Goal: Transaction & Acquisition: Purchase product/service

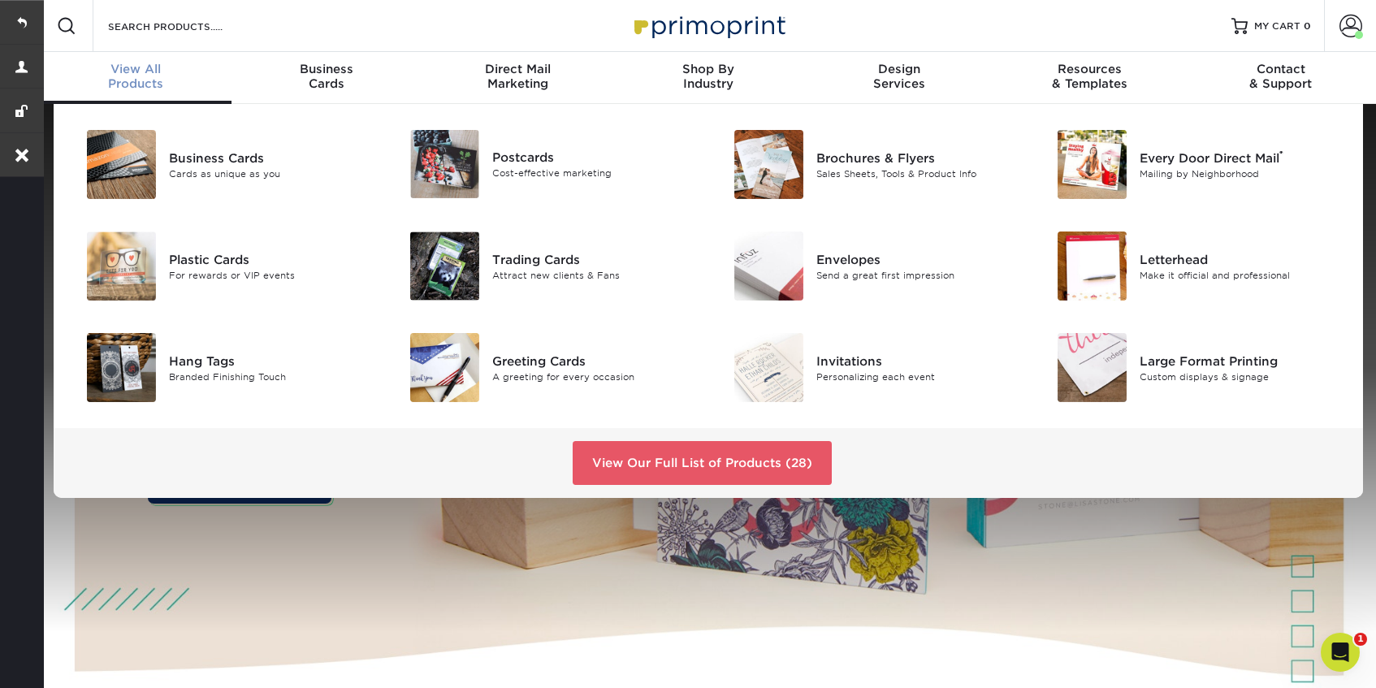
click at [119, 71] on span "View All" at bounding box center [136, 69] width 191 height 15
click at [1161, 360] on div "Large Format Printing" at bounding box center [1242, 361] width 204 height 18
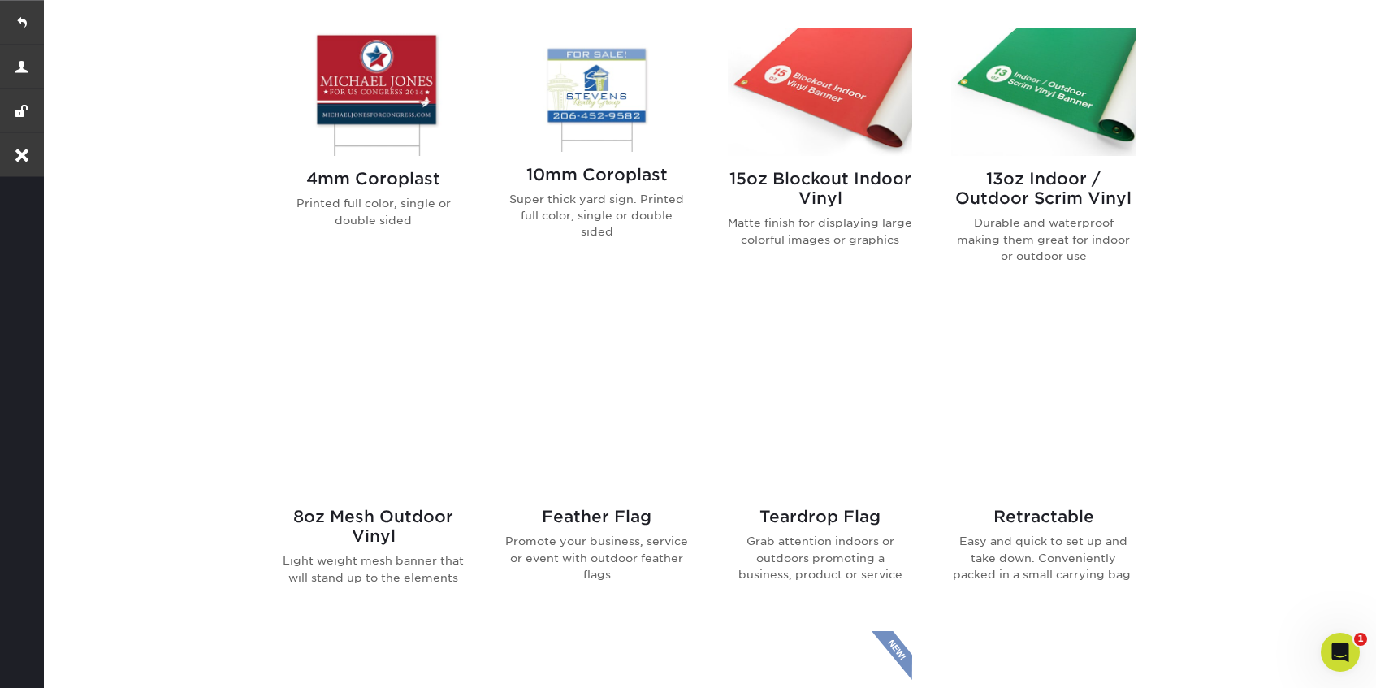
scroll to position [750, 0]
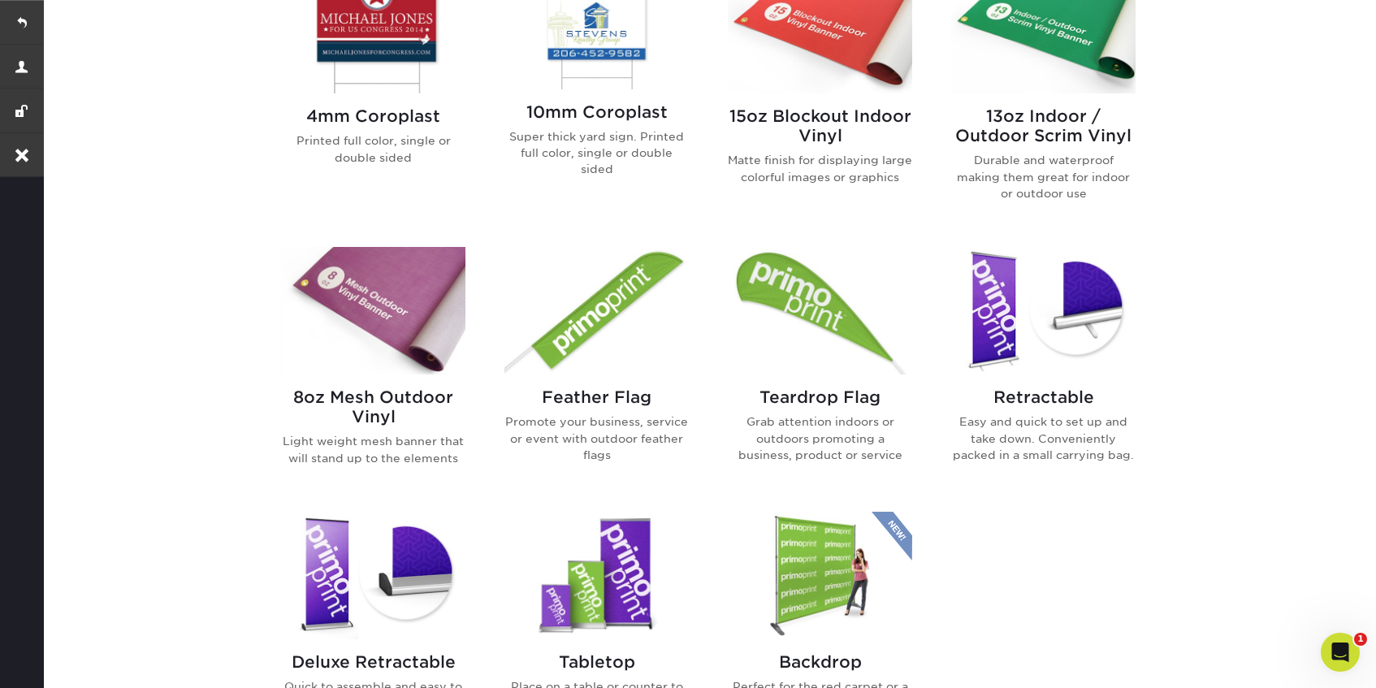
click at [413, 35] on img at bounding box center [373, 30] width 184 height 128
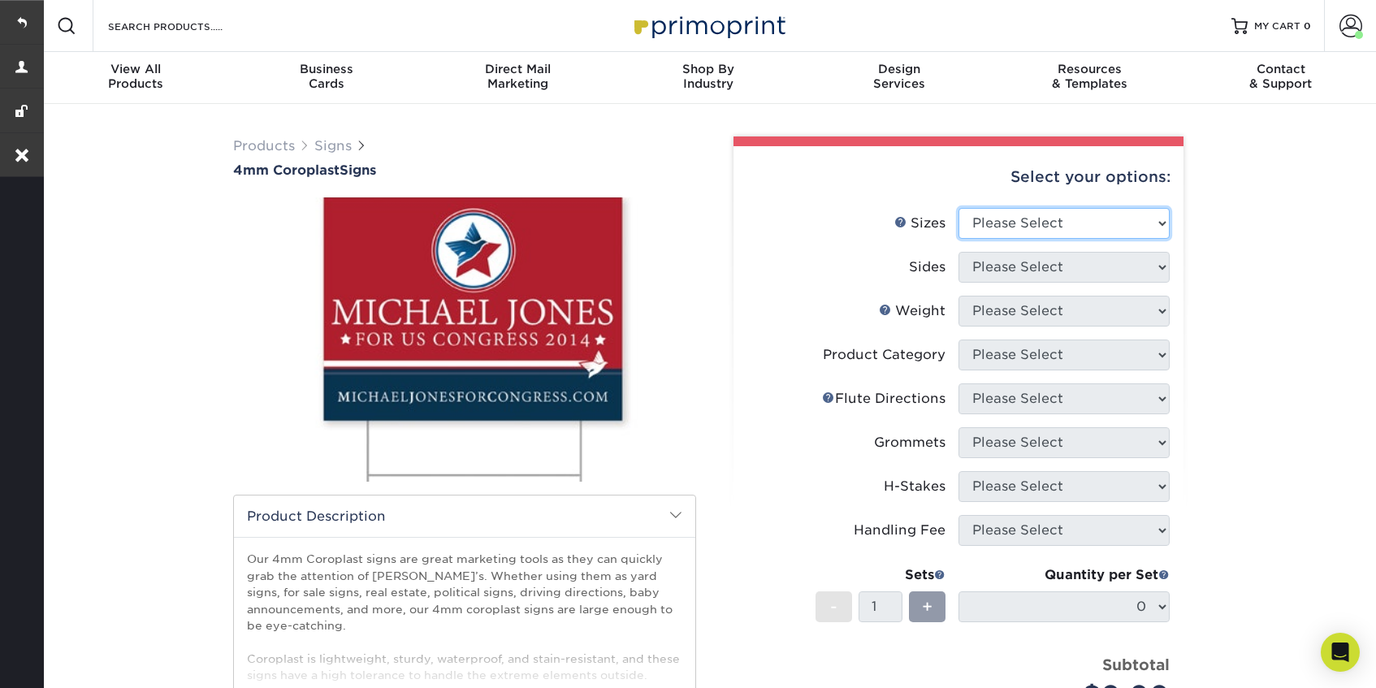
click at [1044, 227] on select "Please Select 12" x 18" 18" x 24" 24" x 24" 24" x 36"" at bounding box center [1064, 223] width 211 height 31
click at [959, 208] on select "Please Select 12" x 18" 18" x 24" 24" x 24" 24" x 36"" at bounding box center [1064, 223] width 211 height 31
click at [1031, 236] on select "Please Select 12" x 18" 18" x 24" 24" x 24" 24" x 36"" at bounding box center [1064, 223] width 211 height 31
select select "24.00x36.00"
click at [959, 208] on select "Please Select 12" x 18" 18" x 24" 24" x 24" 24" x 36"" at bounding box center [1064, 223] width 211 height 31
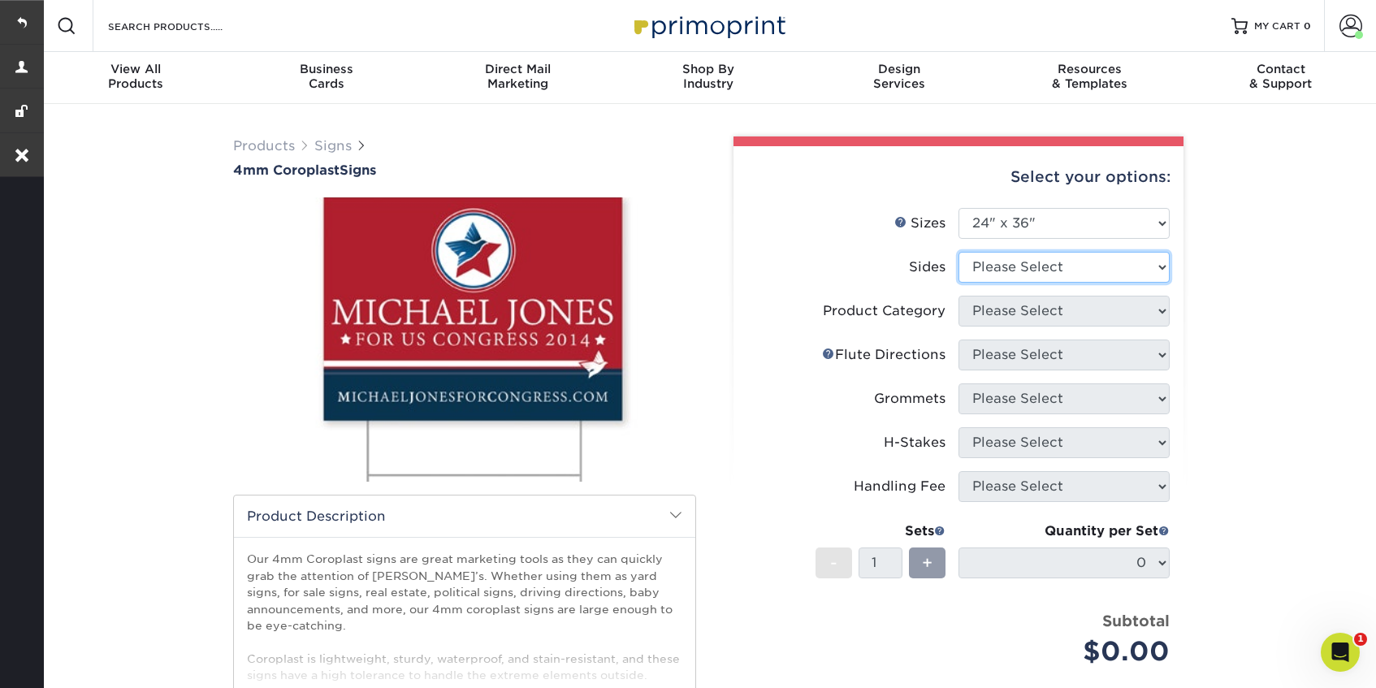
click at [1014, 276] on select "Please Select Print Both Sides Print Front Only" at bounding box center [1064, 267] width 211 height 31
select select "13abbda7-1d64-4f25-8bb2-c179b224825d"
click at [959, 252] on select "Please Select Print Both Sides Print Front Only" at bounding box center [1064, 267] width 211 height 31
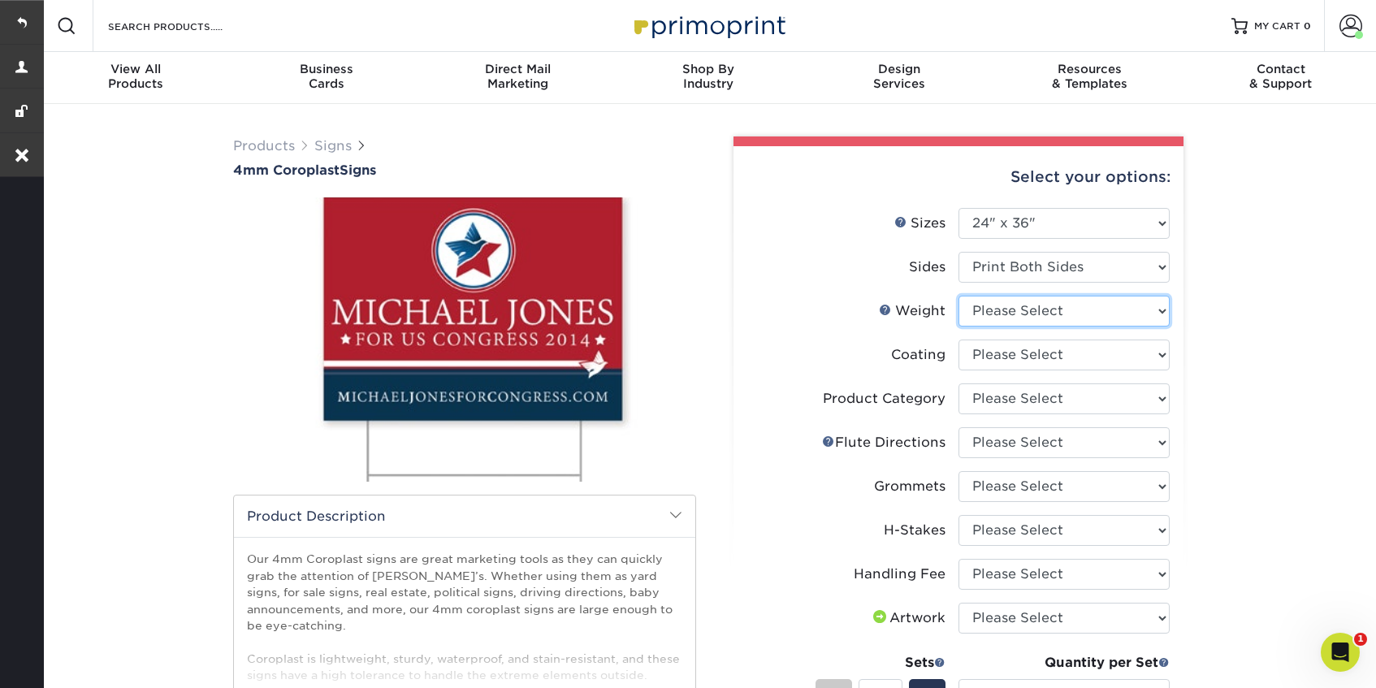
click at [1038, 319] on select "Please Select 4CORO" at bounding box center [1064, 311] width 211 height 31
select select "4CORO"
click at [959, 296] on select "Please Select 4CORO" at bounding box center [1064, 311] width 211 height 31
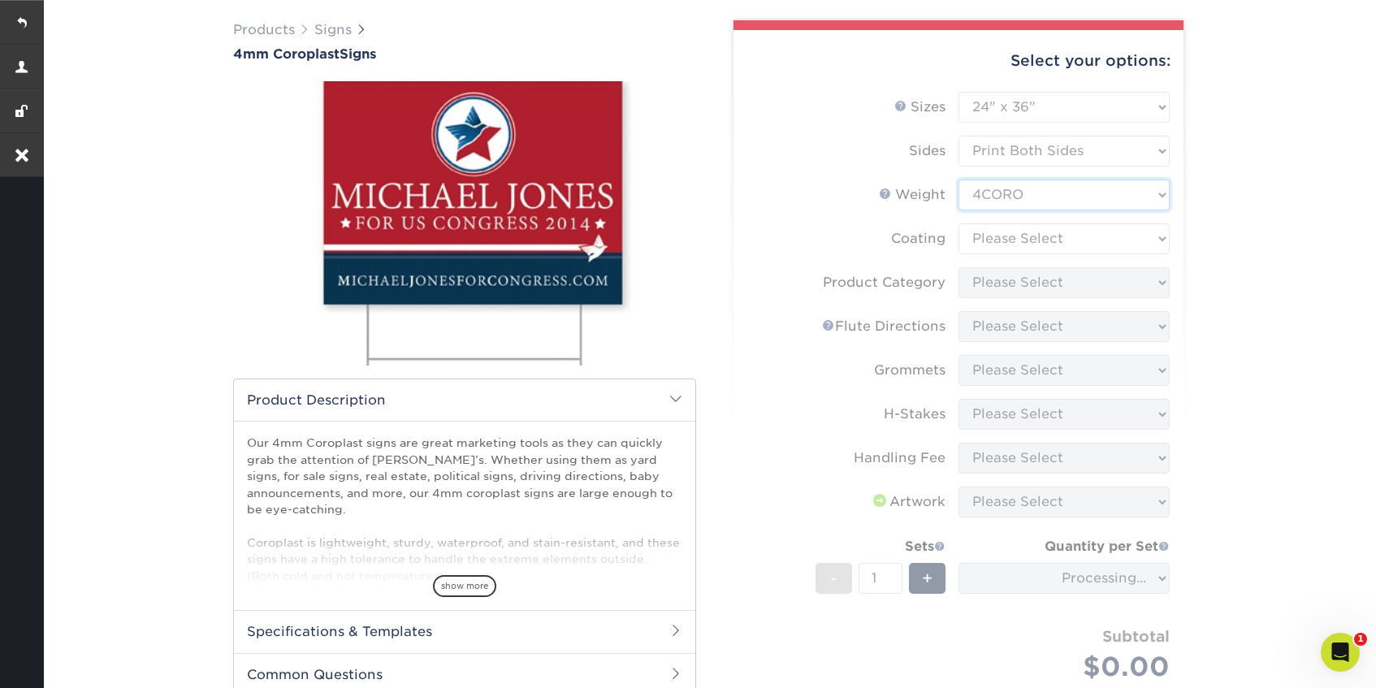
scroll to position [133, 0]
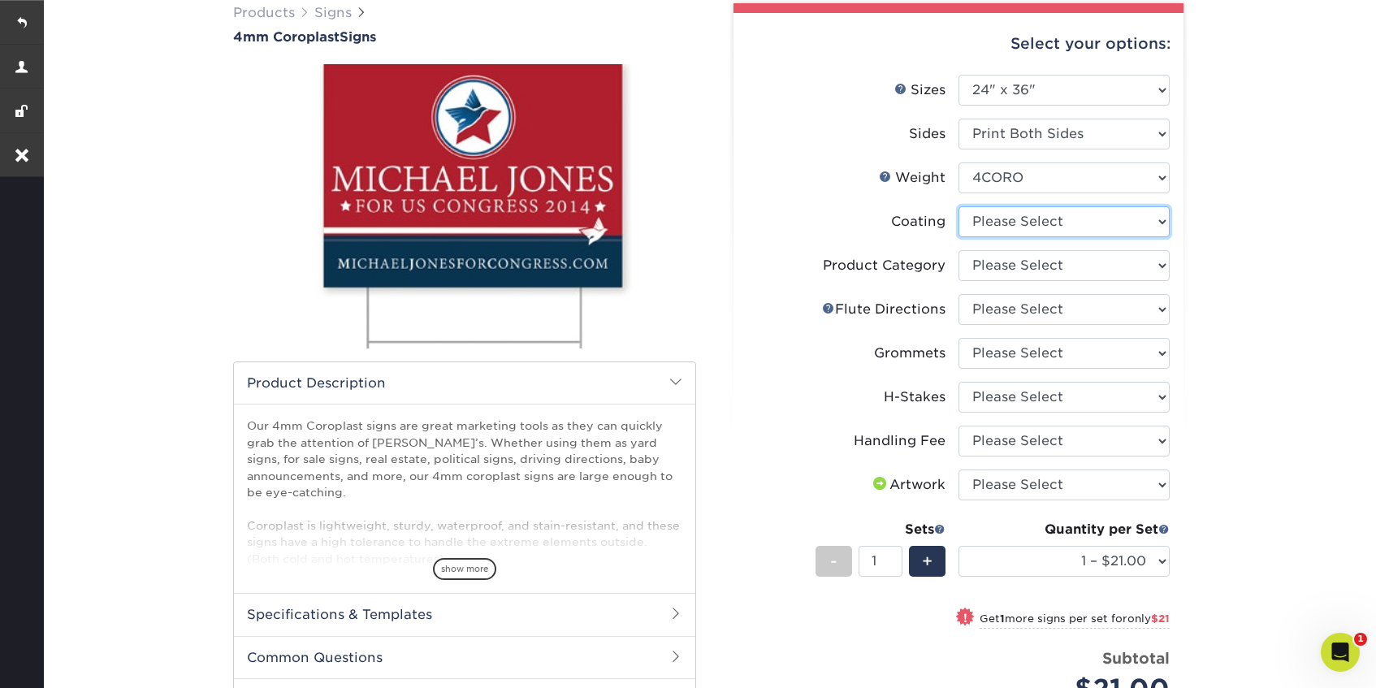
click at [1093, 218] on select at bounding box center [1064, 221] width 211 height 31
select select "3e7618de-abca-4bda-9f97-8b9129e913d8"
click at [959, 206] on select at bounding box center [1064, 221] width 211 height 31
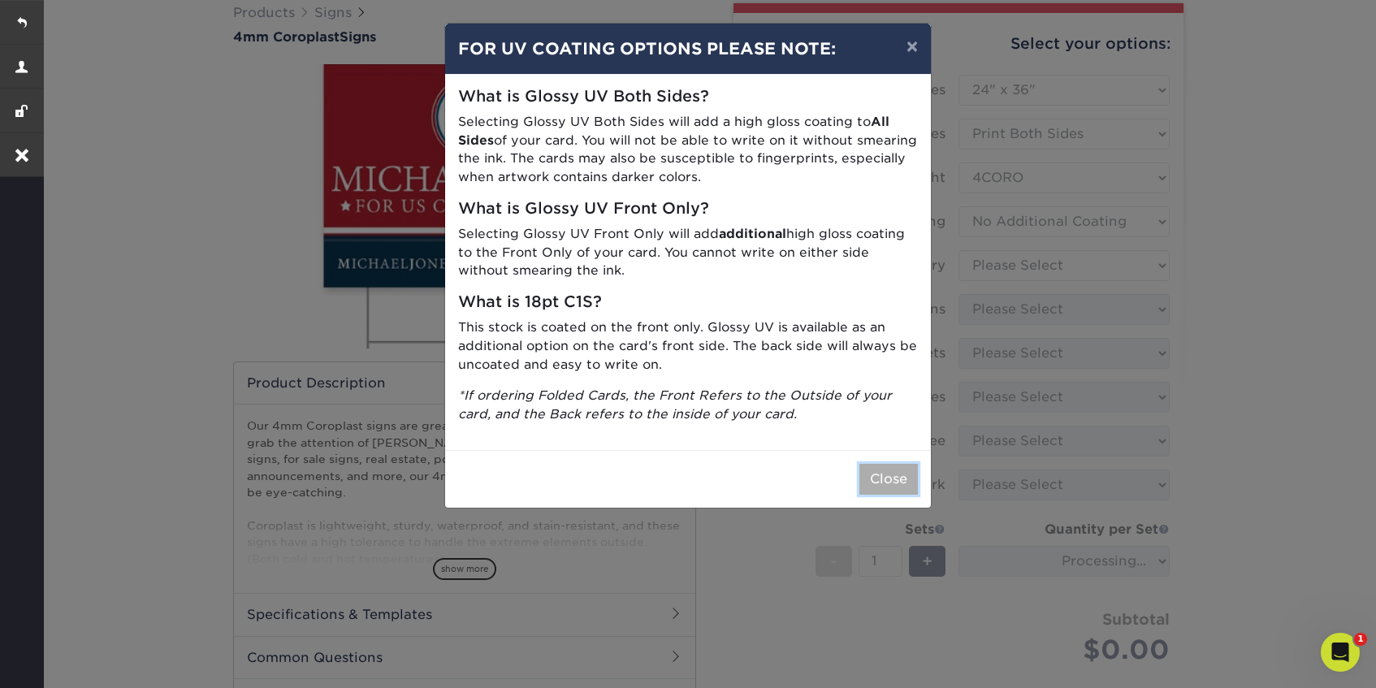
click at [865, 484] on button "Close" at bounding box center [889, 479] width 58 height 31
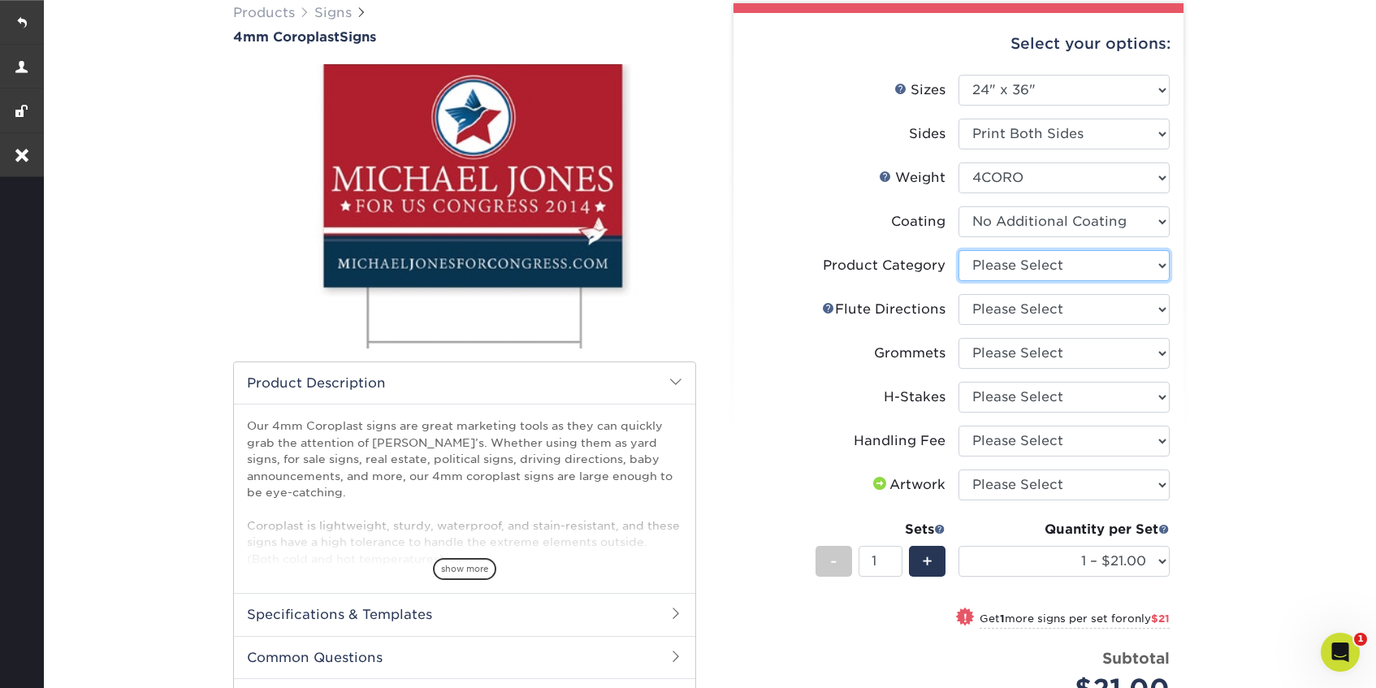
click at [1098, 264] on select "Please Select Coroplast Signs" at bounding box center [1064, 265] width 211 height 31
select select "b3582ed5-6912-492c-8440-2cc51afdb8e1"
click at [959, 250] on select "Please Select Coroplast Signs" at bounding box center [1064, 265] width 211 height 31
click at [1081, 318] on select "Please Select Flute Direction (Horizontal) Flute Direction (Vertical)" at bounding box center [1064, 309] width 211 height 31
select select "b9474d6d-25b7-40b8-b284-85b7690982f8"
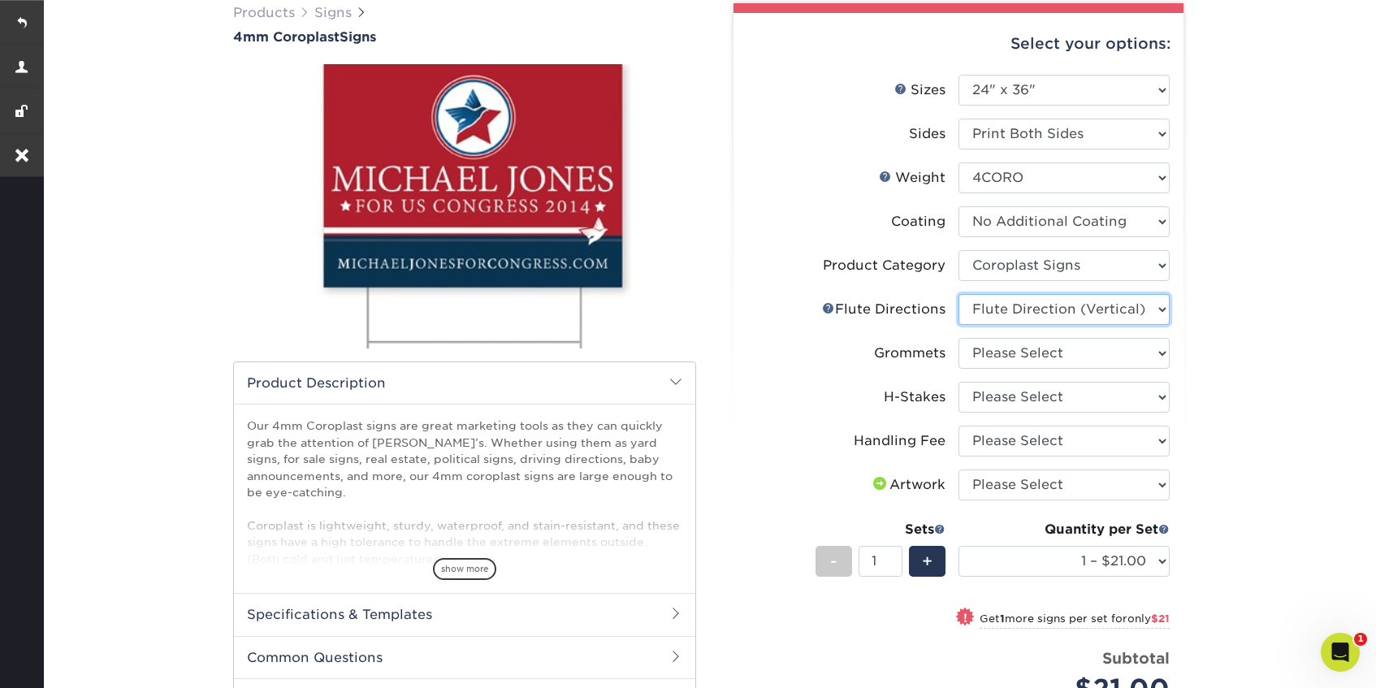
click at [959, 294] on select "Please Select Flute Direction (Horizontal) Flute Direction (Vertical)" at bounding box center [1064, 309] width 211 height 31
click at [1077, 348] on select "Please Select No Grommets Yes, Grommet All 4 Corners Yes, Grommet All 4 Corners…" at bounding box center [1064, 353] width 211 height 31
select select "90d329df-db80-4206-b821-ff9d3f363977"
click at [959, 338] on select "Please Select No Grommets Yes, Grommet All 4 Corners Yes, Grommet All 4 Corners…" at bounding box center [1064, 353] width 211 height 31
click at [1067, 400] on select "Please Select No H-Stakes Yes" at bounding box center [1064, 397] width 211 height 31
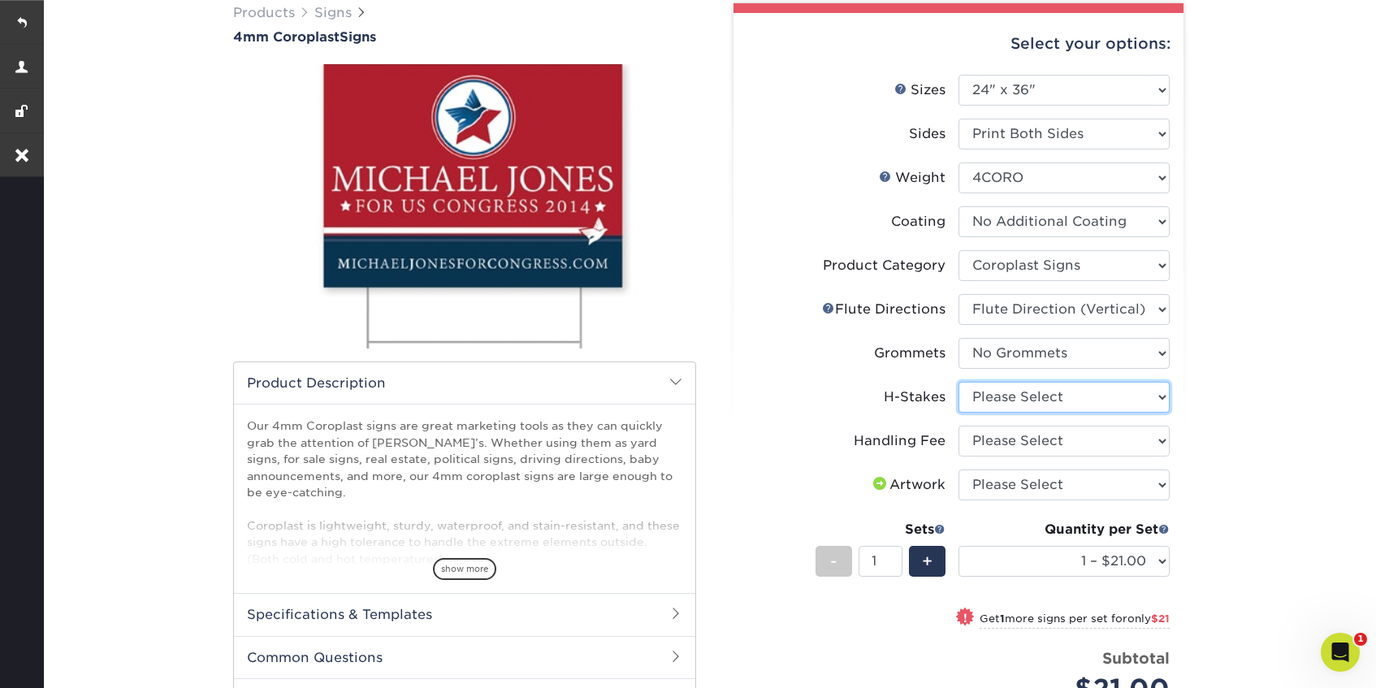
select select "8c85e97e-8b3a-46d2-b88d-acee5fa20222"
click at [959, 382] on select "Please Select No H-Stakes Yes" at bounding box center [1064, 397] width 211 height 31
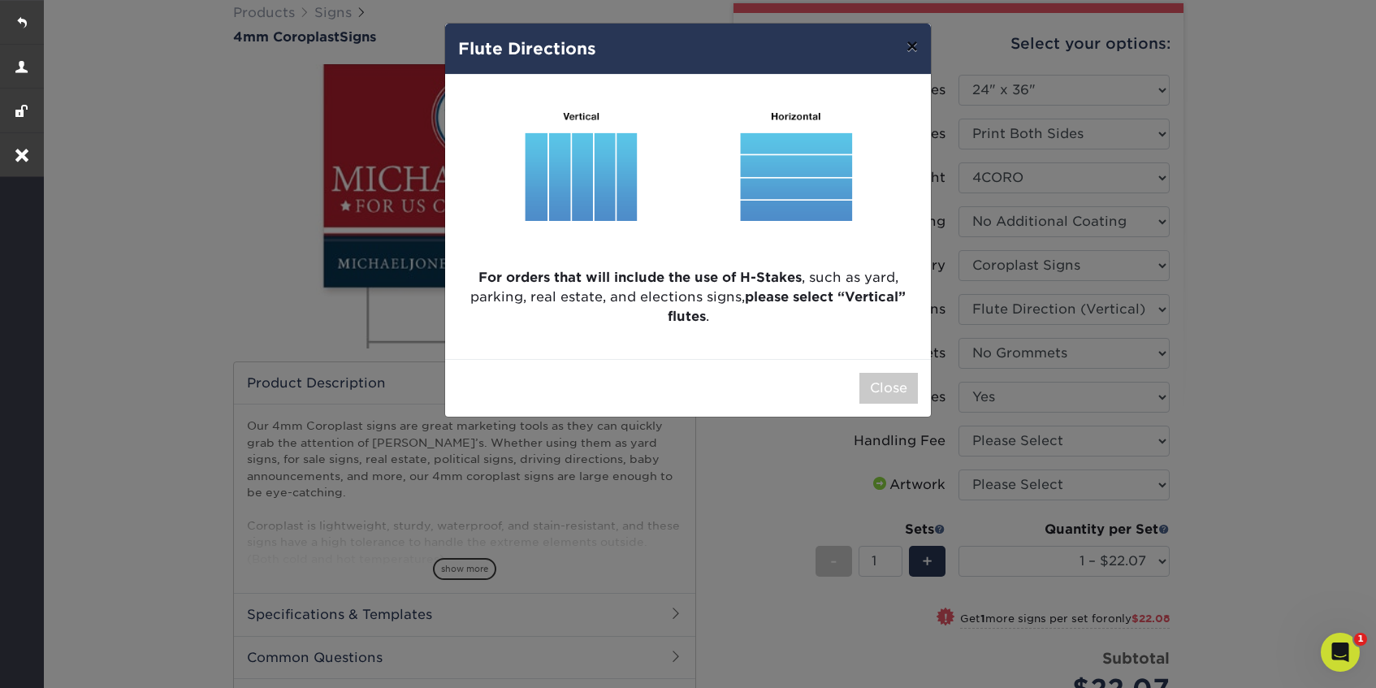
click at [915, 50] on button "×" at bounding box center [912, 46] width 37 height 45
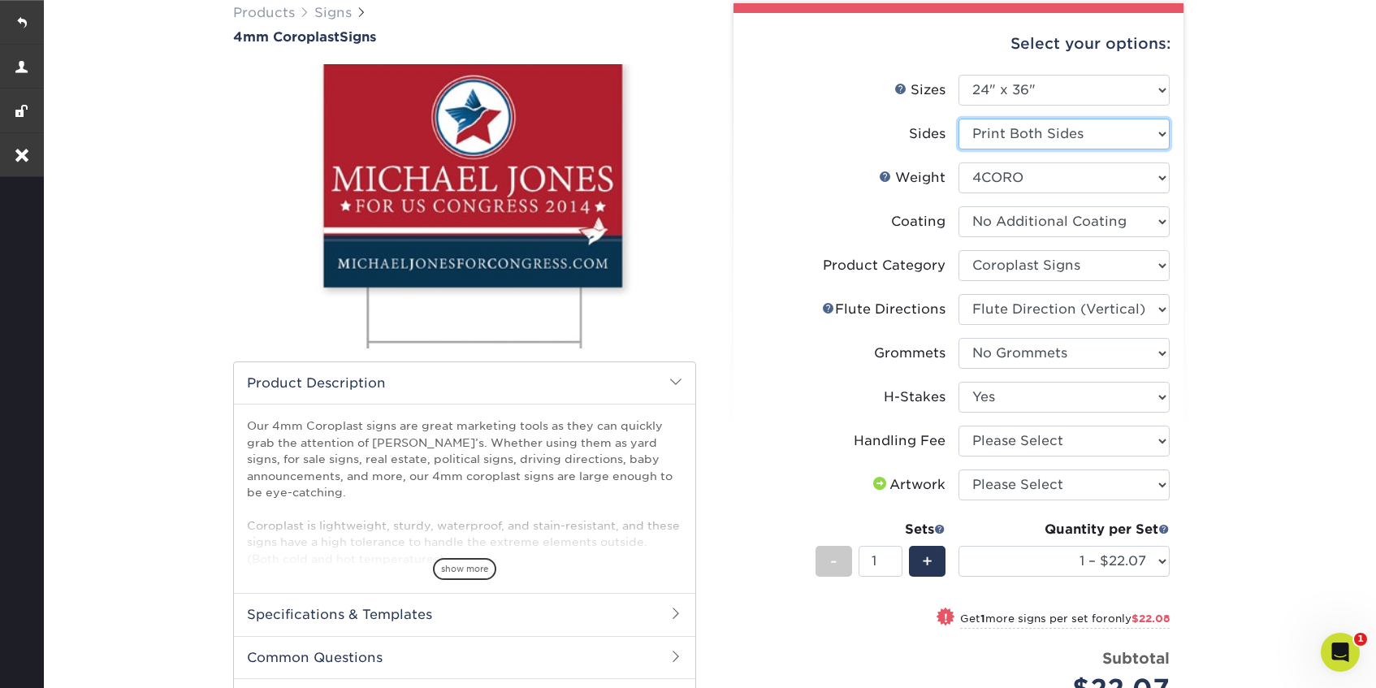
click at [1084, 132] on select "Please Select Print Both Sides Print Front Only" at bounding box center [1064, 134] width 211 height 31
select select "32d3c223-f82c-492b-b915-ba065a00862f"
click at [959, 119] on select "Please Select Print Both Sides Print Front Only" at bounding box center [1064, 134] width 211 height 31
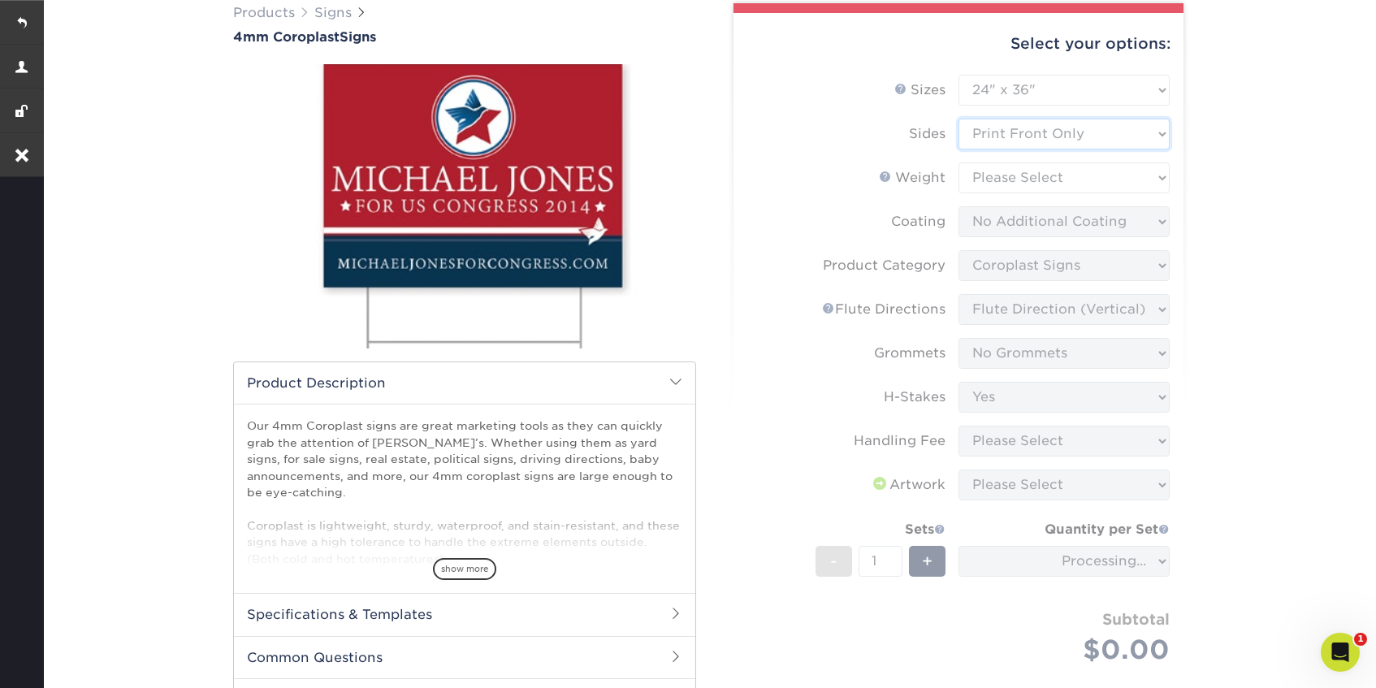
select select "-1"
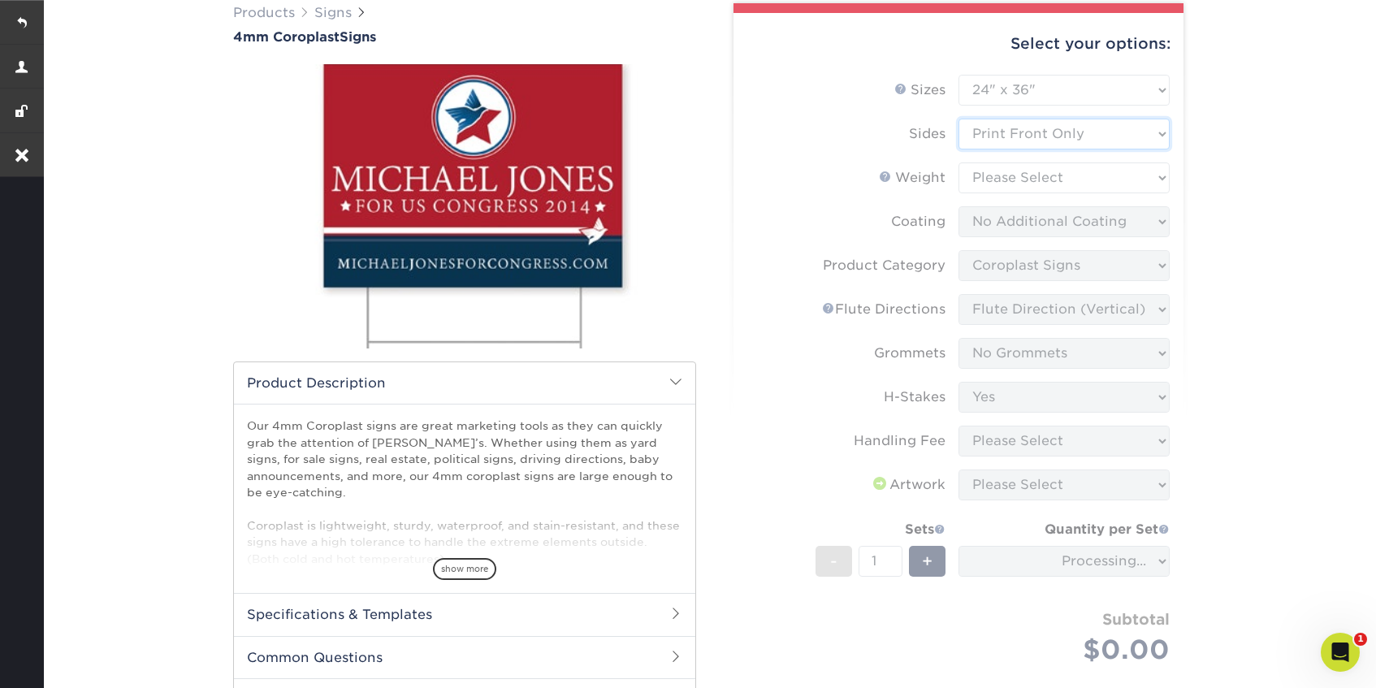
select select "-1"
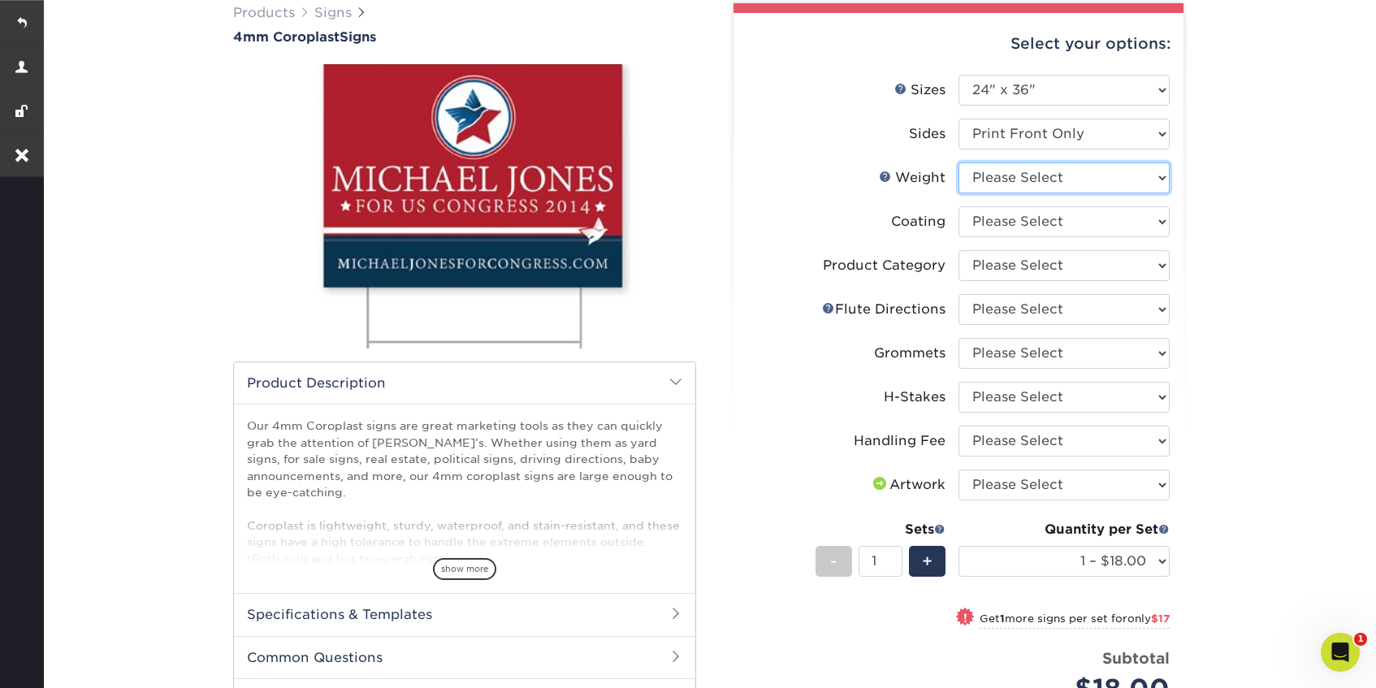
click at [1067, 177] on select "Please Select 4CORO" at bounding box center [1064, 177] width 211 height 31
select select "4CORO"
click at [959, 162] on select "Please Select 4CORO" at bounding box center [1064, 177] width 211 height 31
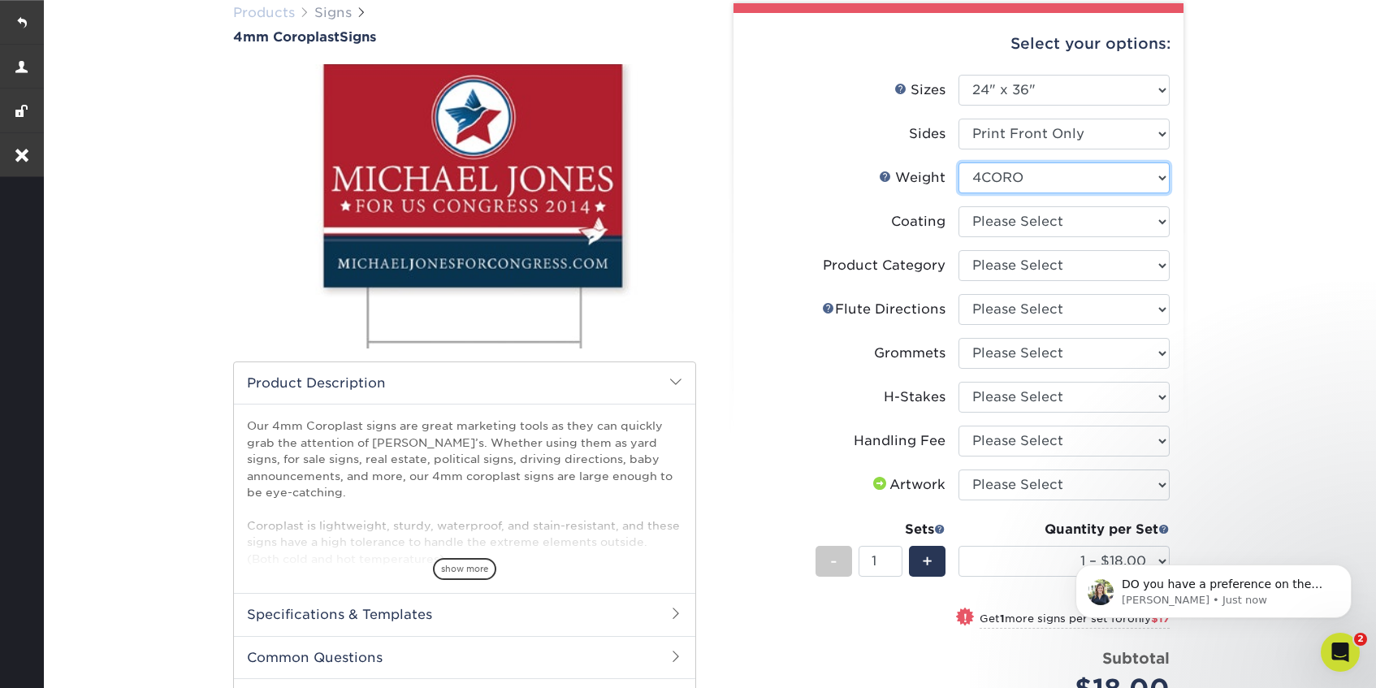
scroll to position [0, 0]
click at [1067, 227] on select at bounding box center [1064, 221] width 211 height 31
select select "3e7618de-abca-4bda-9f97-8b9129e913d8"
click at [959, 206] on select at bounding box center [1064, 221] width 211 height 31
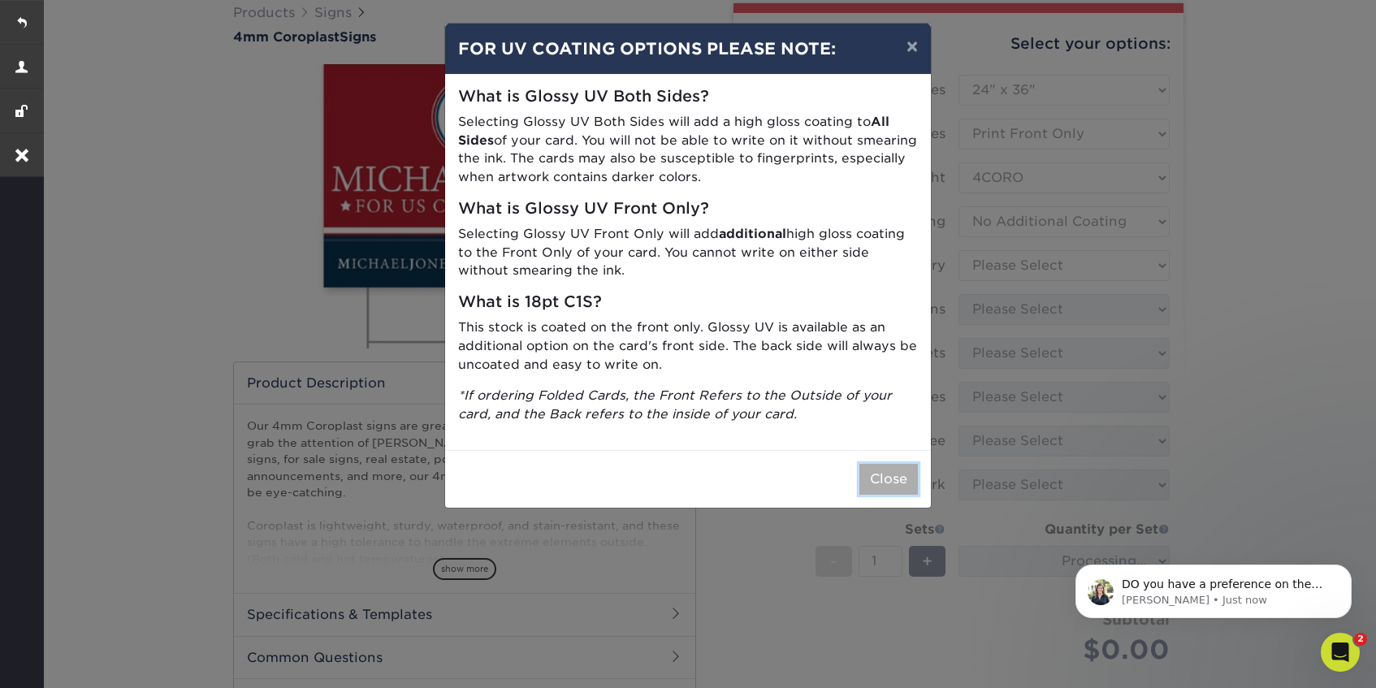
click at [884, 485] on button "Close" at bounding box center [889, 479] width 58 height 31
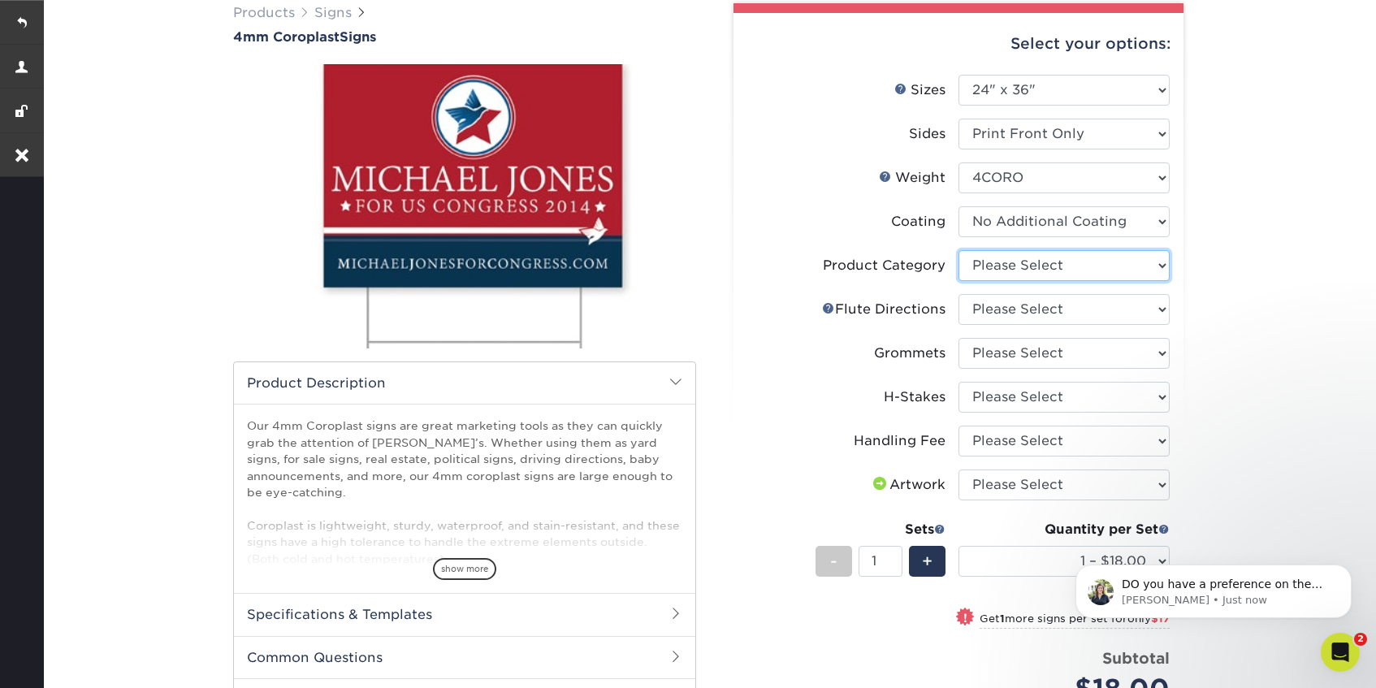
click at [1101, 271] on select "Please Select Coroplast Signs" at bounding box center [1064, 265] width 211 height 31
select select "b3582ed5-6912-492c-8440-2cc51afdb8e1"
click at [959, 250] on select "Please Select Coroplast Signs" at bounding box center [1064, 265] width 211 height 31
click at [1094, 311] on select "Please Select Flute Direction (Horizontal) Flute Direction (Vertical)" at bounding box center [1064, 309] width 211 height 31
select select "64642d5c-3ca5-48ab-b753-ddfa02991dab"
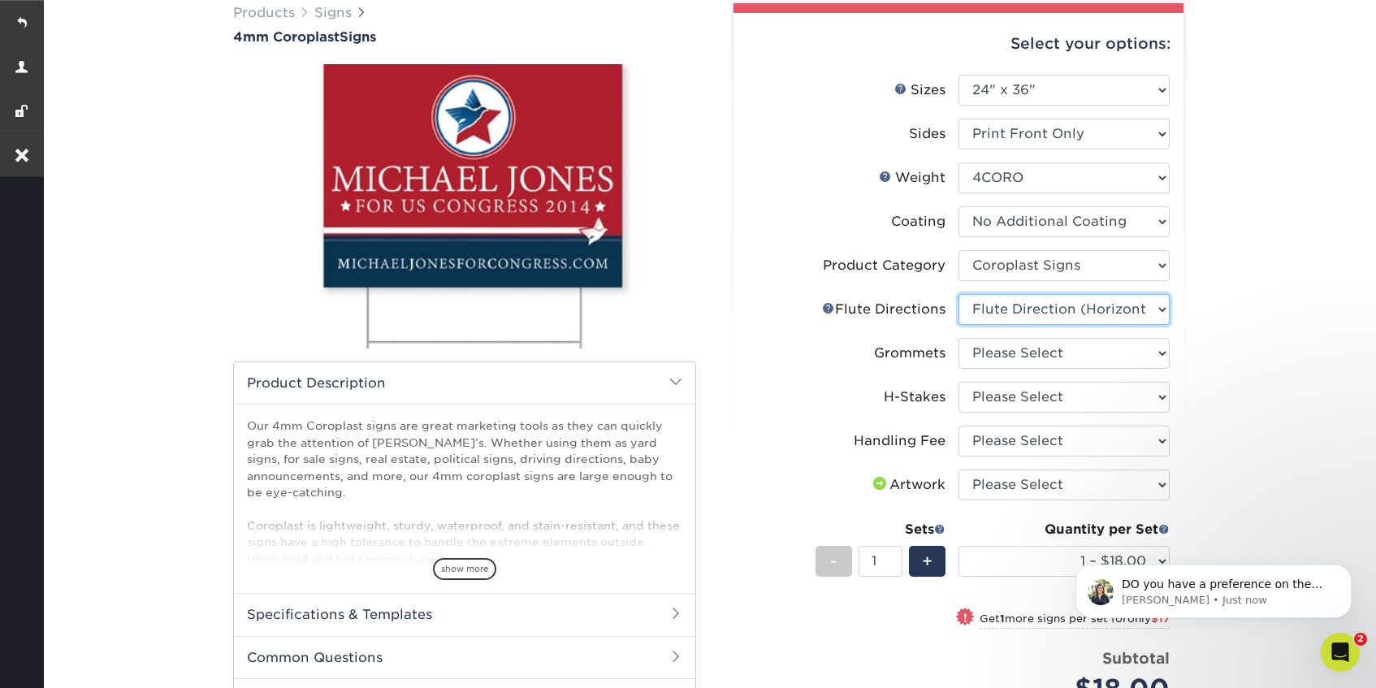
click at [959, 294] on select "Please Select Flute Direction (Horizontal) Flute Direction (Vertical)" at bounding box center [1064, 309] width 211 height 31
click at [1045, 349] on select "Please Select No Grommets Yes, Grommet All 4 Corners Yes, Grommet All 4 Corners…" at bounding box center [1064, 353] width 211 height 31
select select "90d329df-db80-4206-b821-ff9d3f363977"
click at [959, 338] on select "Please Select No Grommets Yes, Grommet All 4 Corners Yes, Grommet All 4 Corners…" at bounding box center [1064, 353] width 211 height 31
click at [1034, 401] on select "Please Select No H-Stakes Yes" at bounding box center [1064, 397] width 211 height 31
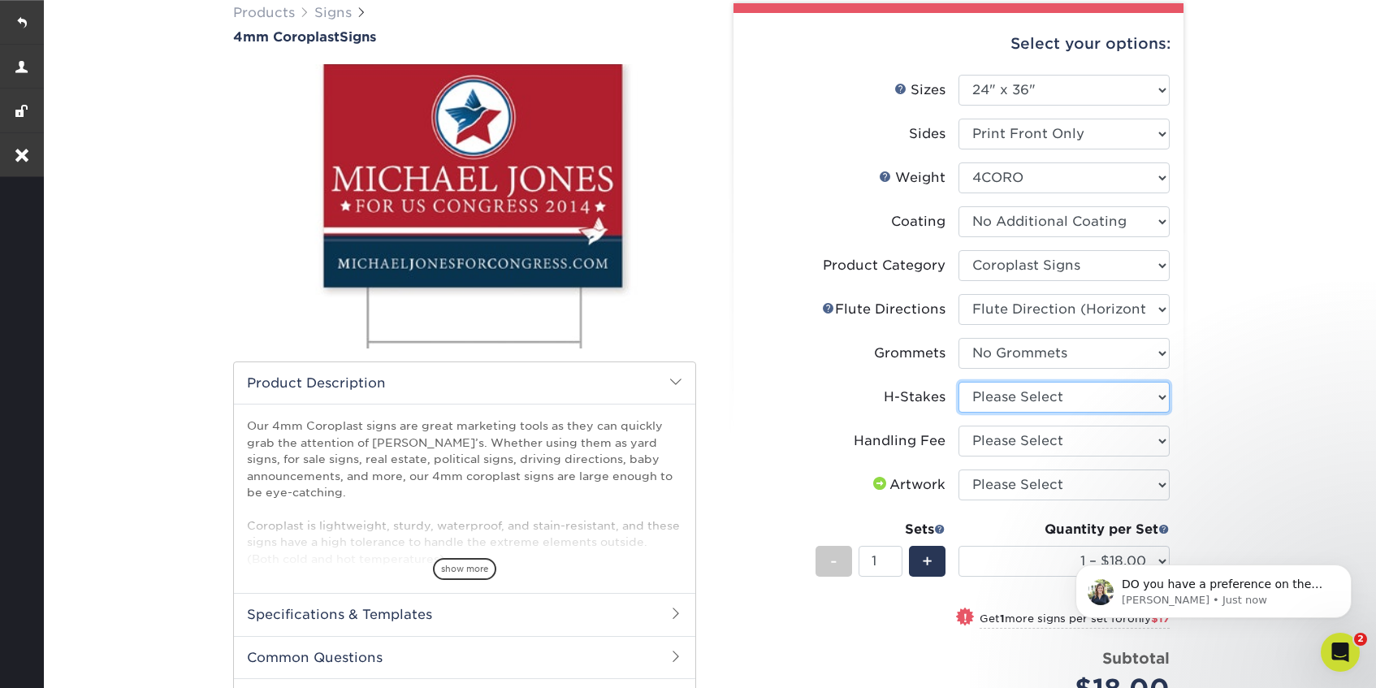
select select "aec992a9-897e-40ed-b45c-8ce74849ba63"
click at [959, 382] on select "Please Select No H-Stakes Yes" at bounding box center [1064, 397] width 211 height 31
click at [1036, 448] on select "Please Select Handling Fee" at bounding box center [1064, 441] width 211 height 31
select select "ab74c079-444c-4260-ae6a-e09bdee8073c"
click at [959, 426] on select "Please Select Handling Fee" at bounding box center [1064, 441] width 211 height 31
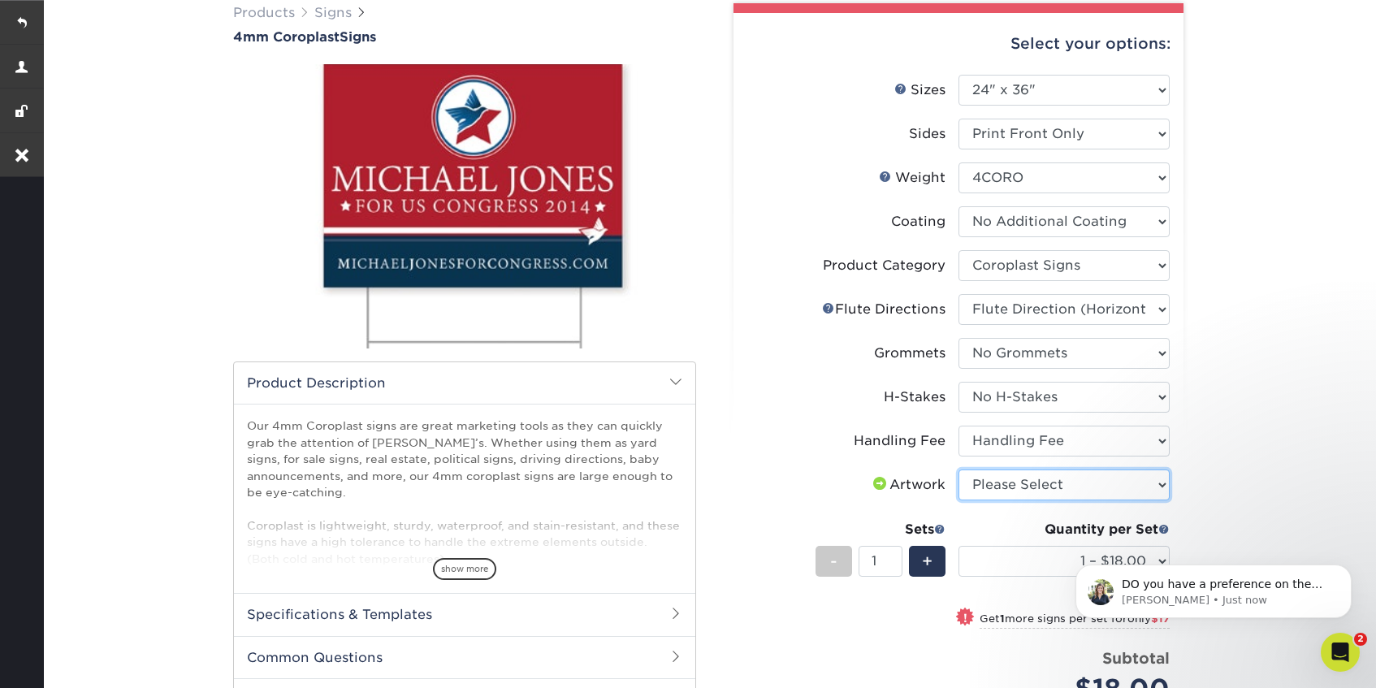
click at [1025, 483] on select "Please Select I will upload files I need a design - $50" at bounding box center [1064, 485] width 211 height 31
select select "upload"
click at [959, 470] on select "Please Select I will upload files I need a design - $50" at bounding box center [1064, 485] width 211 height 31
click at [1012, 563] on select "1 – $21.75 2 – $38.75 3 – $55.75 4 – $69.00 5 – $86.00 6 – $103.00 7 – $120.00 …" at bounding box center [1064, 561] width 211 height 31
select select "2 – $38.75"
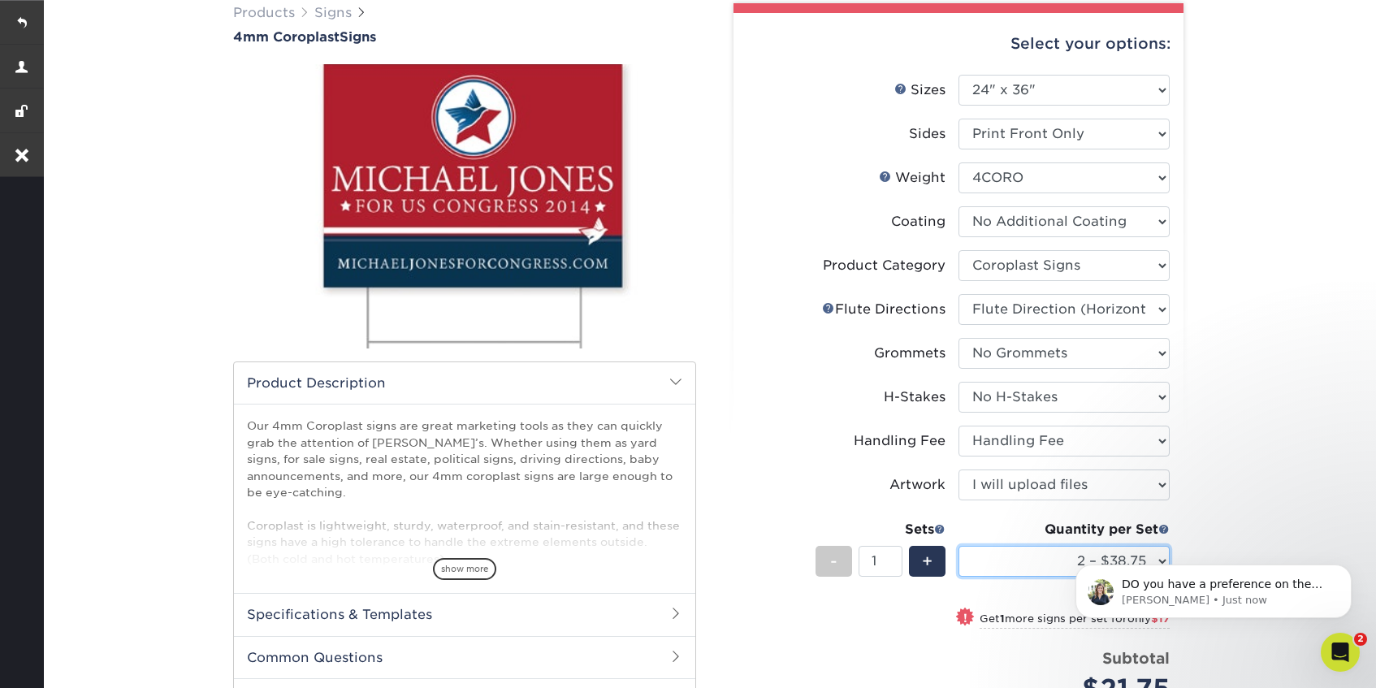
click at [959, 546] on select "1 – $21.75 2 – $38.75 3 – $55.75 4 – $69.00 5 – $86.00 6 – $103.00 7 – $120.00 …" at bounding box center [1064, 561] width 211 height 31
click at [931, 561] on span "+" at bounding box center [927, 561] width 11 height 24
type input "2"
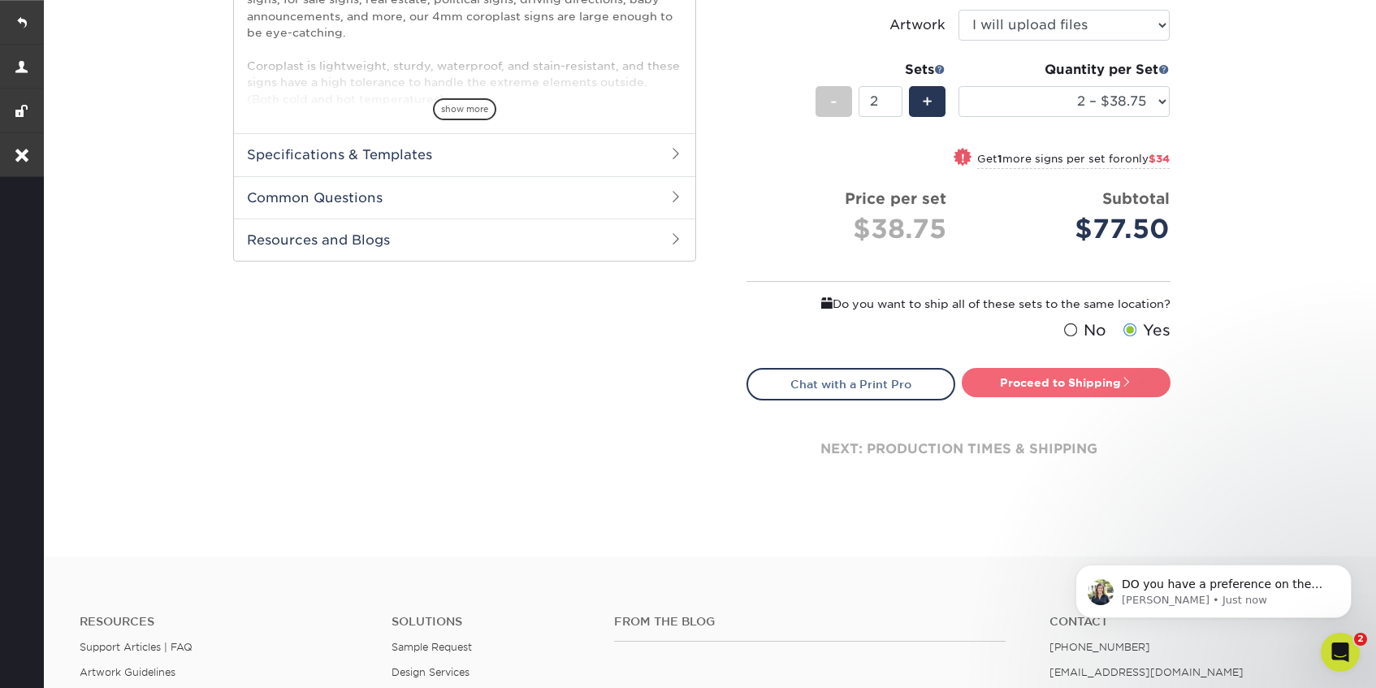
click at [1059, 381] on link "Proceed to Shipping" at bounding box center [1066, 382] width 209 height 29
type input "Set 1"
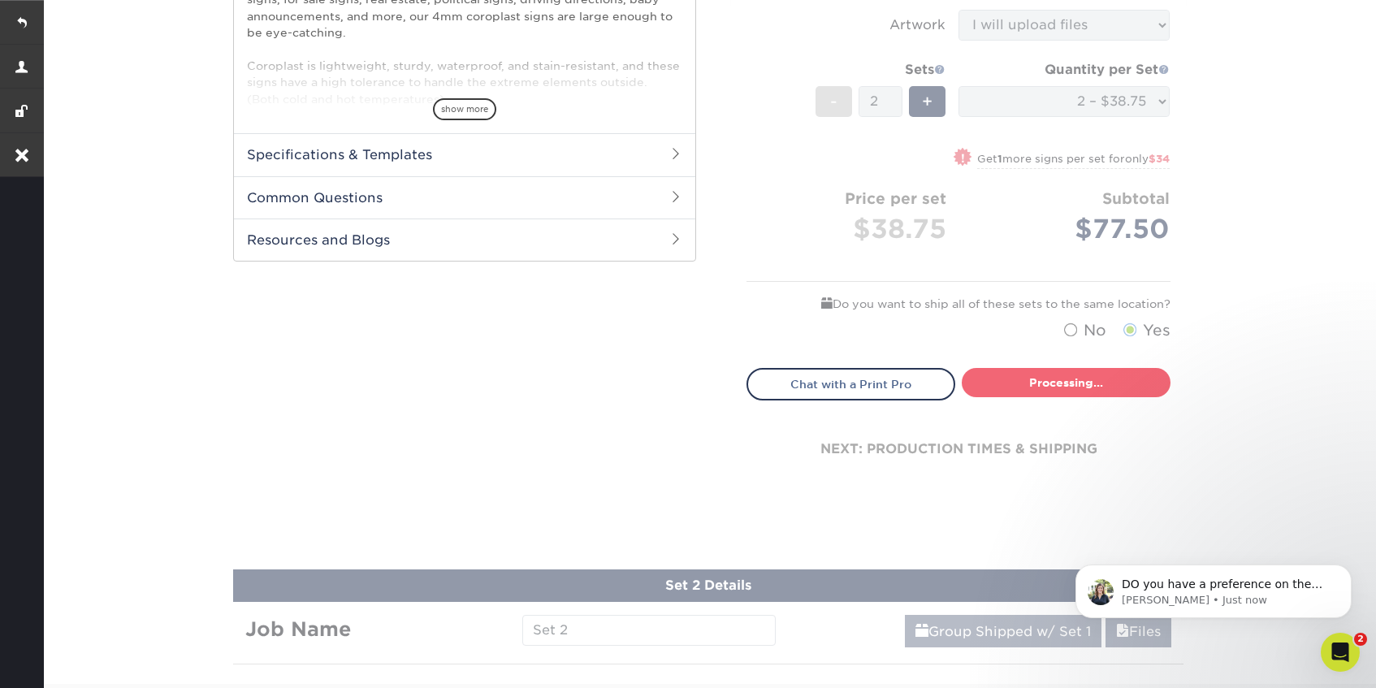
select select "3b3eb8fe-f5ad-44e4-b859-469c14d397db"
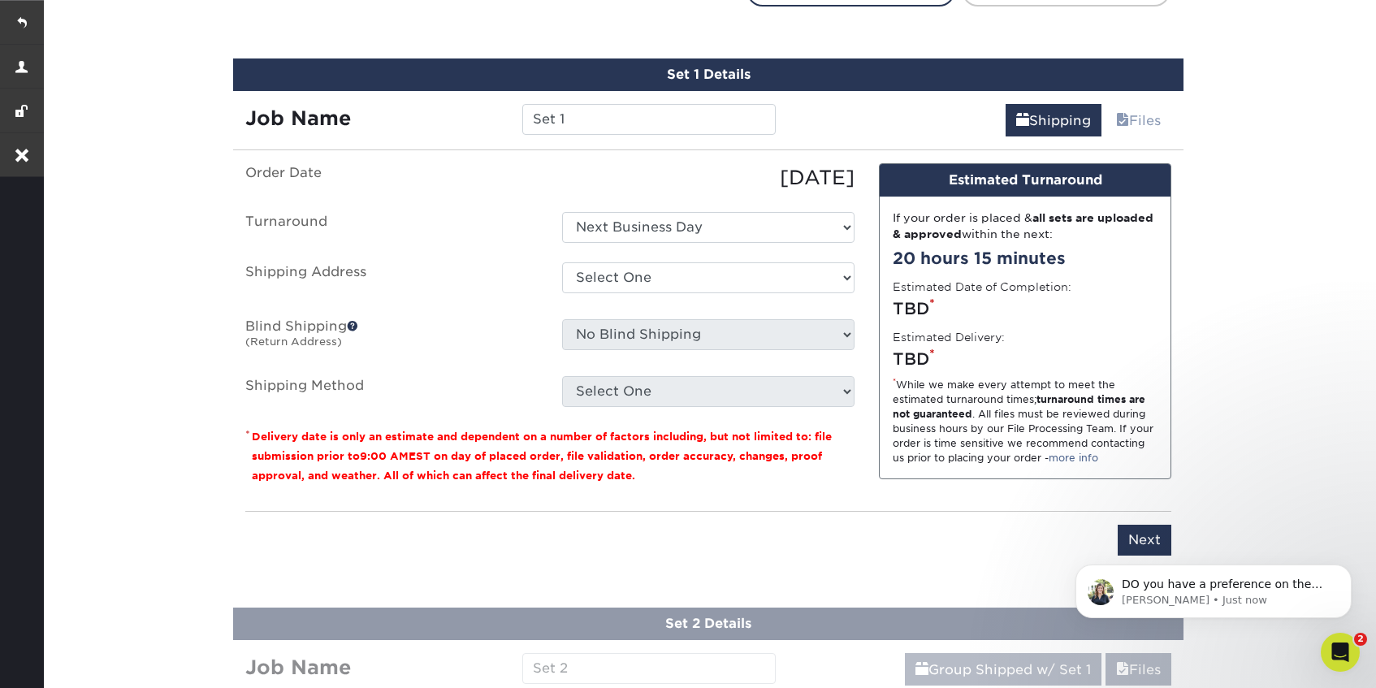
scroll to position [1004, 0]
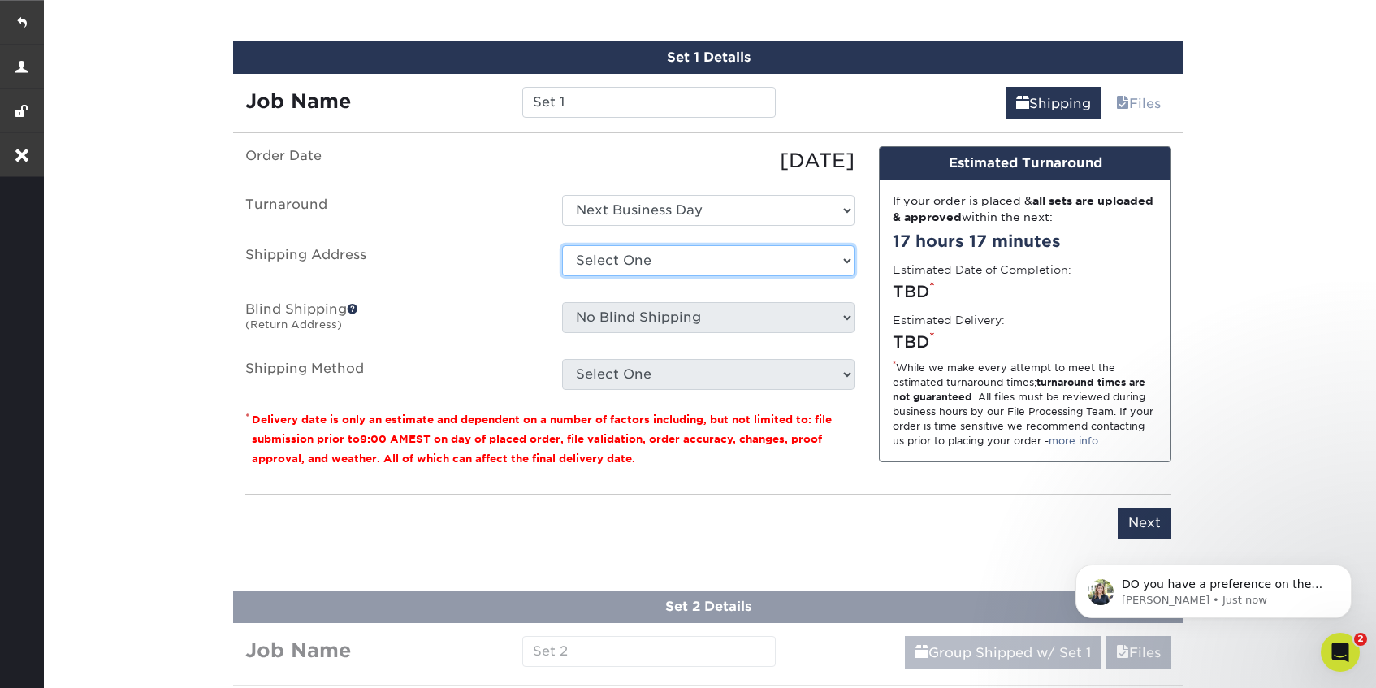
click at [630, 255] on select "Select One Delta Hotel Muskegon FLR ABQ Office FLR Detroit Office FLR Jackson O…" at bounding box center [708, 260] width 292 height 31
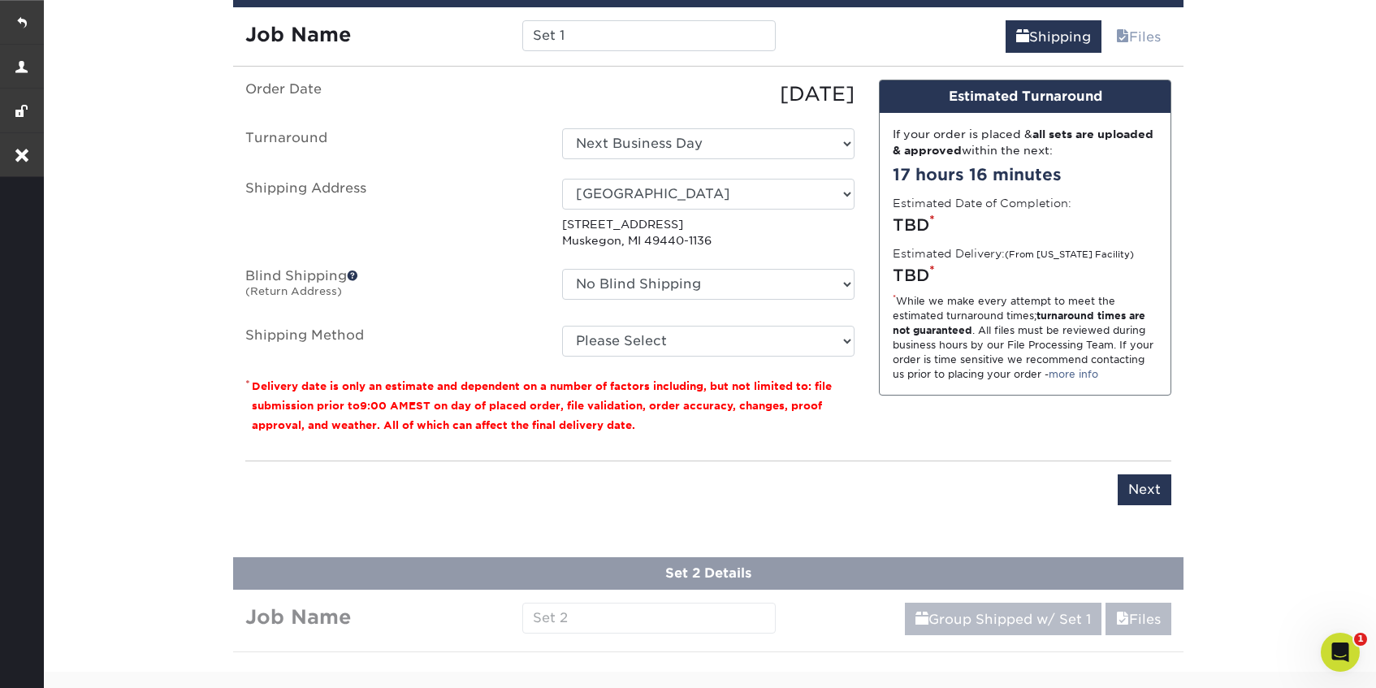
scroll to position [1074, 0]
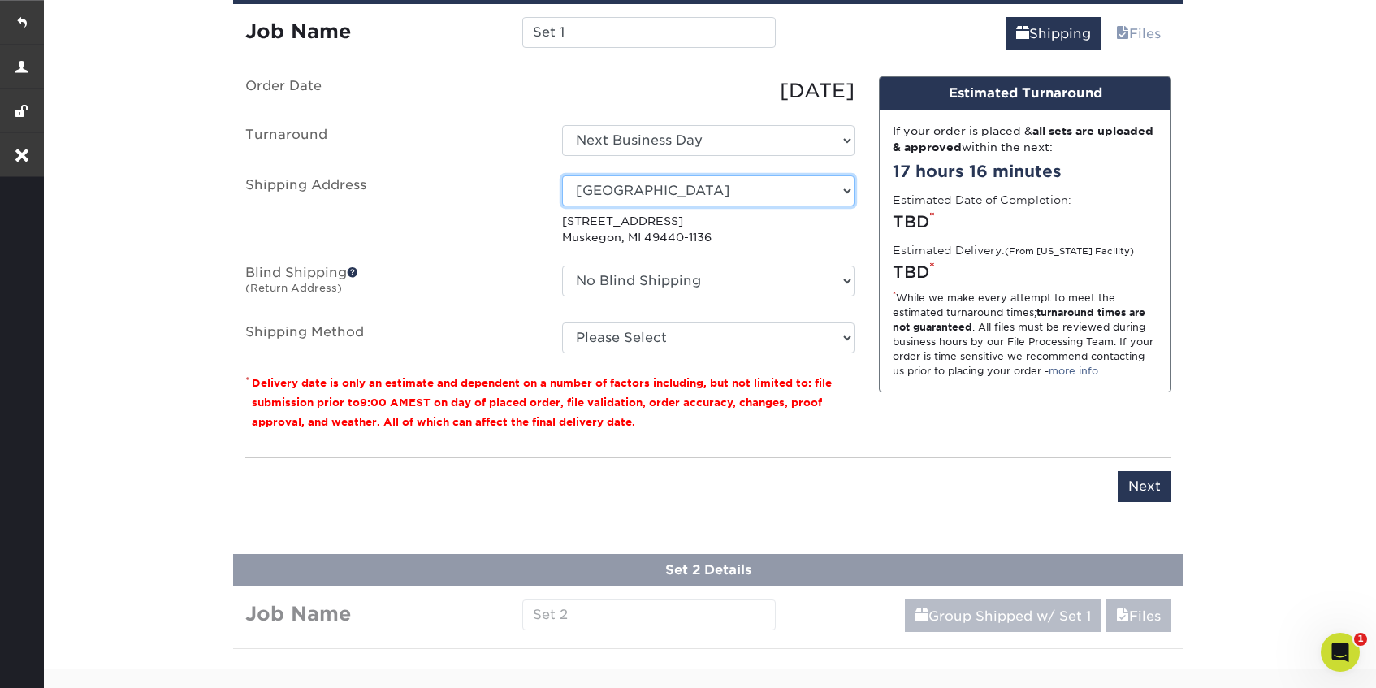
click at [782, 190] on select "Select One Delta Hotel Muskegon FLR ABQ Office FLR Detroit Office FLR Jackson O…" at bounding box center [708, 190] width 292 height 31
click at [703, 191] on select "Select One Delta Hotel Muskegon FLR ABQ Office FLR Detroit Office FLR Jackson O…" at bounding box center [708, 190] width 292 height 31
click at [807, 191] on select "Select One Delta Hotel Muskegon FLR ABQ Office FLR Detroit Office FLR Jackson O…" at bounding box center [708, 190] width 292 height 31
click at [830, 191] on select "Select One Delta Hotel Muskegon FLR ABQ Office FLR Detroit Office FLR Jackson O…" at bounding box center [708, 190] width 292 height 31
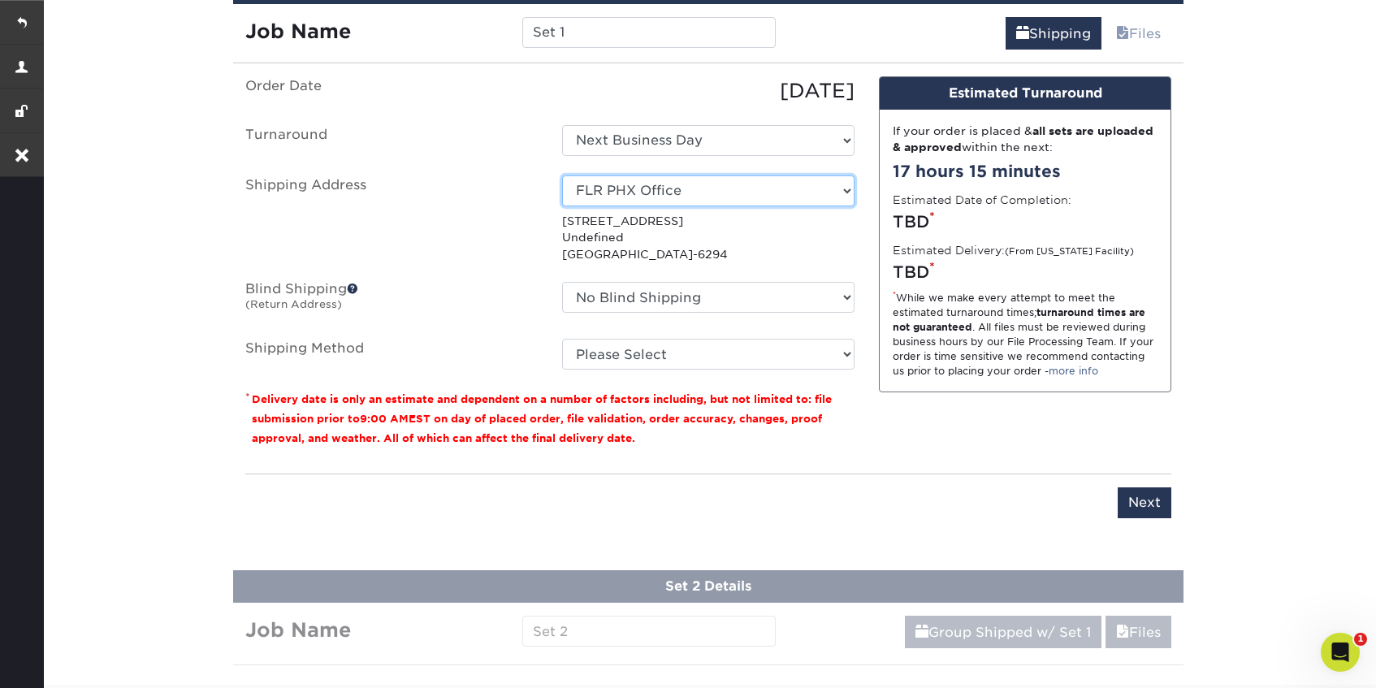
click at [821, 192] on select "Select One Delta Hotel Muskegon FLR ABQ Office FLR Detroit Office FLR Jackson O…" at bounding box center [708, 190] width 292 height 31
select select "newaddress"
click at [562, 175] on select "Select One Delta Hotel Muskegon FLR ABQ Office FLR Detroit Office FLR Jackson O…" at bounding box center [708, 190] width 292 height 31
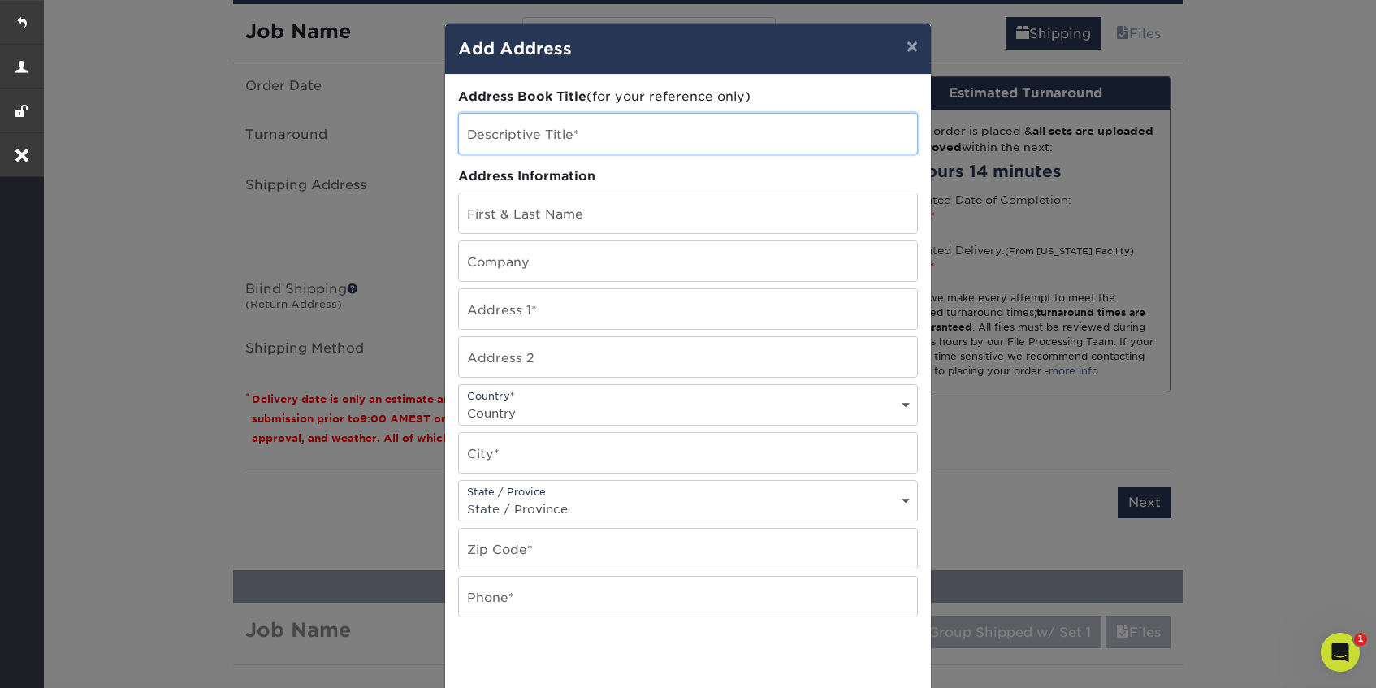
click at [571, 134] on input "text" at bounding box center [688, 134] width 458 height 40
paste input "[PERSON_NAME]"
type input "[PERSON_NAME]"
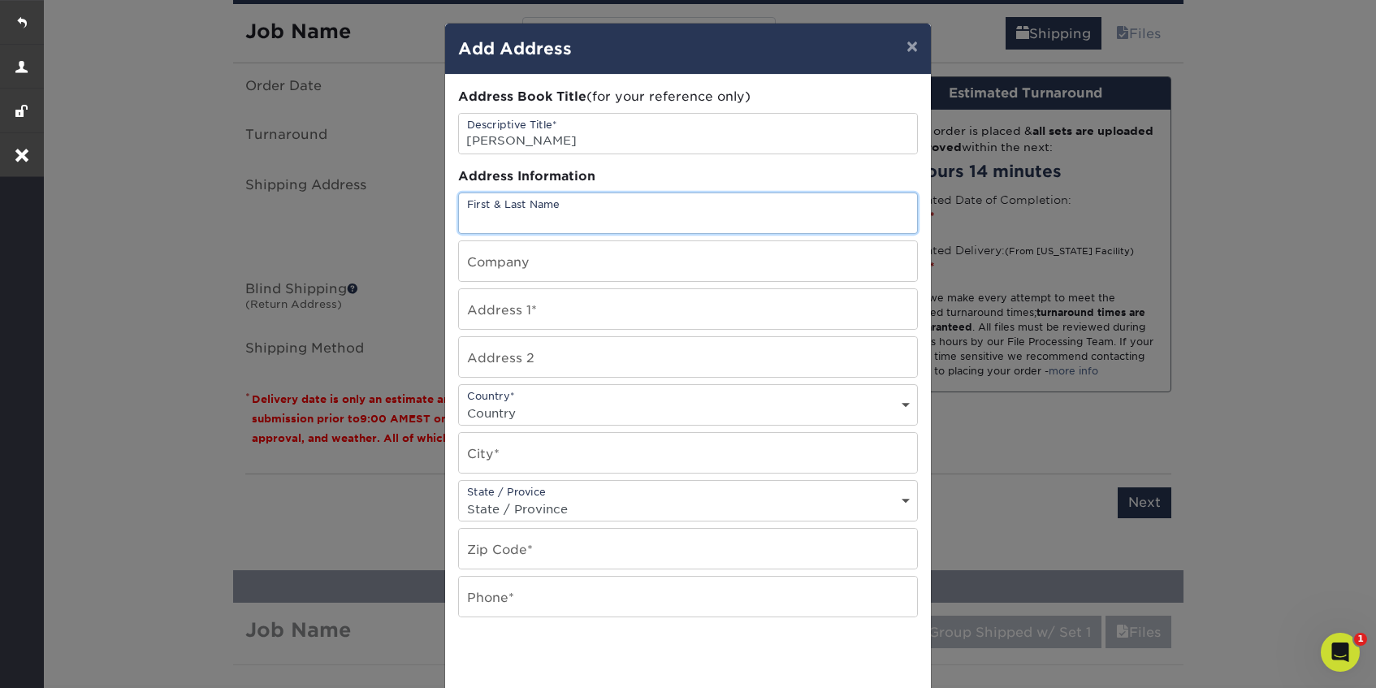
click at [523, 208] on input "text" at bounding box center [688, 213] width 458 height 40
paste input "[PERSON_NAME]"
type input "[PERSON_NAME]"
click at [509, 309] on input "text" at bounding box center [688, 309] width 458 height 40
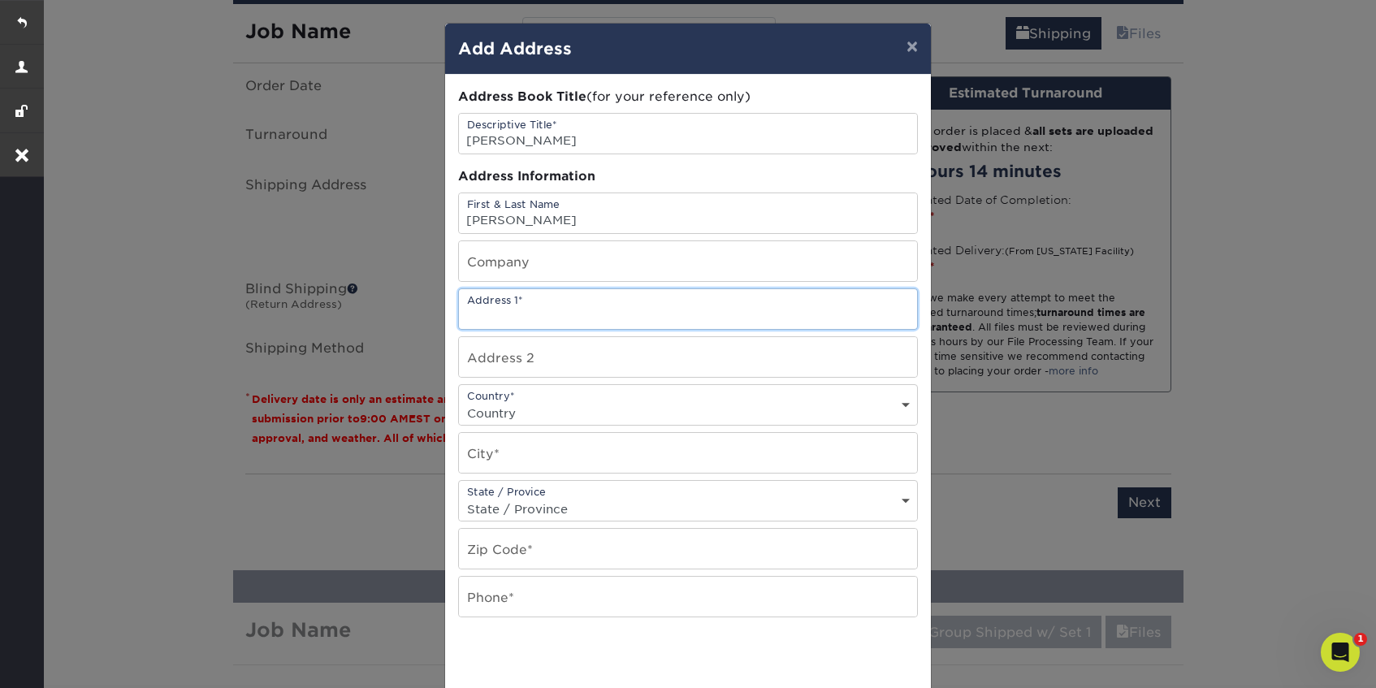
paste input "332 Green Meadows Drive"
type input "332 Green Meadows Drive"
click at [509, 415] on select "Country United States Canada ----------------------------- Afghanistan Albania …" at bounding box center [688, 413] width 458 height 24
select select "US"
click at [459, 401] on select "Country United States Canada ----------------------------- Afghanistan Albania …" at bounding box center [688, 413] width 458 height 24
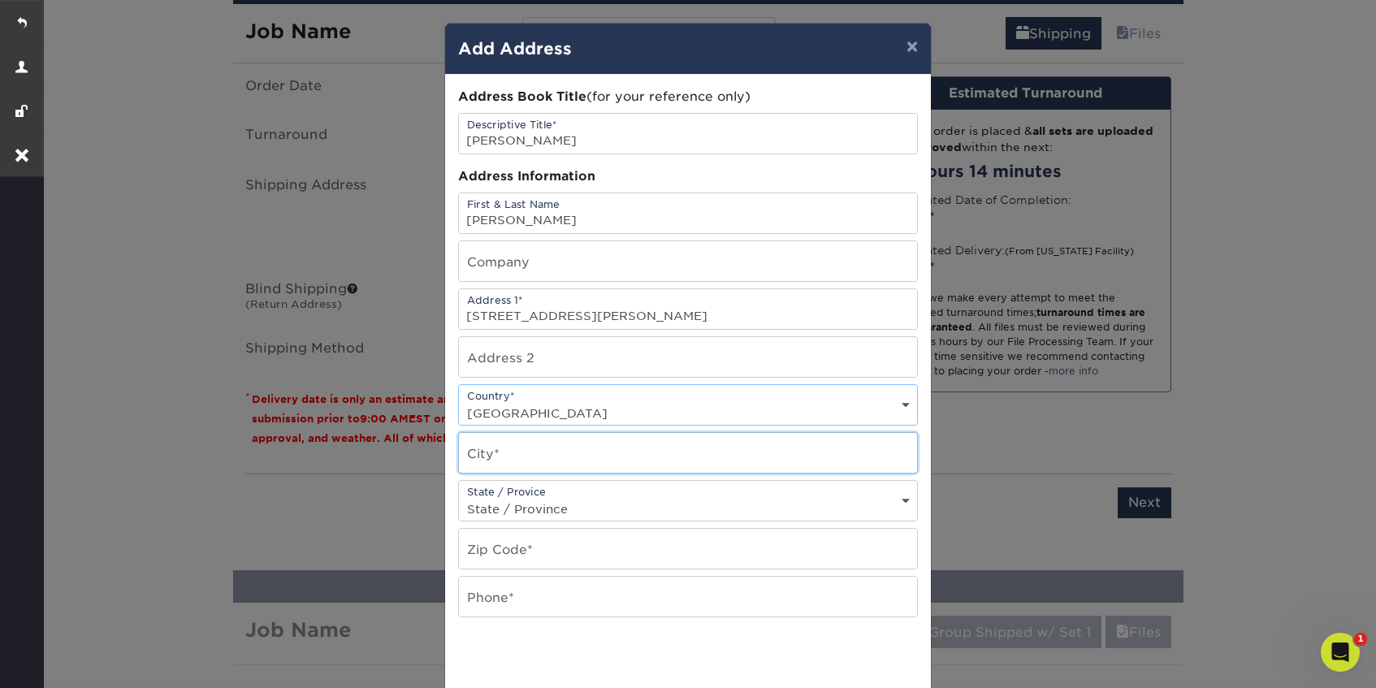
click at [542, 453] on input "text" at bounding box center [688, 453] width 458 height 40
paste input "Lansing"
type input "Lansing"
click at [519, 507] on select "State / Province Alabama Alaska Arizona Arkansas California Colorado Connecticu…" at bounding box center [688, 509] width 458 height 24
select select "MI"
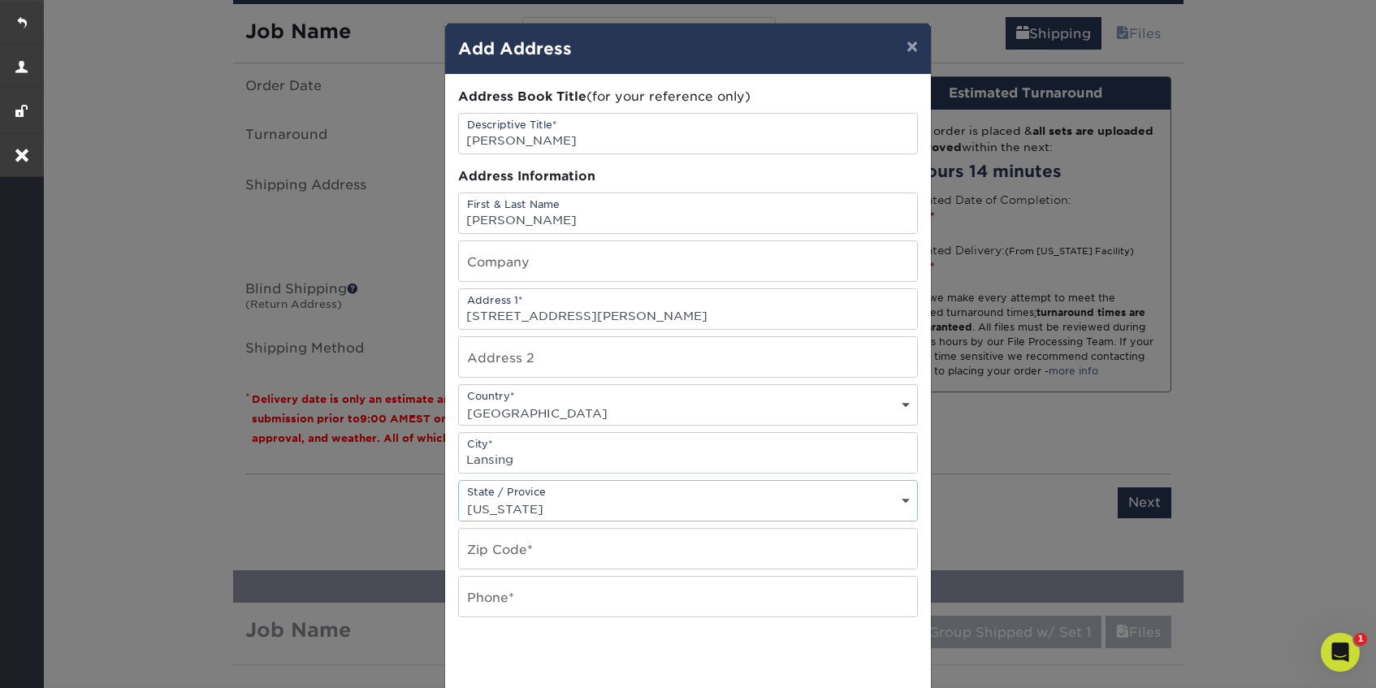
click at [459, 497] on select "State / Province Alabama Alaska Arizona Arkansas California Colorado Connecticu…" at bounding box center [688, 509] width 458 height 24
click at [497, 549] on input "text" at bounding box center [688, 549] width 458 height 40
paste input "48917"
type input "48917"
drag, startPoint x: 489, startPoint y: 606, endPoint x: 489, endPoint y: 596, distance: 9.7
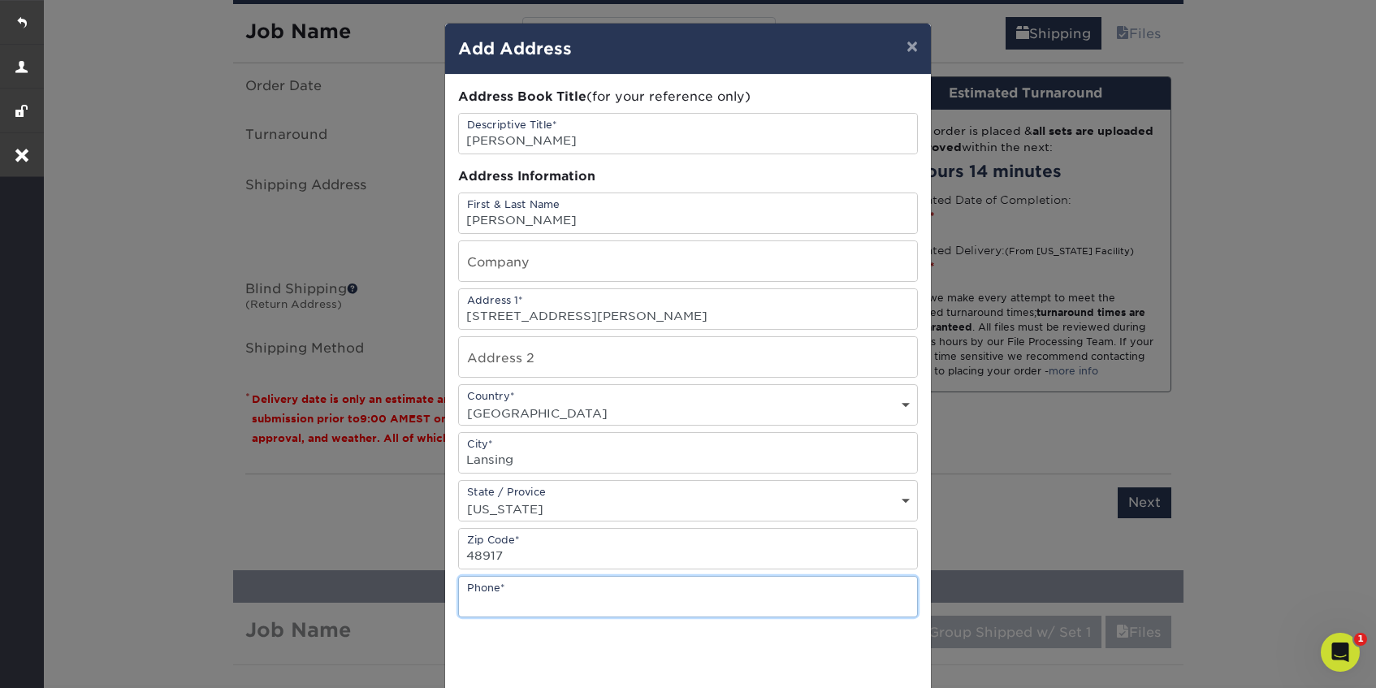
click at [489, 606] on input "text" at bounding box center [688, 597] width 458 height 40
type input "m"
type input "n/a"
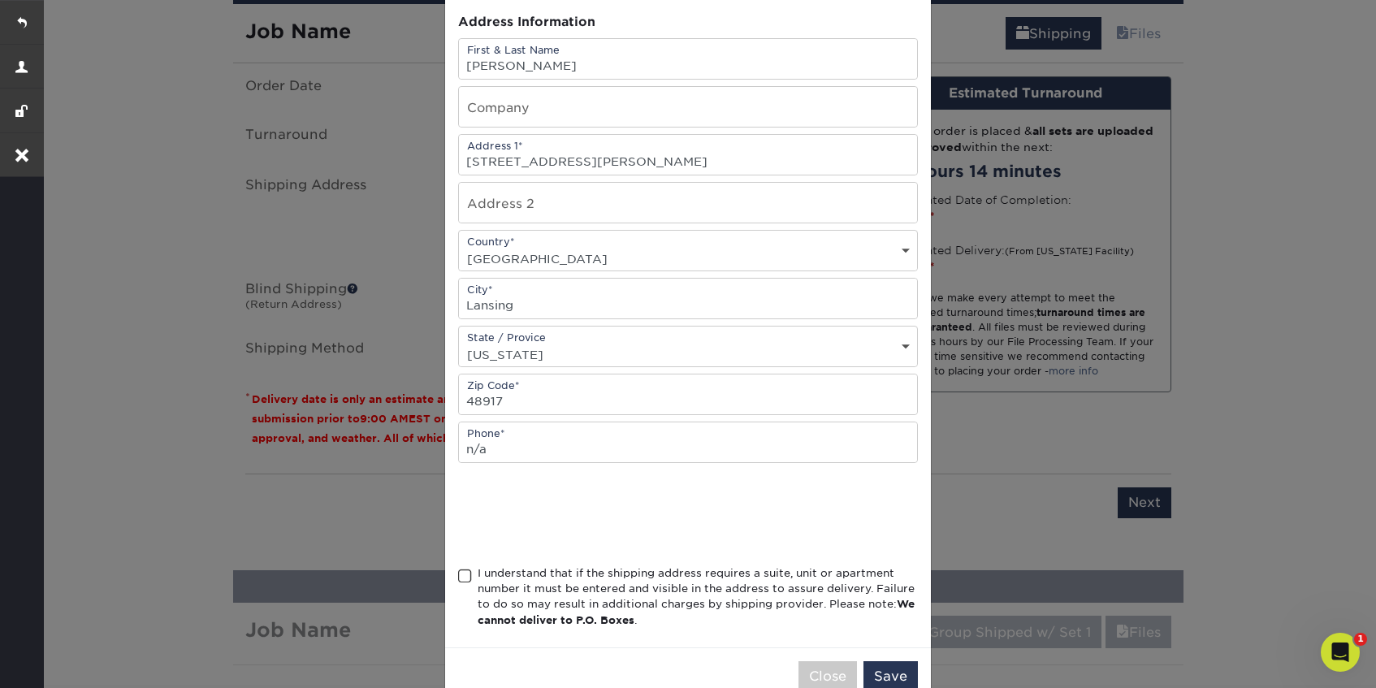
scroll to position [195, 0]
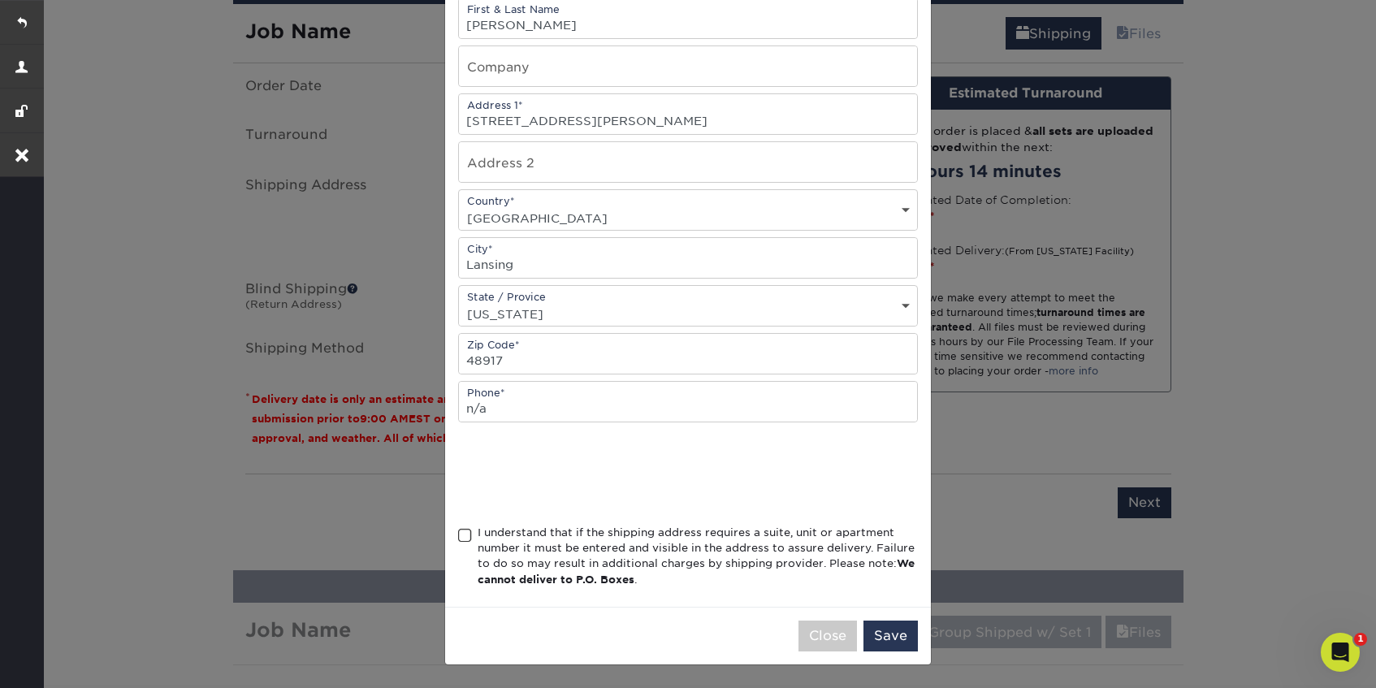
click at [467, 539] on span at bounding box center [465, 535] width 14 height 15
click at [0, 0] on input "I understand that if the shipping address requires a suite, unit or apartment n…" at bounding box center [0, 0] width 0 height 0
click at [883, 633] on button "Save" at bounding box center [891, 636] width 54 height 31
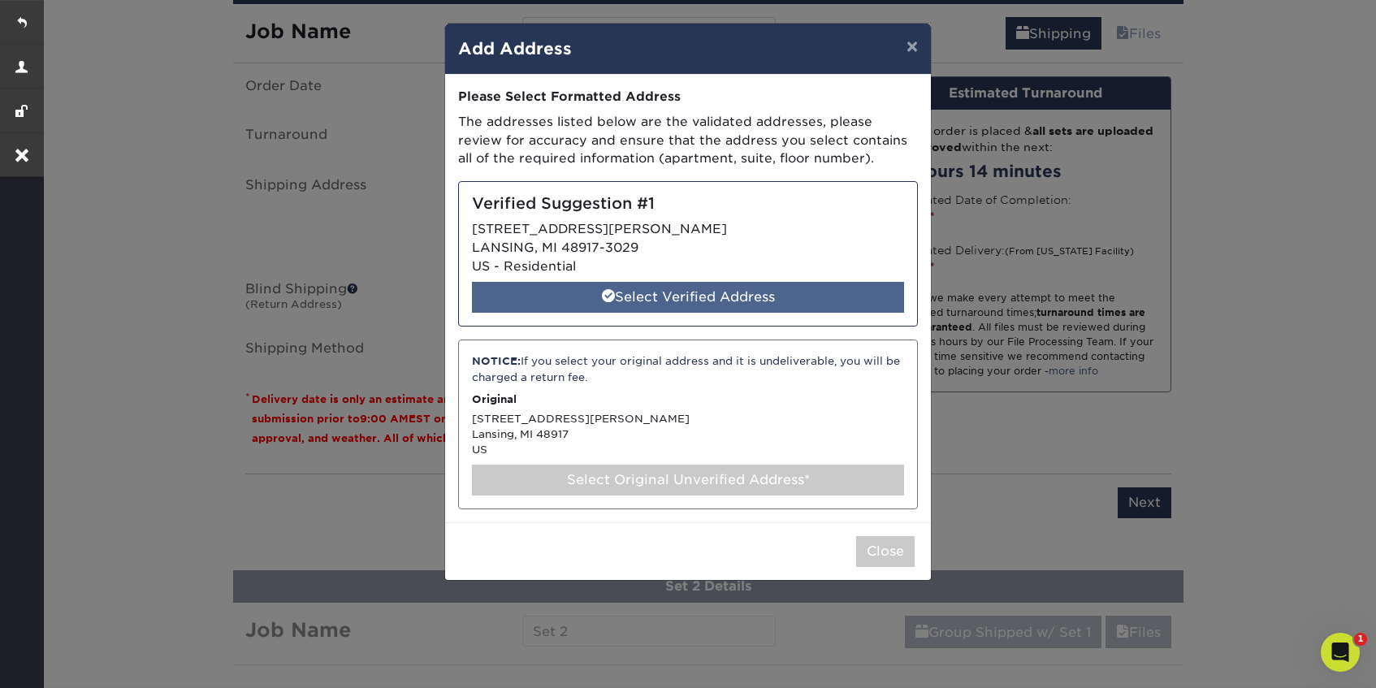
click at [695, 292] on div "Select Verified Address" at bounding box center [688, 297] width 432 height 31
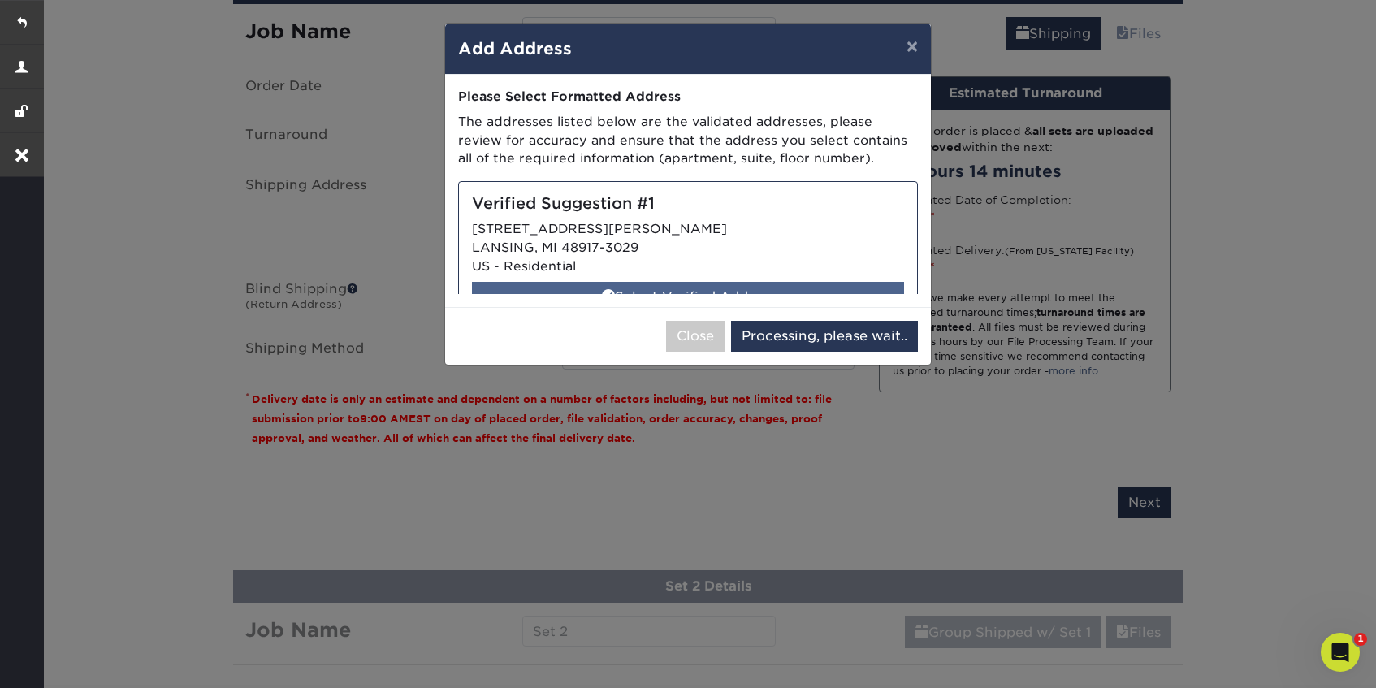
select select "286167"
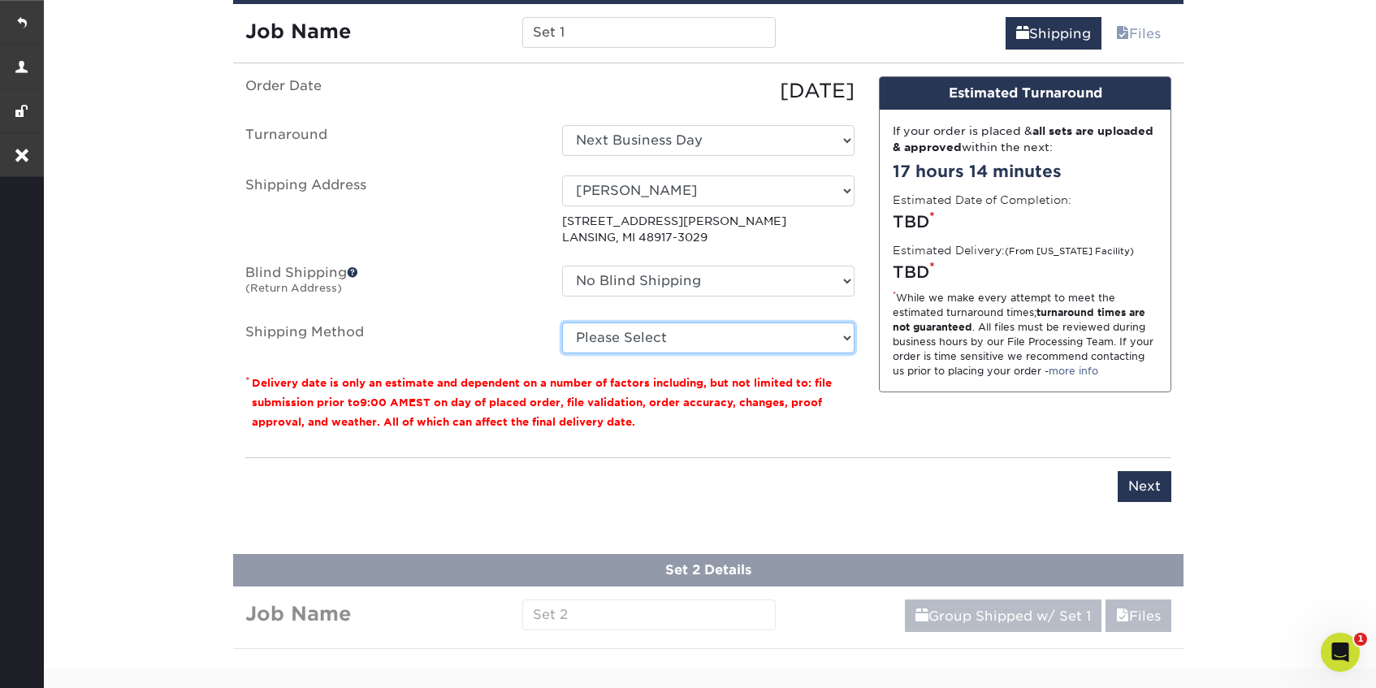
click at [686, 340] on select "Please Select Flat Rate Shipping (+$11.20) Ground Shipping (+$20.27) 3 Day Ship…" at bounding box center [708, 338] width 292 height 31
click at [562, 323] on select "Please Select Flat Rate Shipping (+$11.20) Ground Shipping (+$20.27) 3 Day Ship…" at bounding box center [708, 338] width 292 height 31
click at [710, 331] on select "Please Select Flat Rate Shipping (+$11.20) Ground Shipping (+$20.27) 3 Day Ship…" at bounding box center [708, 338] width 292 height 31
select select "03"
click at [562, 323] on select "Please Select Flat Rate Shipping (+$11.20) Ground Shipping (+$20.27) 3 Day Ship…" at bounding box center [708, 338] width 292 height 31
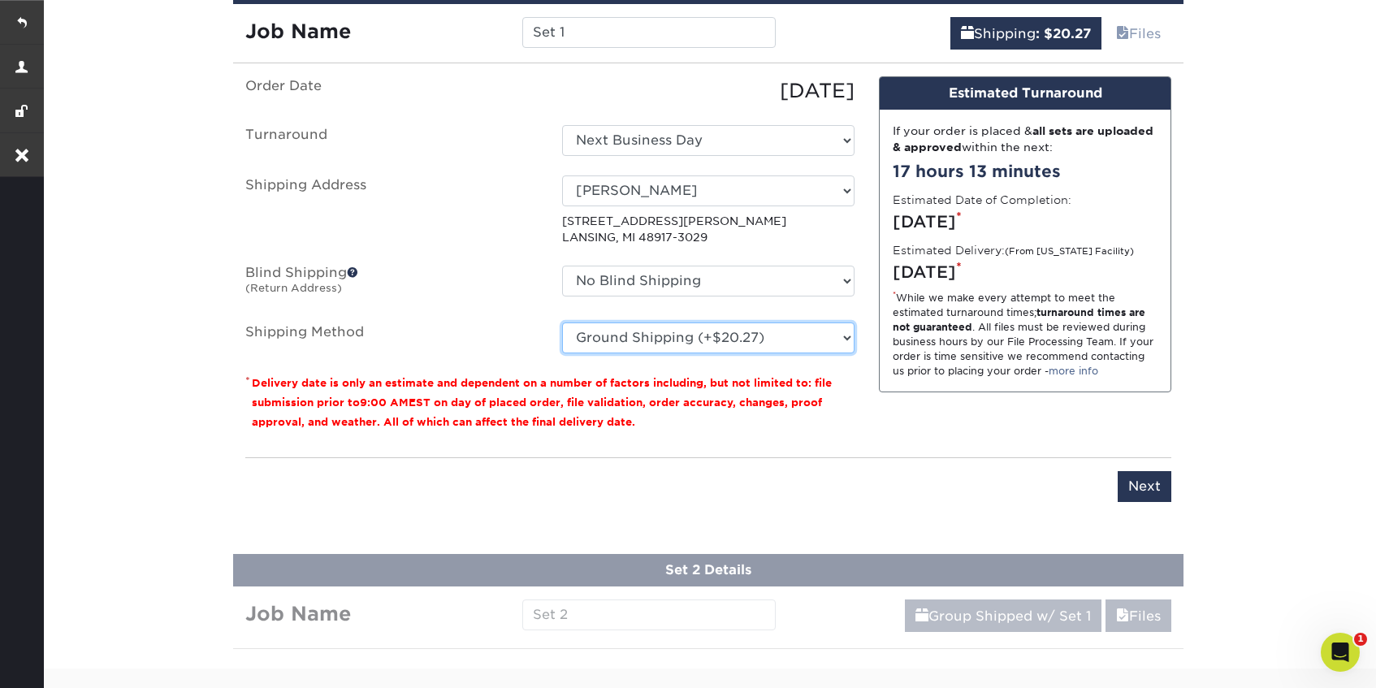
click at [703, 340] on select "Please Select Flat Rate Shipping (+$11.20) Ground Shipping (+$20.27) 3 Day Ship…" at bounding box center [708, 338] width 292 height 31
click at [562, 323] on select "Please Select Flat Rate Shipping (+$11.20) Ground Shipping (+$20.27) 3 Day Ship…" at bounding box center [708, 338] width 292 height 31
click at [704, 336] on select "Please Select Flat Rate Shipping (+$11.20) Ground Shipping (+$20.27) 3 Day Ship…" at bounding box center [708, 338] width 292 height 31
click at [562, 323] on select "Please Select Flat Rate Shipping (+$11.20) Ground Shipping (+$20.27) 3 Day Ship…" at bounding box center [708, 338] width 292 height 31
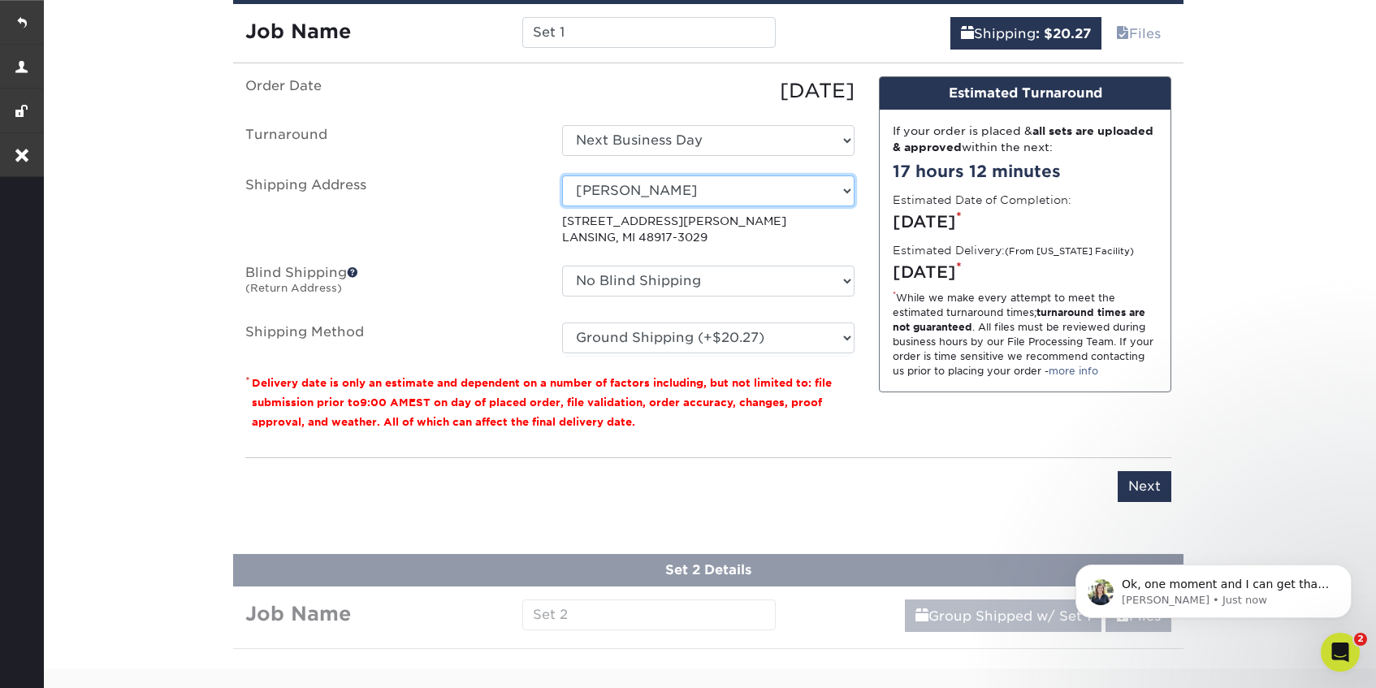
click at [779, 198] on select "Select One Delta Hotel Muskegon FLR ABQ Office FLR Detroit Office FLR Jackson O…" at bounding box center [708, 190] width 292 height 31
select select "newaddress"
click at [562, 175] on select "Select One Delta Hotel Muskegon FLR ABQ Office FLR Detroit Office FLR Jackson O…" at bounding box center [708, 190] width 292 height 31
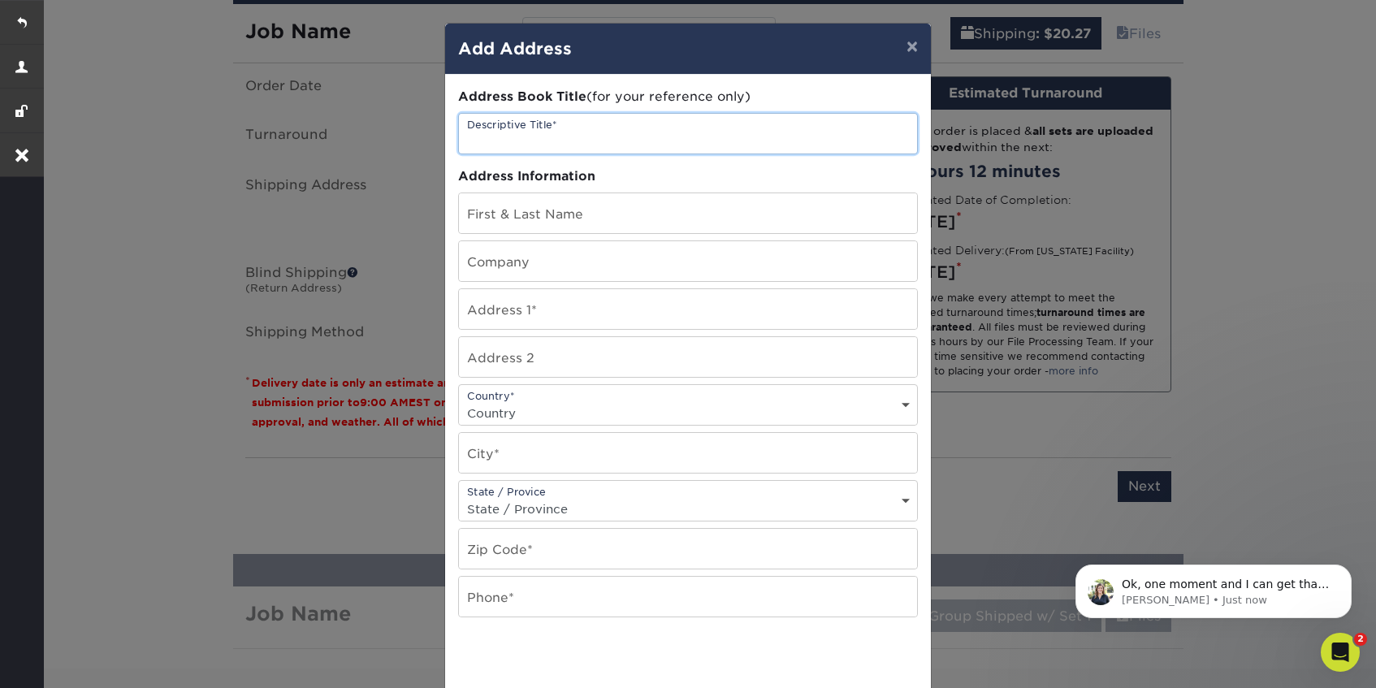
click at [587, 140] on input "text" at bounding box center [688, 134] width 458 height 40
paste input "[PERSON_NAME]/Family Life Radio"
type input "[PERSON_NAME]/Family Life Radio"
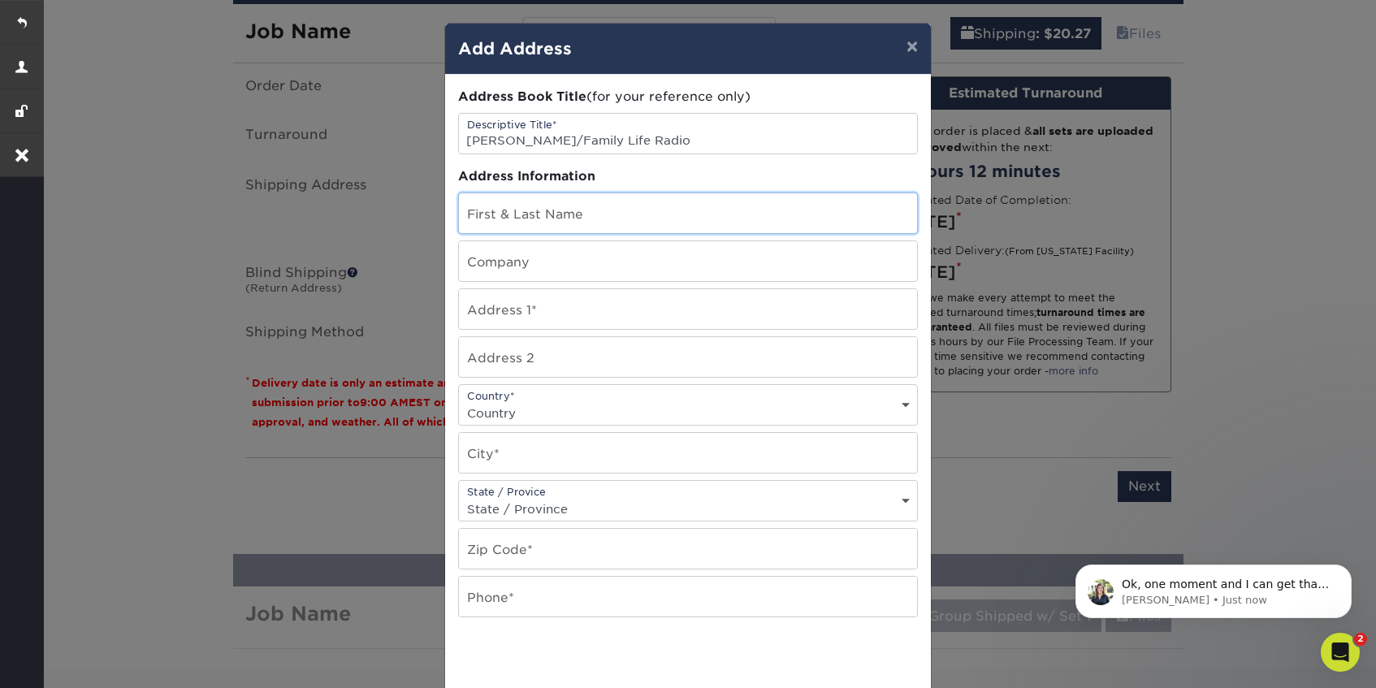
click at [534, 219] on input "text" at bounding box center [688, 213] width 458 height 40
paste input "[PERSON_NAME]/Family Life Radio"
type input "[PERSON_NAME]/Family Life Radio"
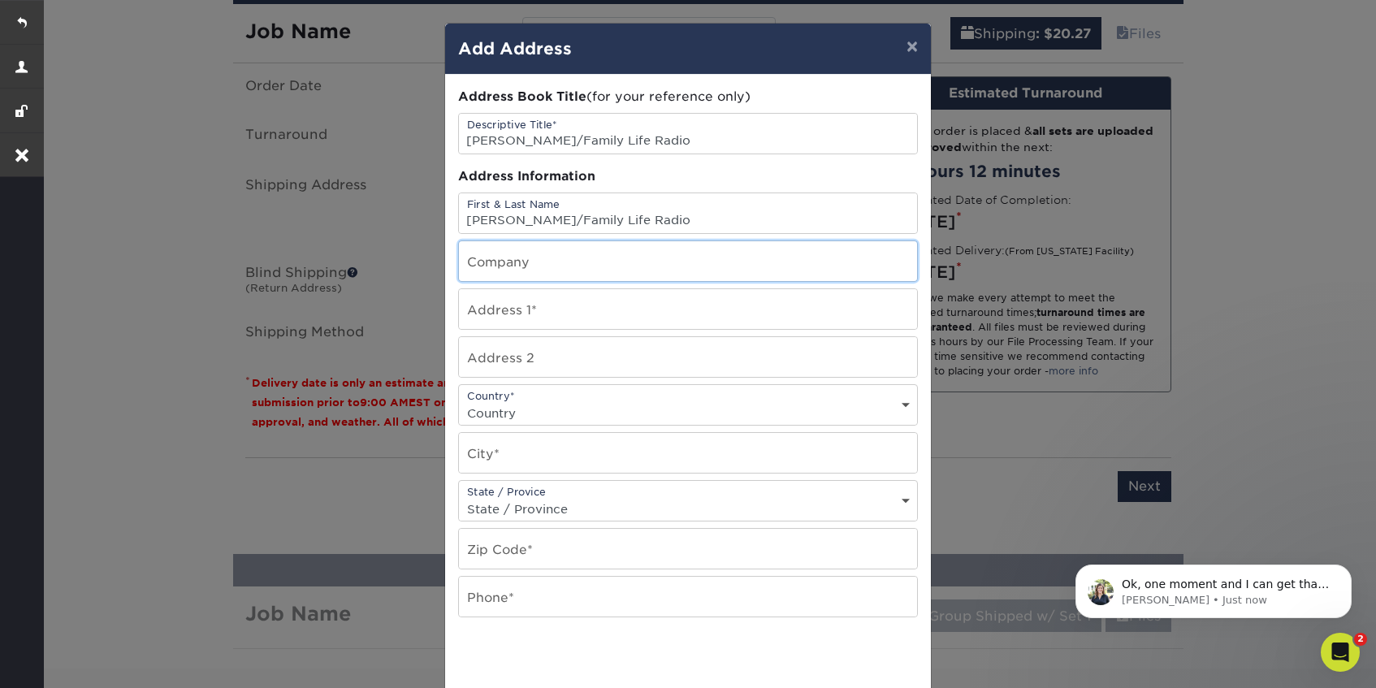
click at [530, 268] on input "text" at bounding box center [688, 261] width 458 height 40
paste input "c/o [DEMOGRAPHIC_DATA]"
type input "c/o [DEMOGRAPHIC_DATA]"
click at [552, 319] on input "text" at bounding box center [688, 309] width 458 height 40
paste input "[STREET_ADDRESS]"
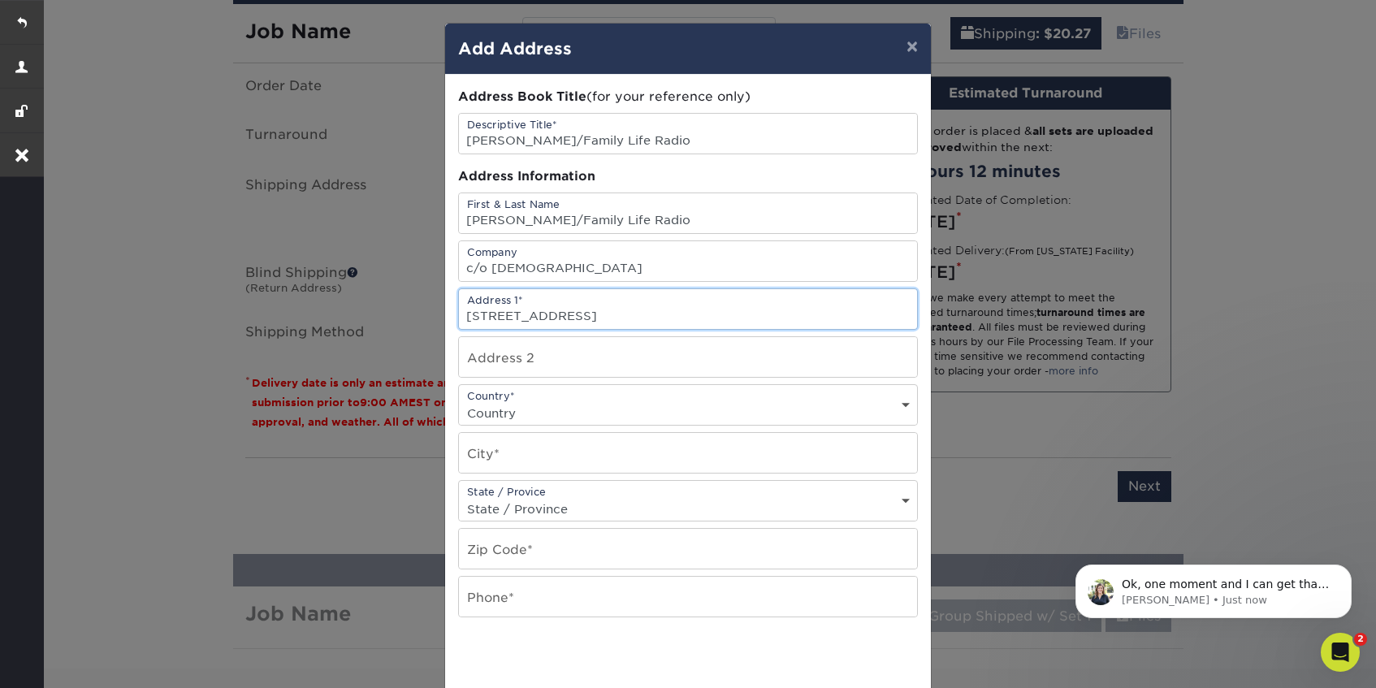
type input "[STREET_ADDRESS]"
click at [532, 406] on select "Country United States Canada ----------------------------- Afghanistan Albania …" at bounding box center [688, 413] width 458 height 24
select select "US"
click at [459, 401] on select "Country United States Canada ----------------------------- Afghanistan Albania …" at bounding box center [688, 413] width 458 height 24
click at [518, 455] on input "text" at bounding box center [688, 453] width 458 height 40
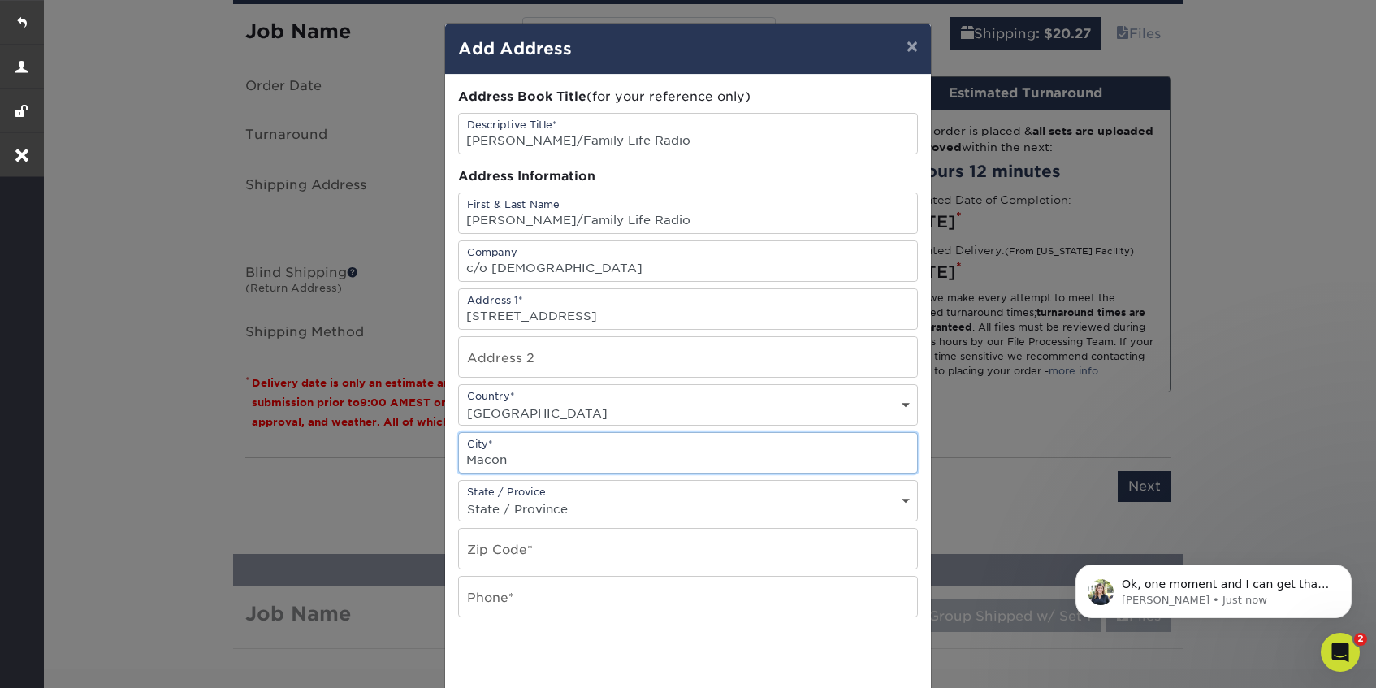
type input "Macon"
select select "GA"
click at [514, 552] on input "text" at bounding box center [688, 549] width 458 height 40
paste input "31210"
type input "31210"
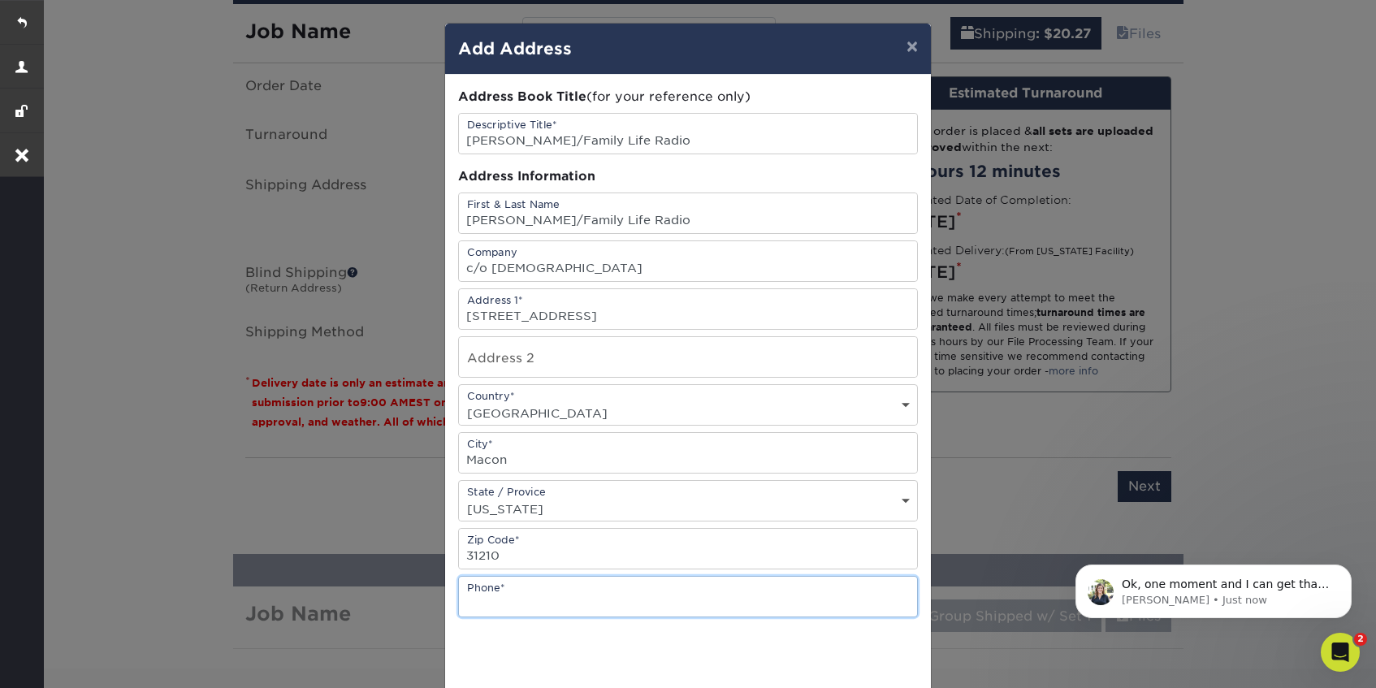
click at [500, 603] on input "text" at bounding box center [688, 597] width 458 height 40
type input "n/a"
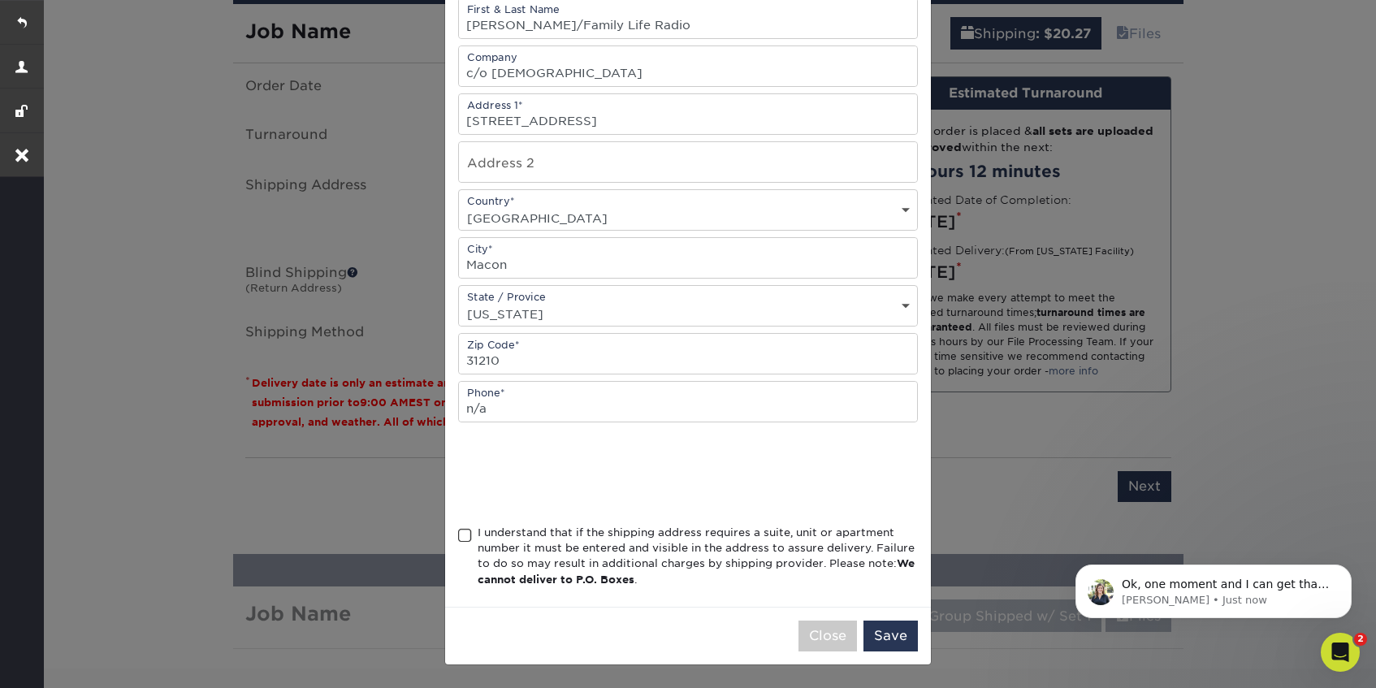
click at [464, 535] on span at bounding box center [465, 535] width 14 height 15
click at [0, 0] on input "I understand that if the shipping address requires a suite, unit or apartment n…" at bounding box center [0, 0] width 0 height 0
click at [892, 640] on button "Save" at bounding box center [891, 636] width 54 height 31
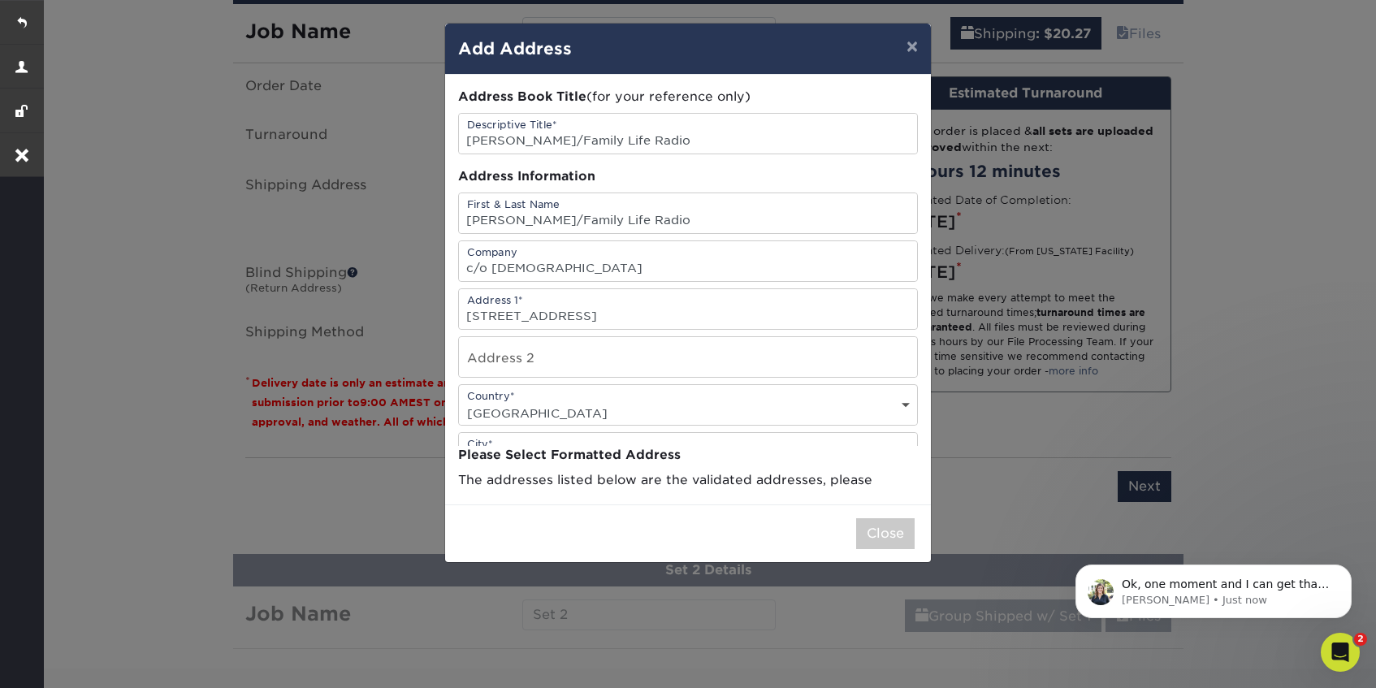
scroll to position [0, 0]
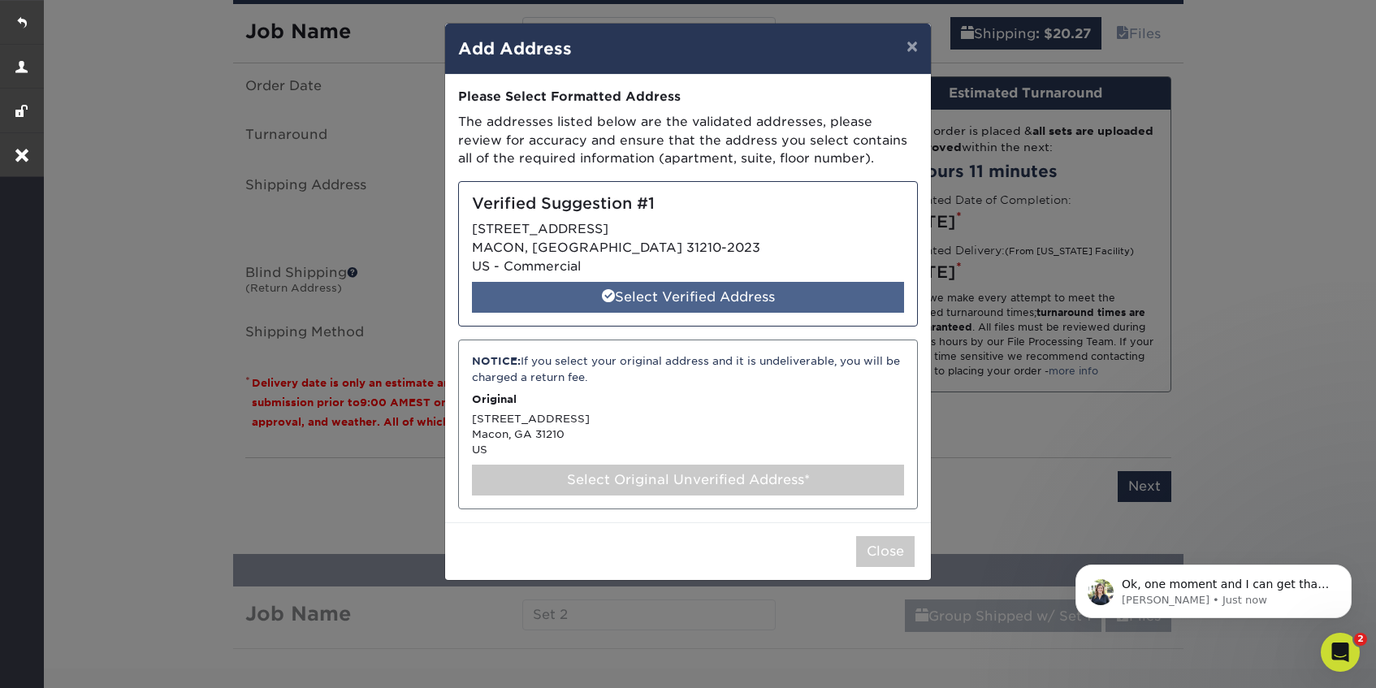
click at [664, 294] on div "Select Verified Address" at bounding box center [688, 297] width 432 height 31
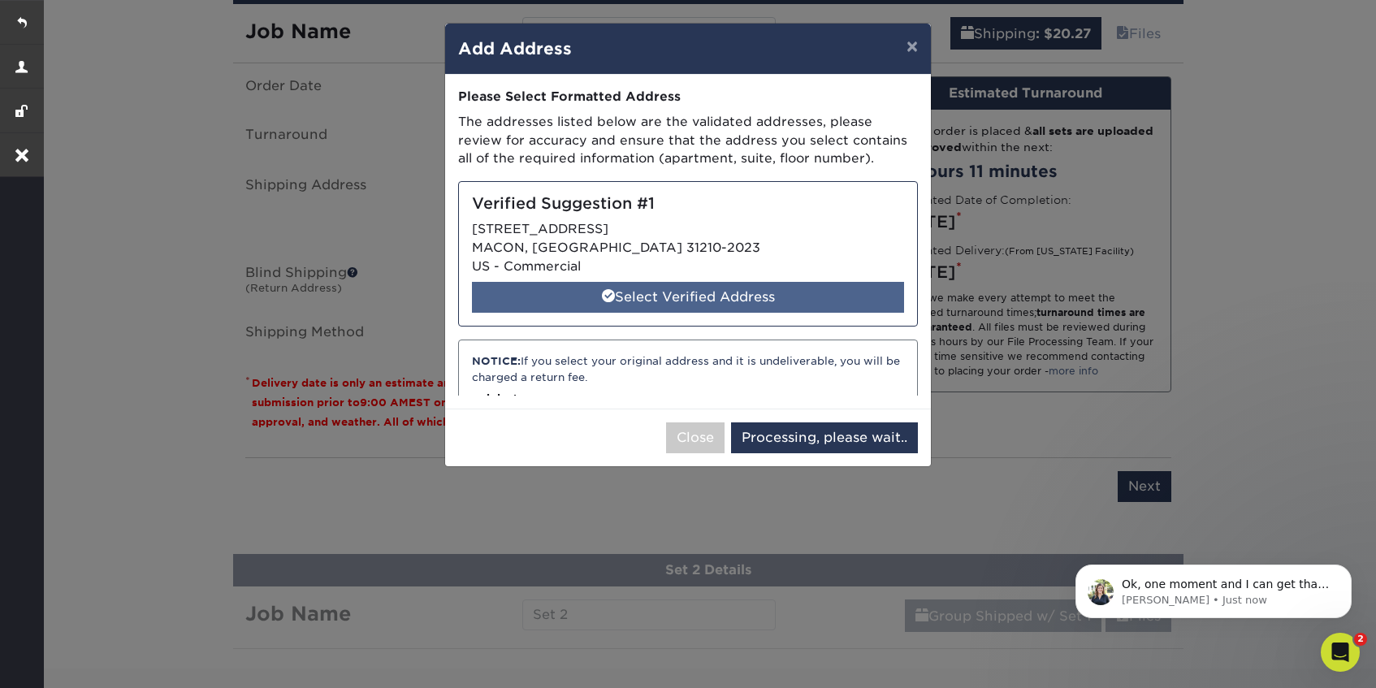
select select "286168"
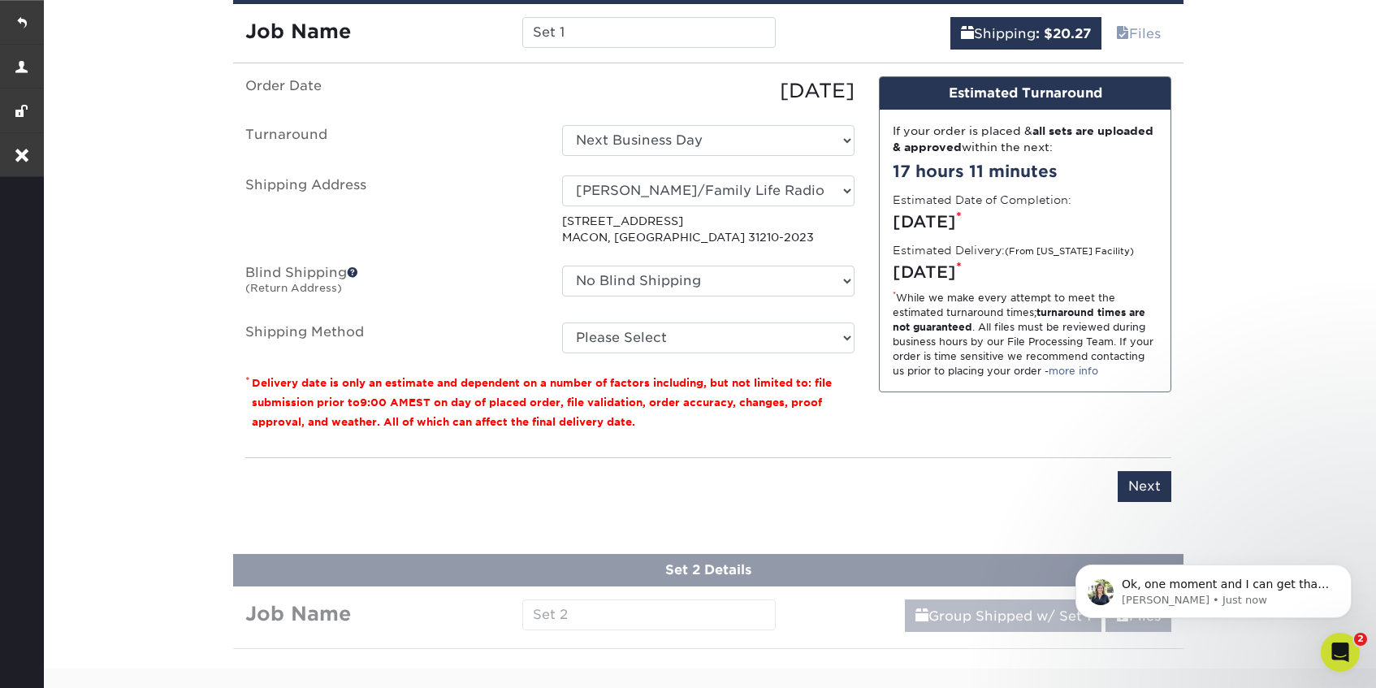
click at [771, 353] on fieldset "Order Date 09/19/2025 Turnaround Select One Next Business Day Shipping Address …" at bounding box center [549, 224] width 609 height 297
click at [765, 339] on select "Please Select Flat Rate Shipping (+$11.20) Ground Shipping (+$14.96) 3 Day Ship…" at bounding box center [708, 338] width 292 height 31
click at [562, 323] on select "Please Select Flat Rate Shipping (+$11.20) Ground Shipping (+$14.96) 3 Day Ship…" at bounding box center [708, 338] width 292 height 31
click at [762, 331] on select "Please Select Flat Rate Shipping (+$11.20) Ground Shipping (+$14.96) 3 Day Ship…" at bounding box center [708, 338] width 292 height 31
select select "03"
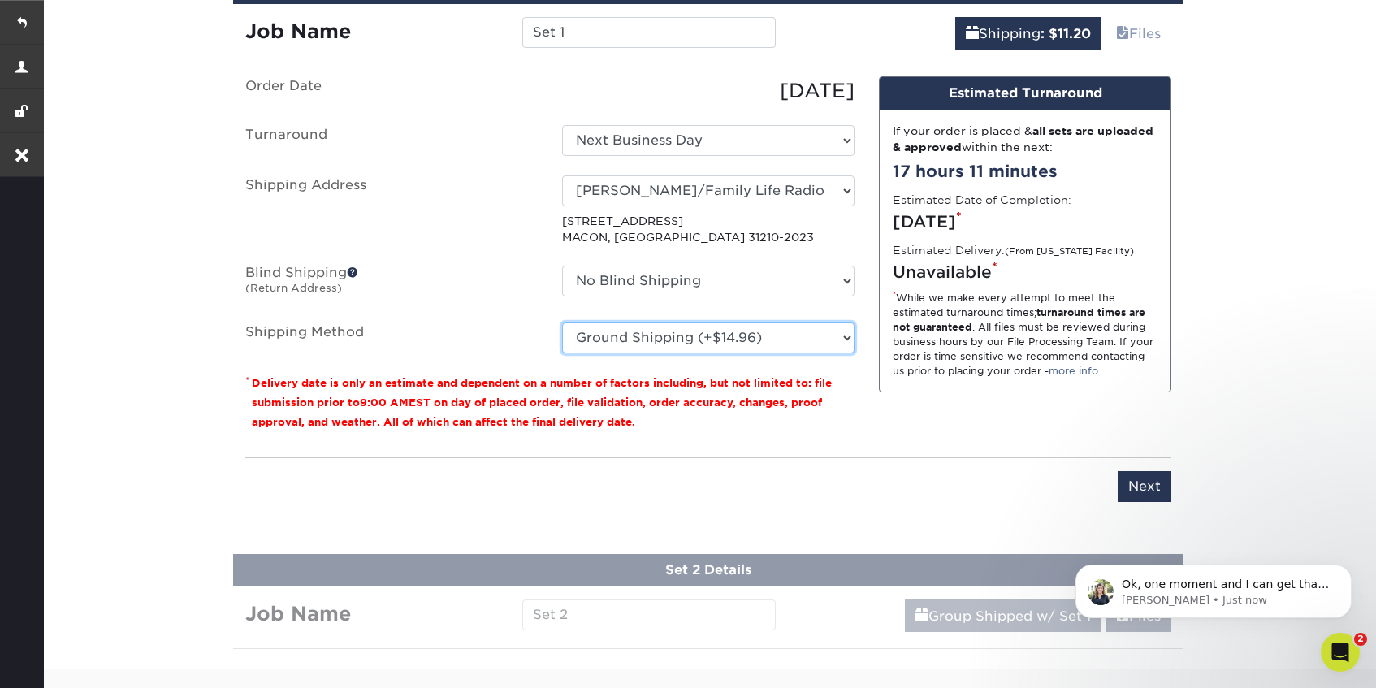
click at [562, 323] on select "Please Select Flat Rate Shipping (+$11.20) Ground Shipping (+$14.96) 3 Day Ship…" at bounding box center [708, 338] width 292 height 31
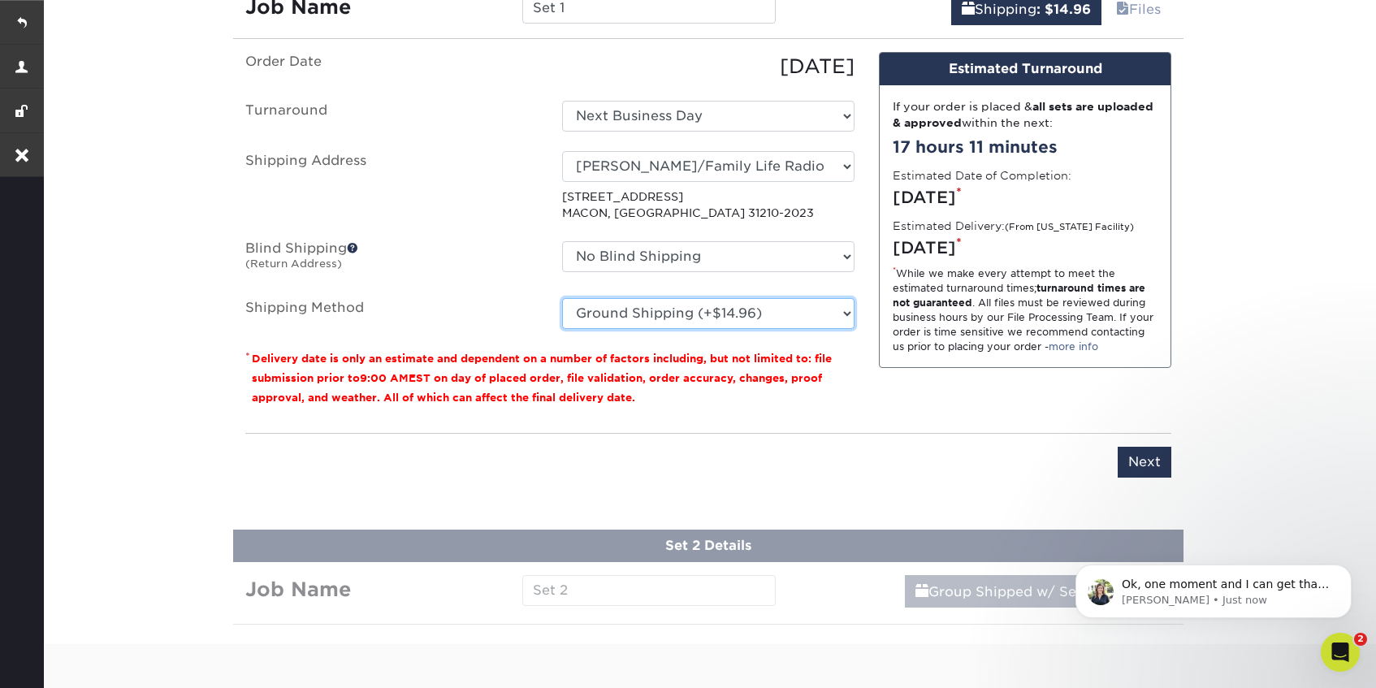
scroll to position [1102, 0]
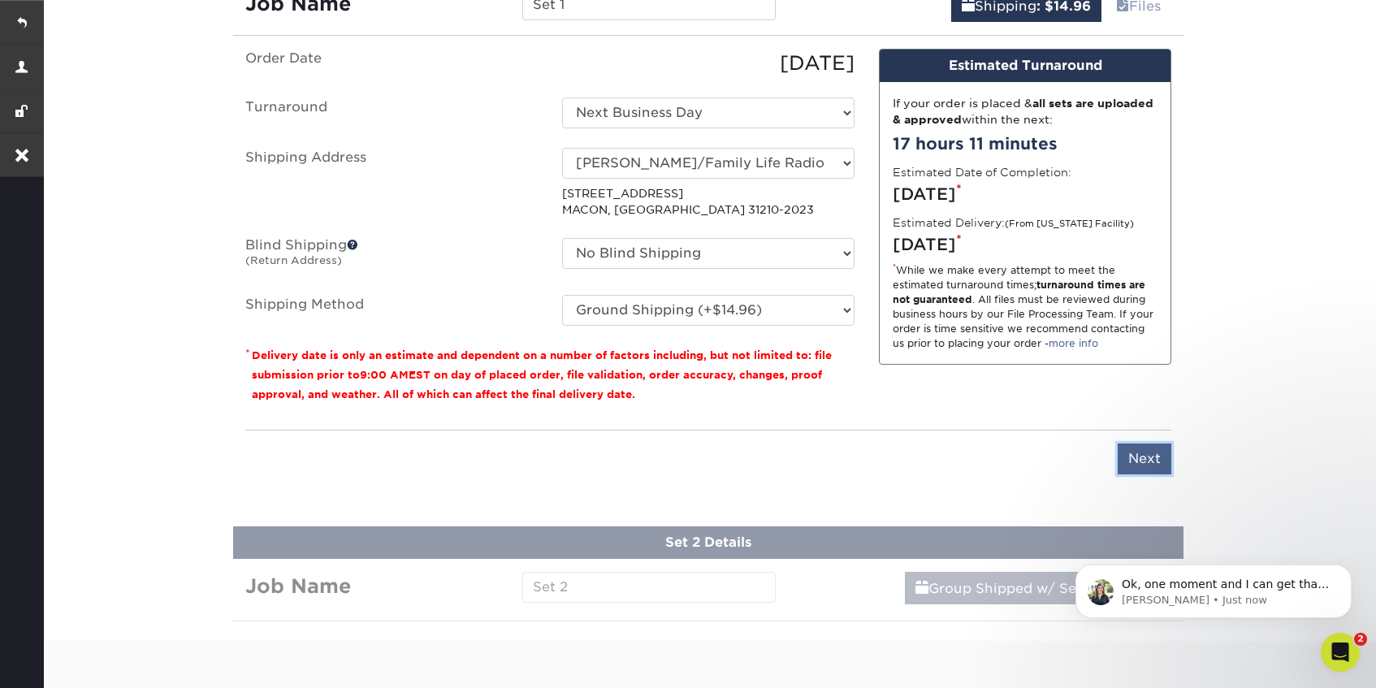
click at [1138, 462] on input "Next" at bounding box center [1145, 459] width 54 height 31
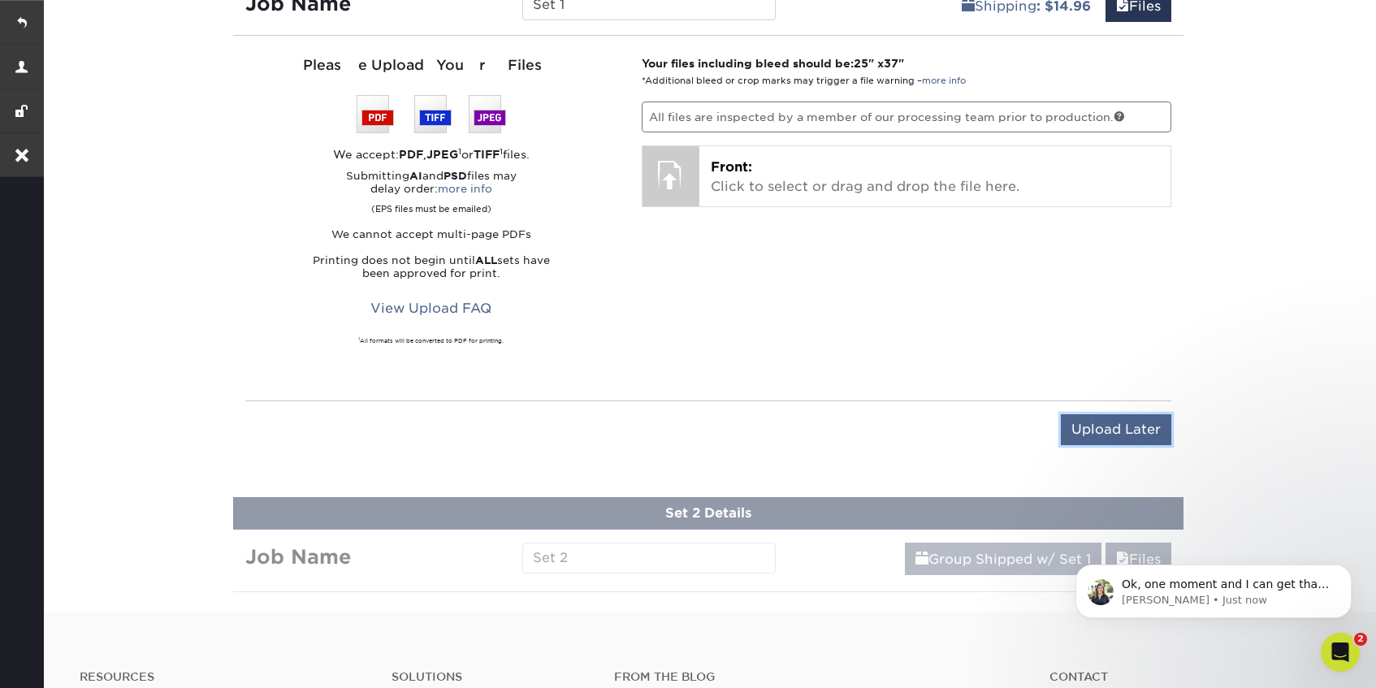
click at [1108, 422] on input "Upload Later" at bounding box center [1116, 429] width 110 height 31
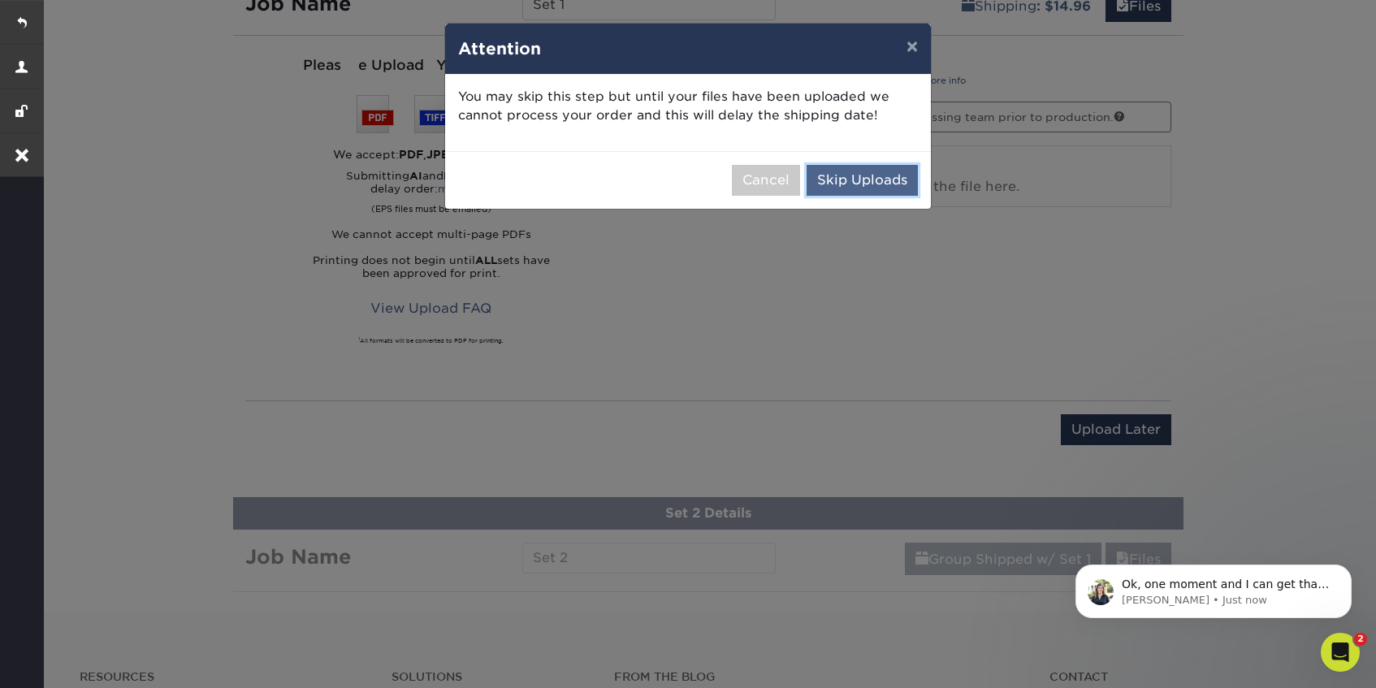
click at [874, 191] on button "Skip Uploads" at bounding box center [862, 180] width 111 height 31
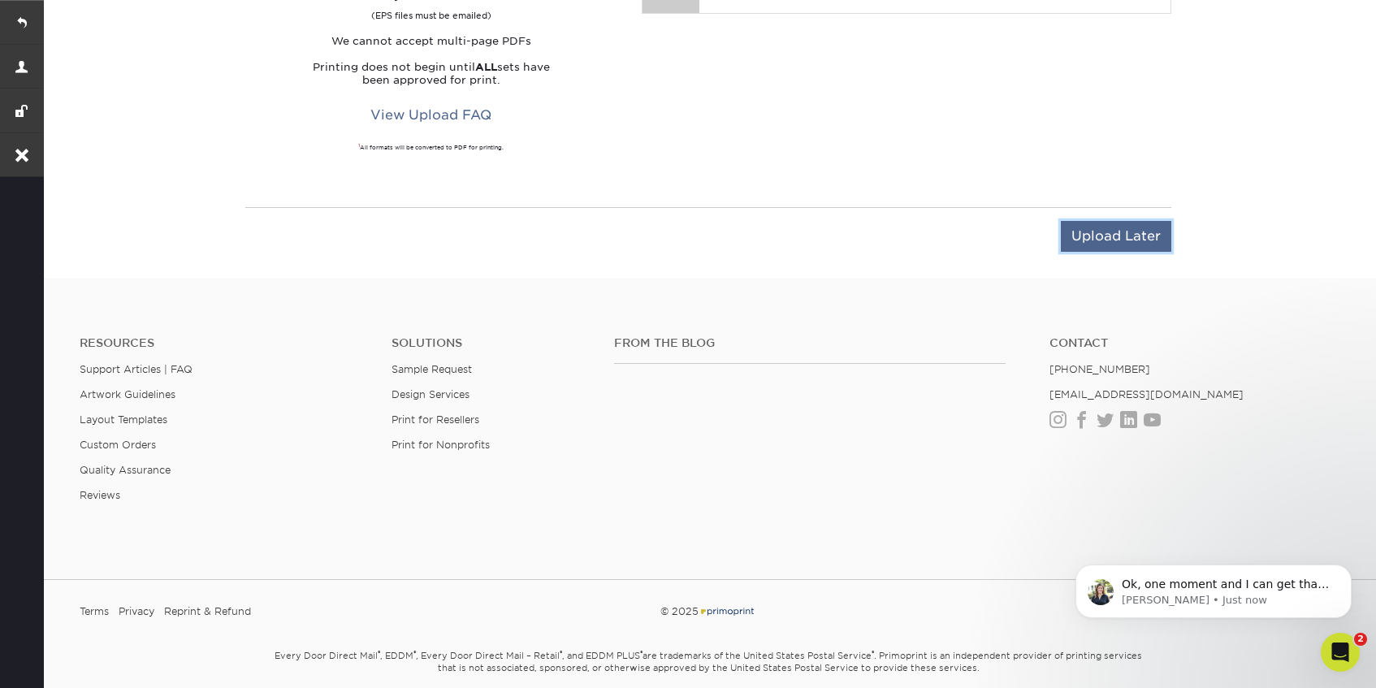
click at [1118, 236] on input "Upload Later" at bounding box center [1116, 236] width 110 height 31
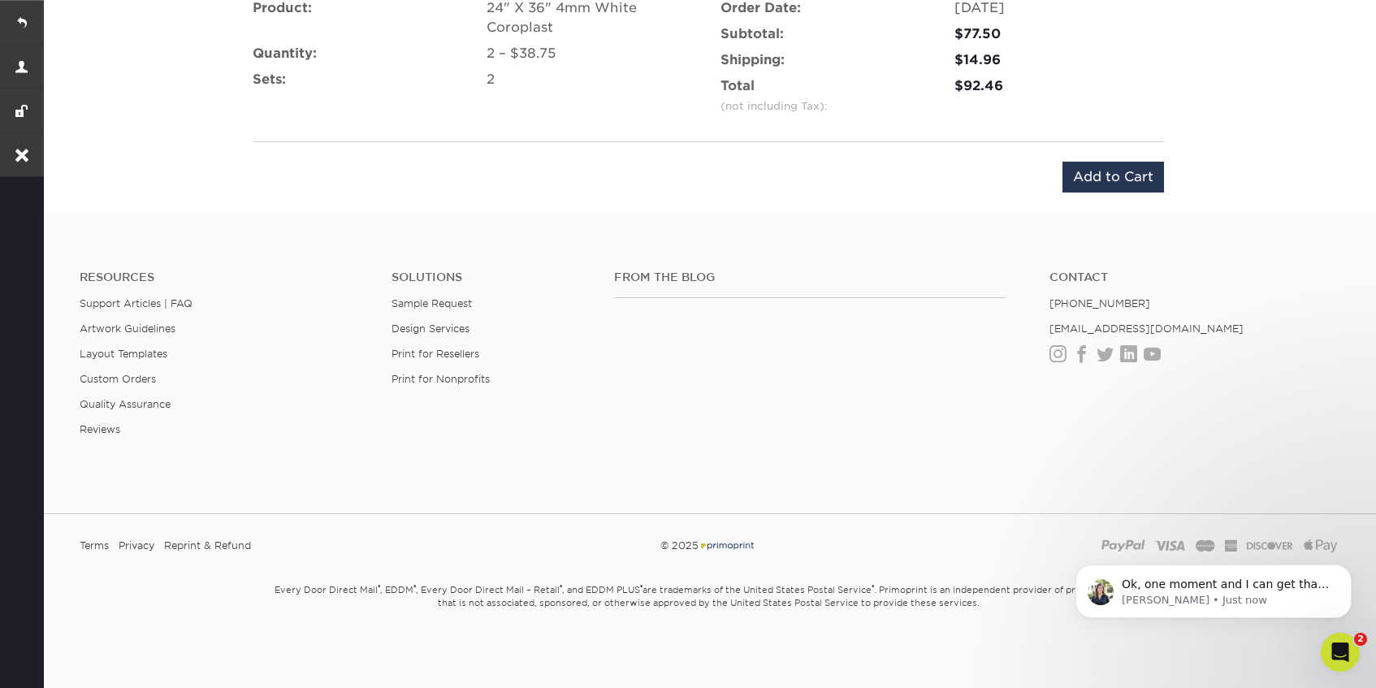
scroll to position [1349, 0]
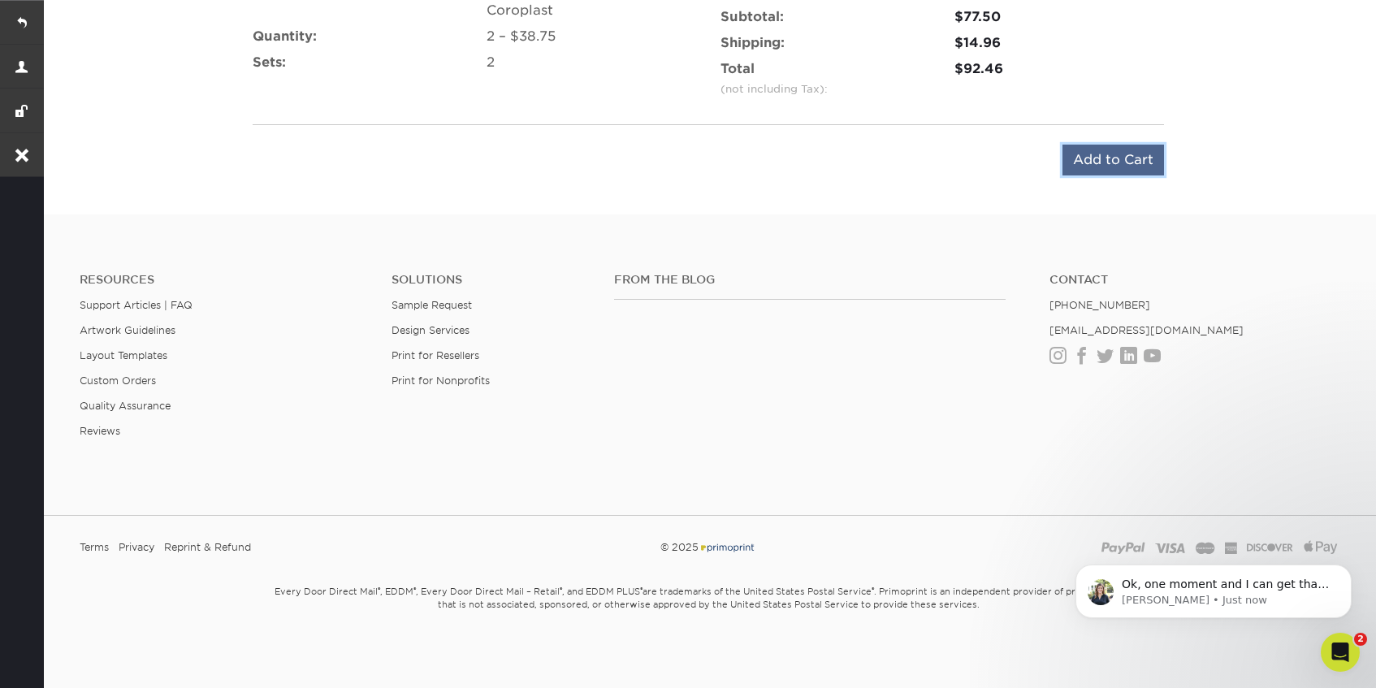
click at [1095, 162] on input "Add to Cart" at bounding box center [1114, 160] width 102 height 31
type input "Add to Cart"
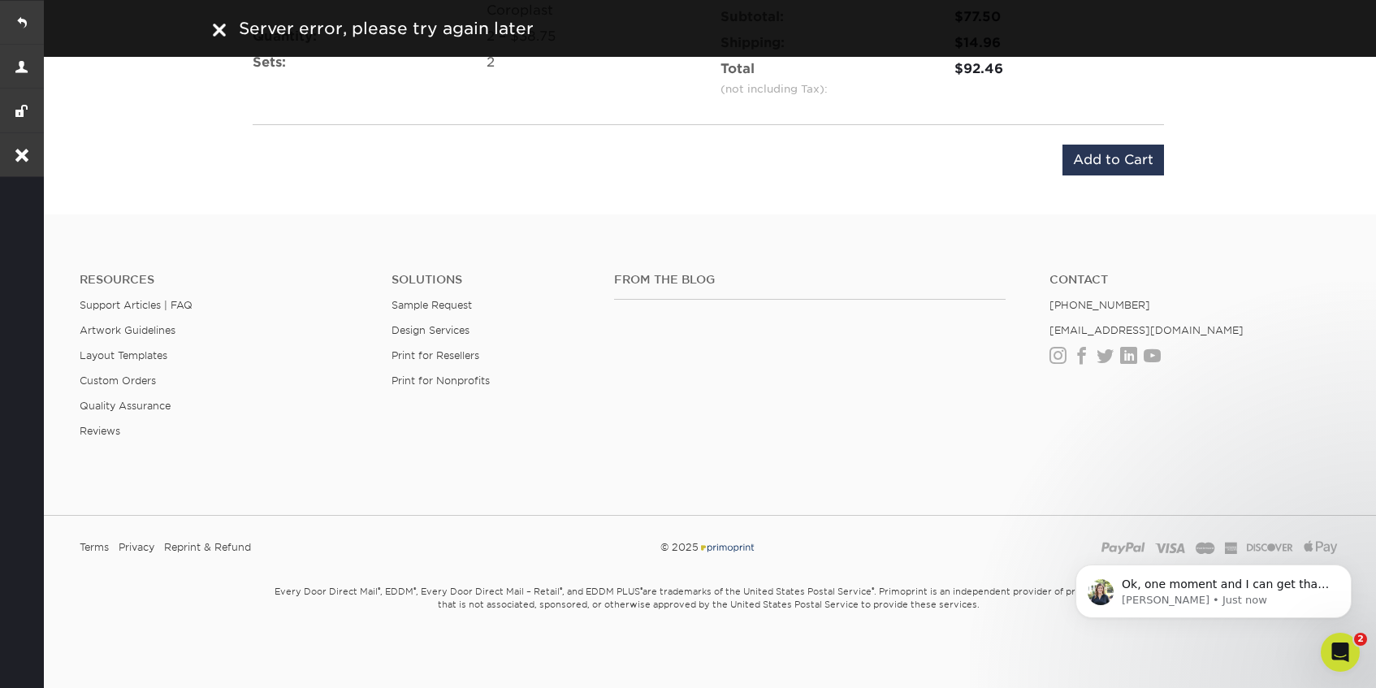
click at [224, 33] on img at bounding box center [219, 30] width 13 height 13
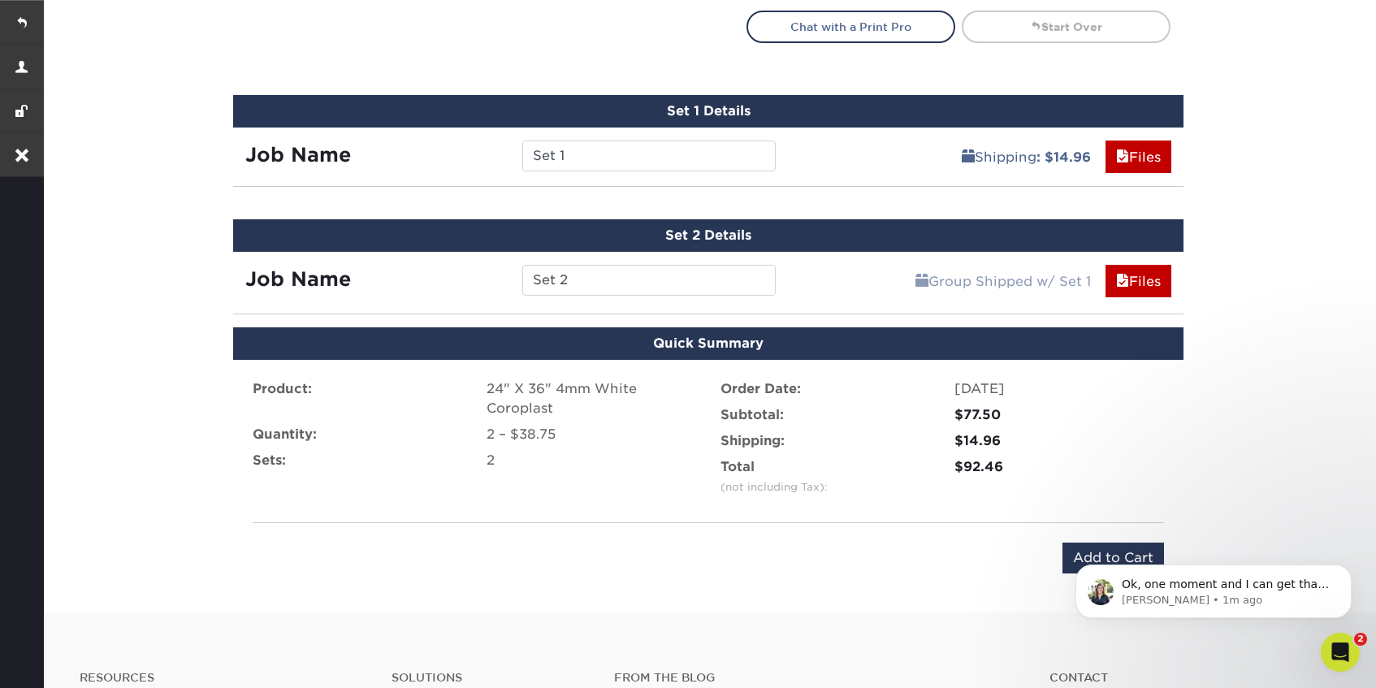
scroll to position [906, 0]
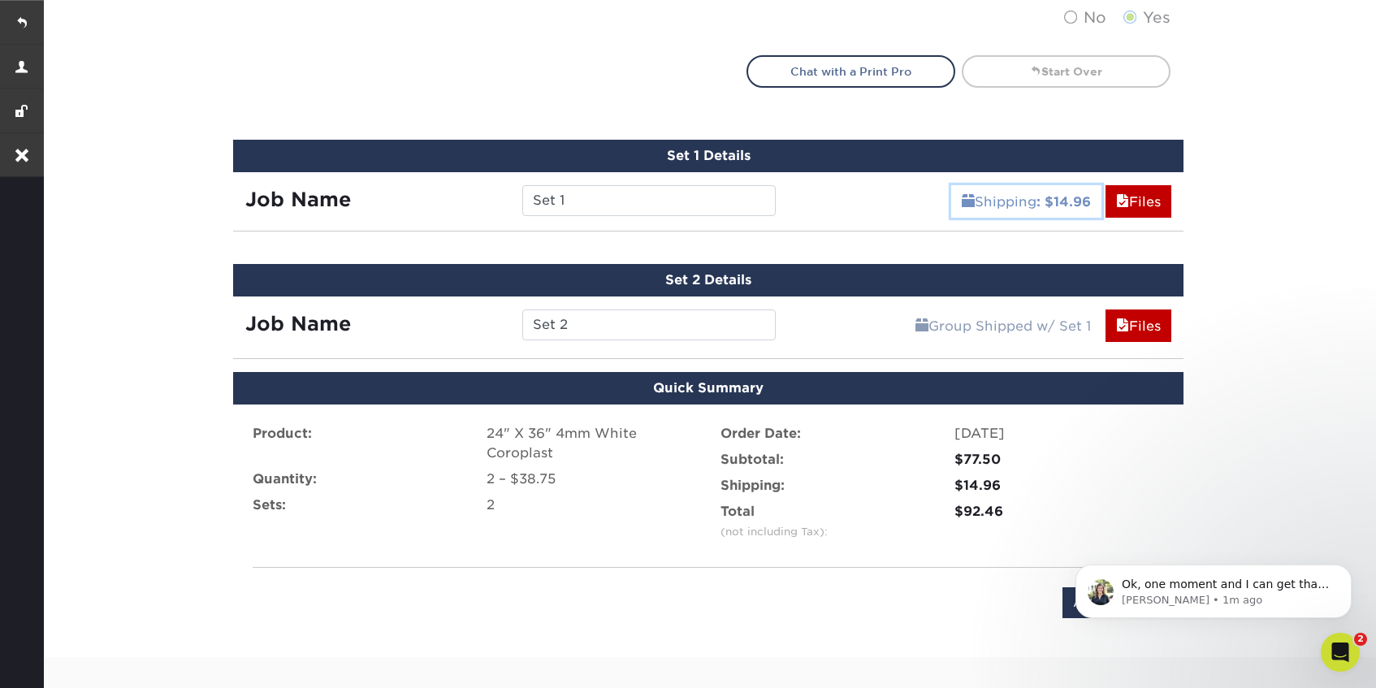
click at [999, 206] on link "Shipping : $14.96" at bounding box center [1026, 201] width 150 height 32
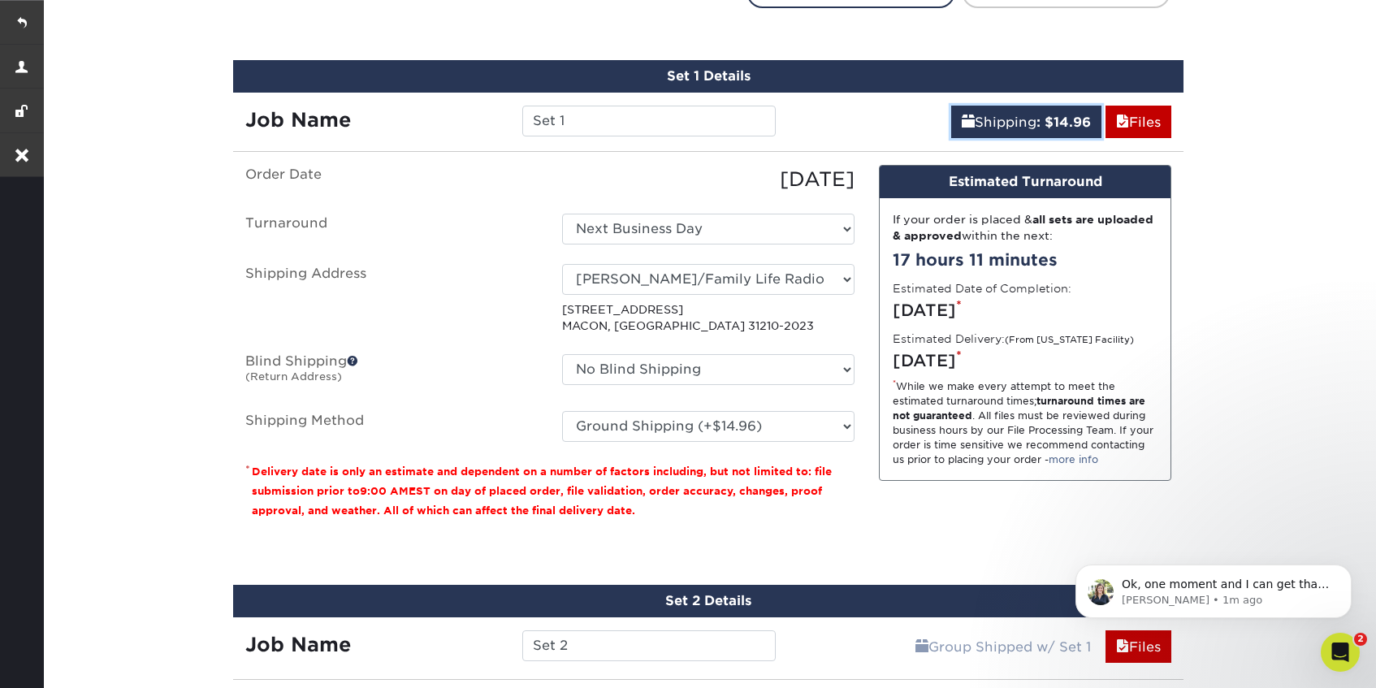
scroll to position [985, 0]
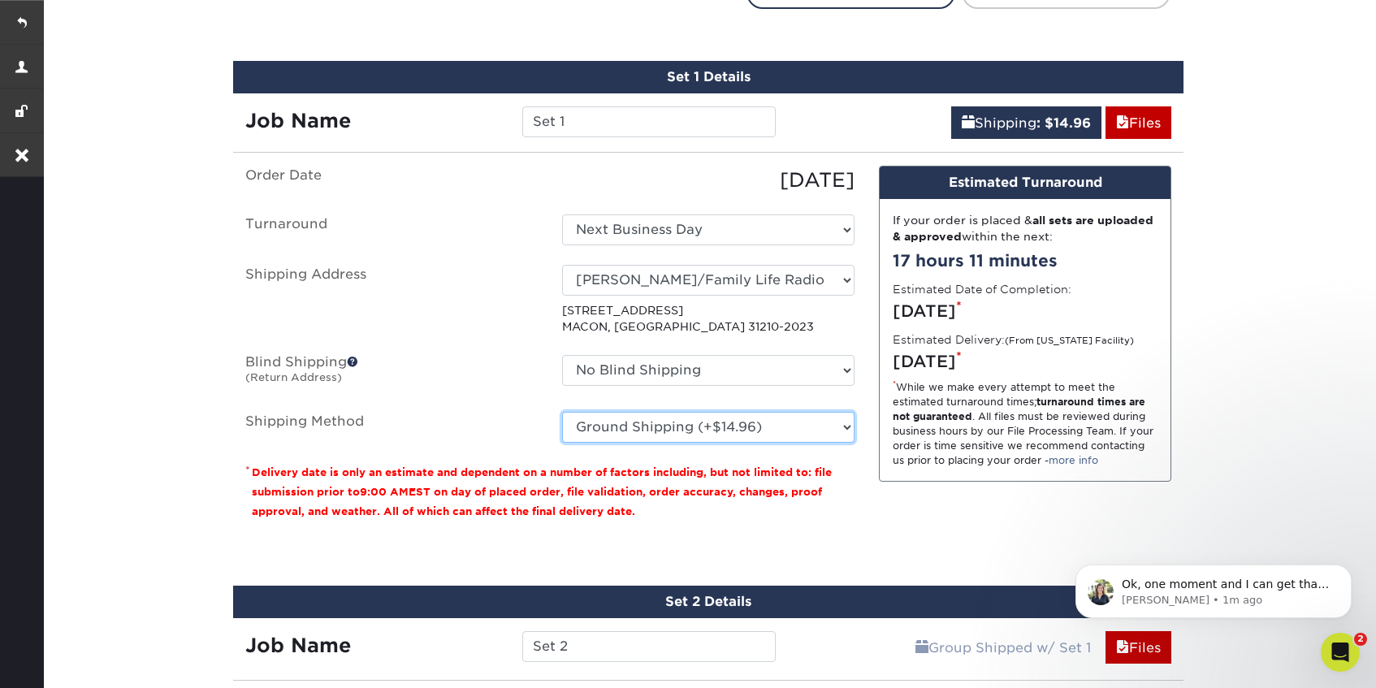
click at [717, 431] on select "Please Select Flat Rate Shipping (+$11.20) Ground Shipping (+$14.96) 3 Day Ship…" at bounding box center [708, 427] width 292 height 31
select select "G4MFLATRATE"
click at [562, 412] on select "Please Select Flat Rate Shipping (+$11.20) Ground Shipping (+$14.96) 3 Day Ship…" at bounding box center [708, 427] width 292 height 31
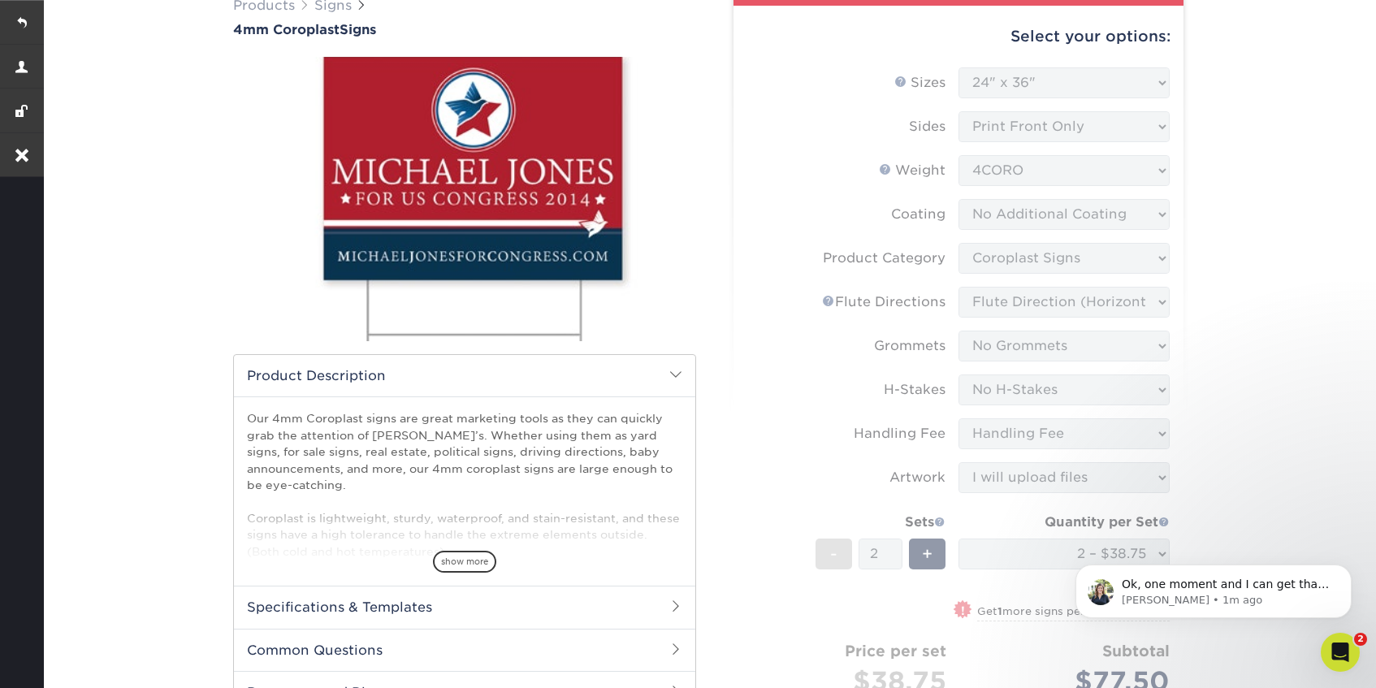
scroll to position [0, 0]
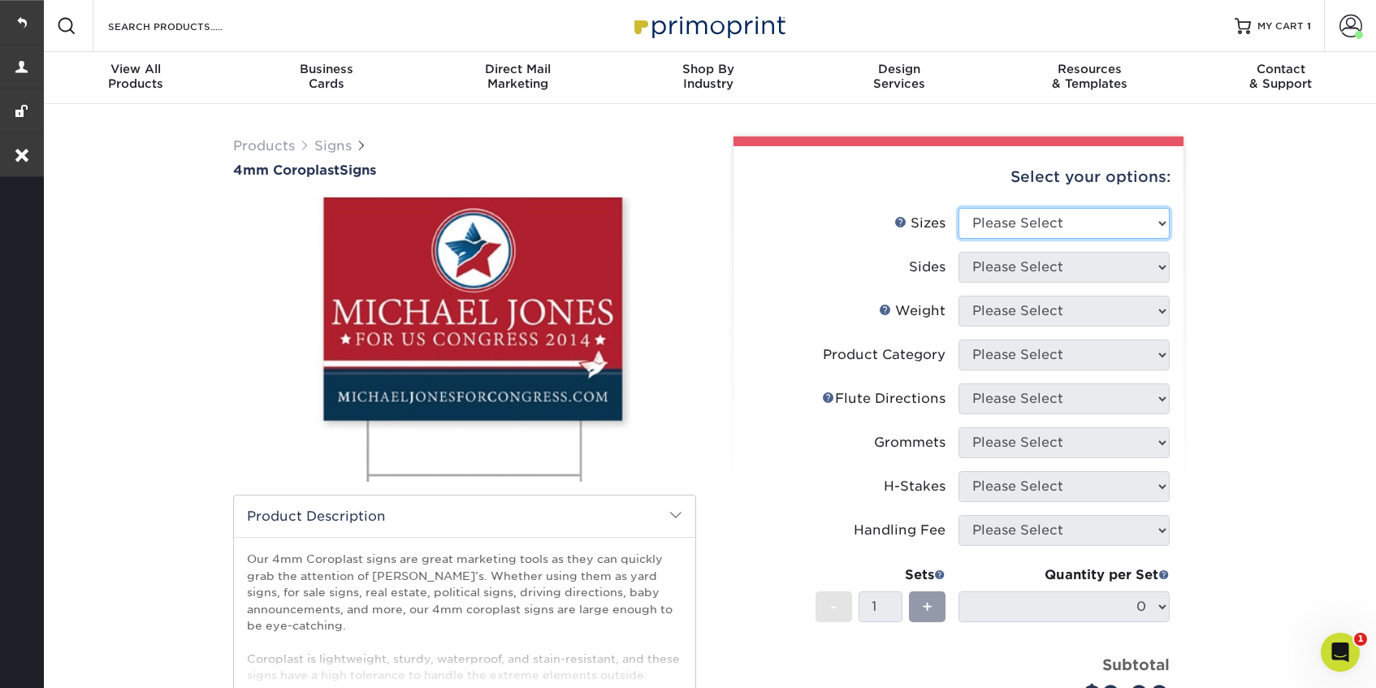
click at [1008, 220] on select "Please Select 12" x 18" 18" x 24" 24" x 24" 24" x 36"" at bounding box center [1064, 223] width 211 height 31
select select "24.00x36.00"
click at [959, 208] on select "Please Select 12" x 18" 18" x 24" 24" x 24" 24" x 36"" at bounding box center [1064, 223] width 211 height 31
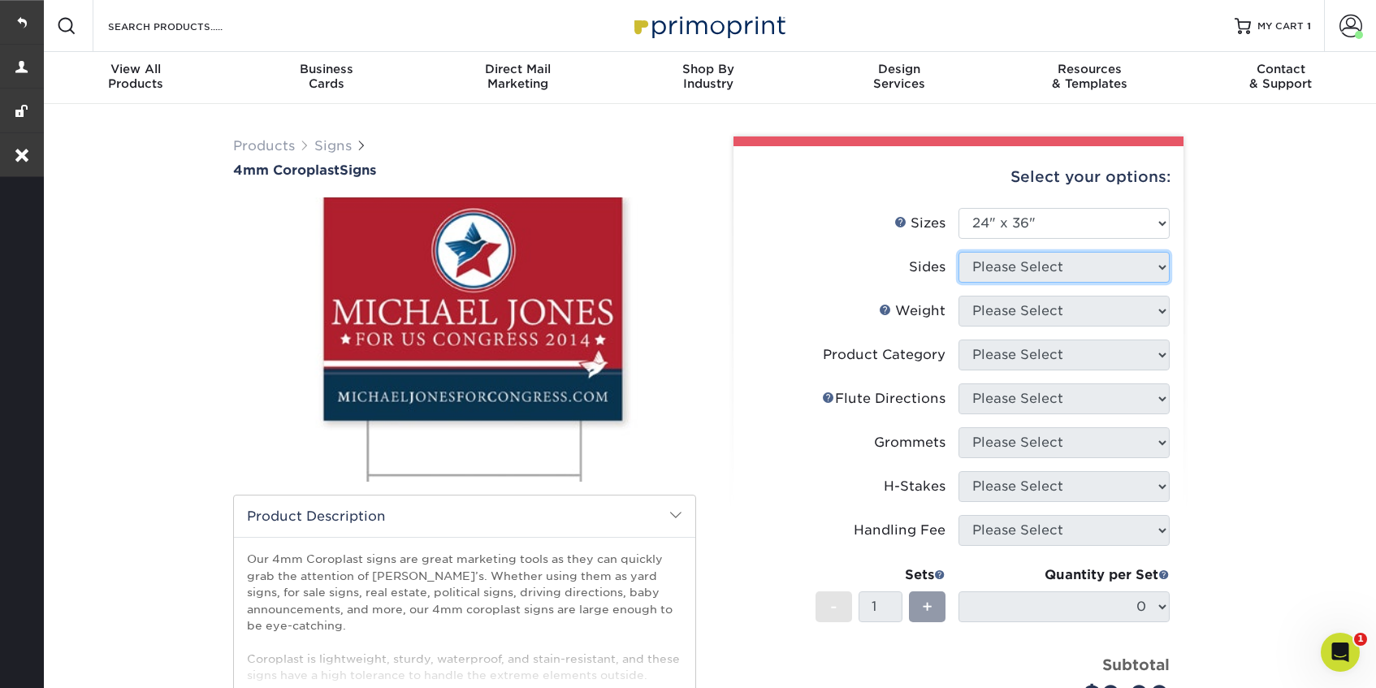
click at [1007, 280] on select "Please Select" at bounding box center [1064, 267] width 211 height 31
select select "32d3c223-f82c-492b-b915-ba065a00862f"
click at [959, 252] on select "Please Select Print Both Sides Print Front Only" at bounding box center [1064, 267] width 211 height 31
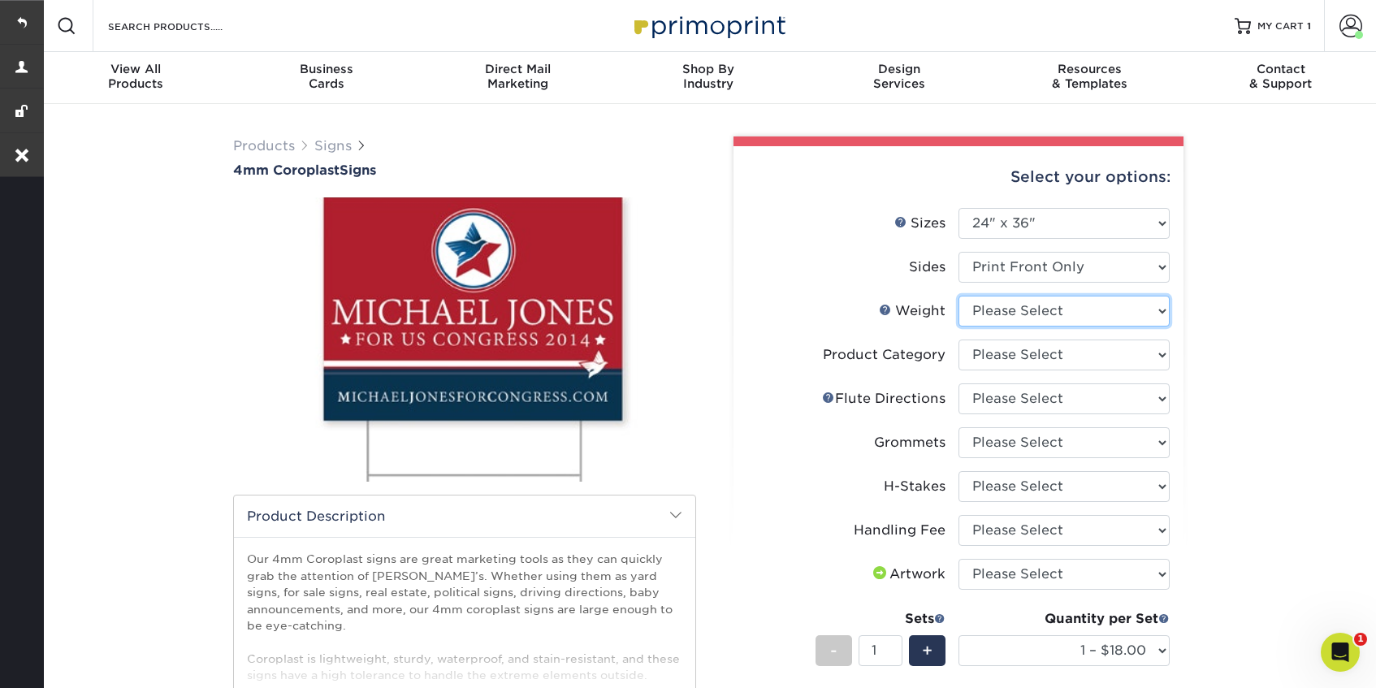
click at [1035, 308] on select "Please Select 4CORO" at bounding box center [1064, 311] width 211 height 31
select select "4CORO"
click at [959, 296] on select "Please Select 4CORO" at bounding box center [1064, 311] width 211 height 31
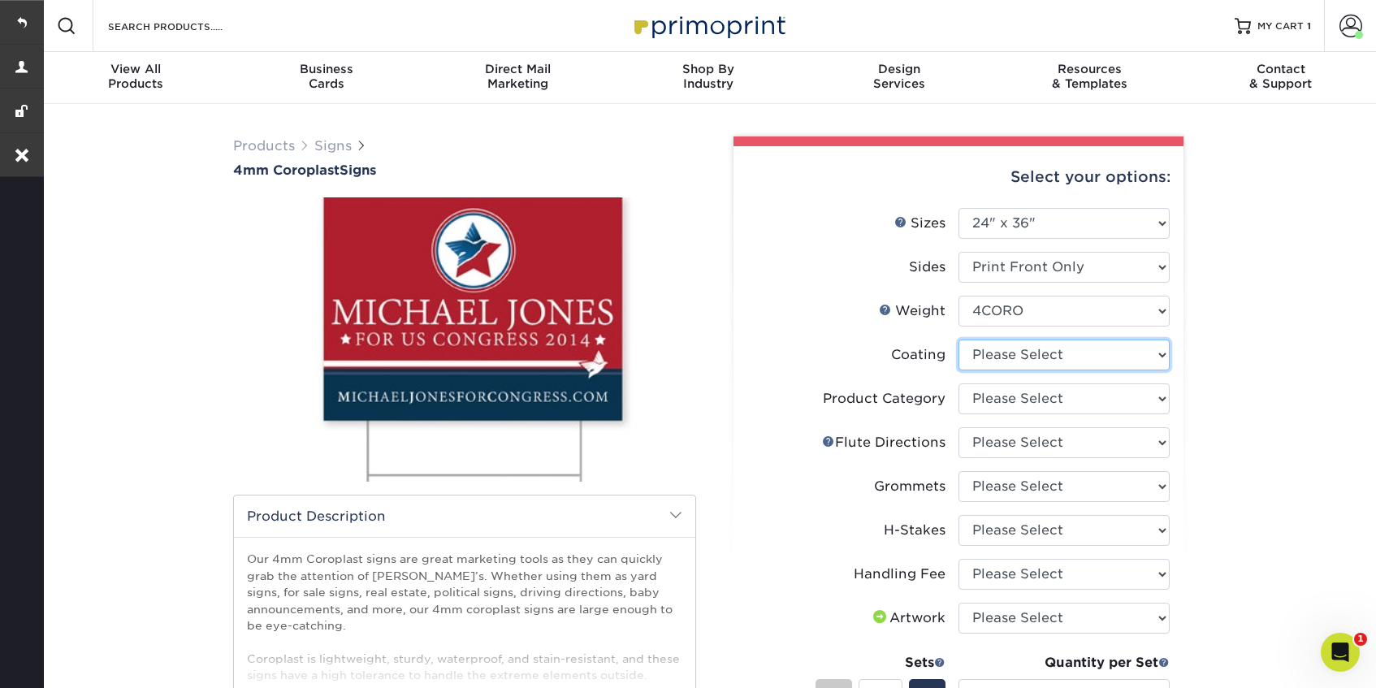
click at [1026, 355] on select at bounding box center [1064, 355] width 211 height 31
select select "3e7618de-abca-4bda-9f97-8b9129e913d8"
click at [959, 340] on select at bounding box center [1064, 355] width 211 height 31
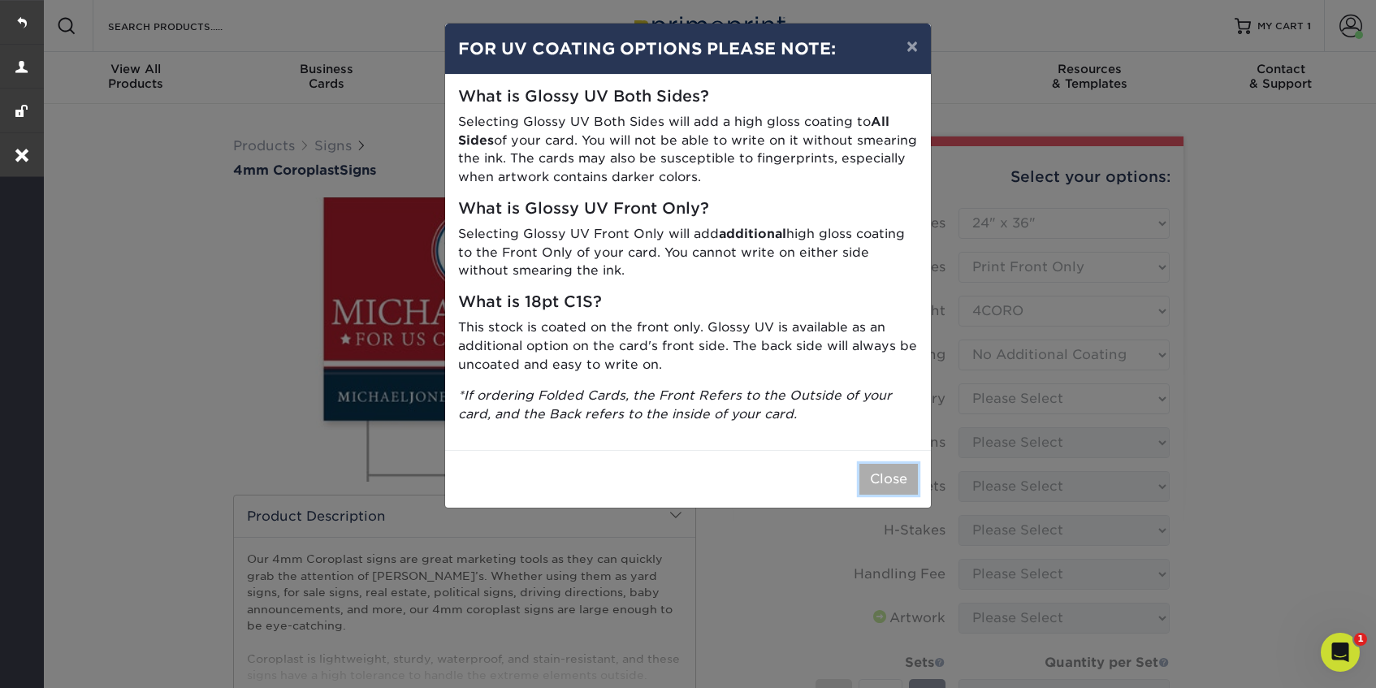
click at [881, 479] on button "Close" at bounding box center [889, 479] width 58 height 31
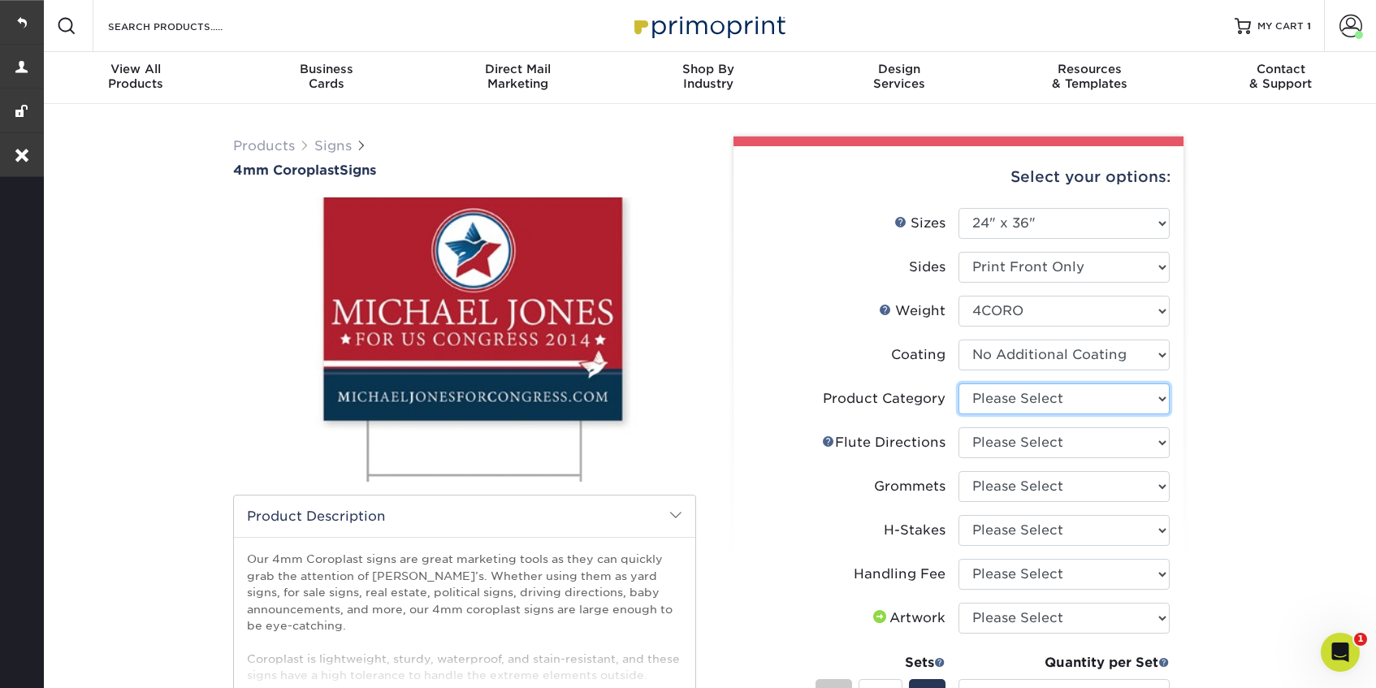
click at [1064, 398] on select "Please Select Coroplast Signs" at bounding box center [1064, 398] width 211 height 31
select select "b3582ed5-6912-492c-8440-2cc51afdb8e1"
click at [959, 383] on select "Please Select Coroplast Signs" at bounding box center [1064, 398] width 211 height 31
click at [1051, 440] on select "Please Select Flute Direction (Horizontal) Flute Direction (Vertical)" at bounding box center [1064, 442] width 211 height 31
select select "64642d5c-3ca5-48ab-b753-ddfa02991dab"
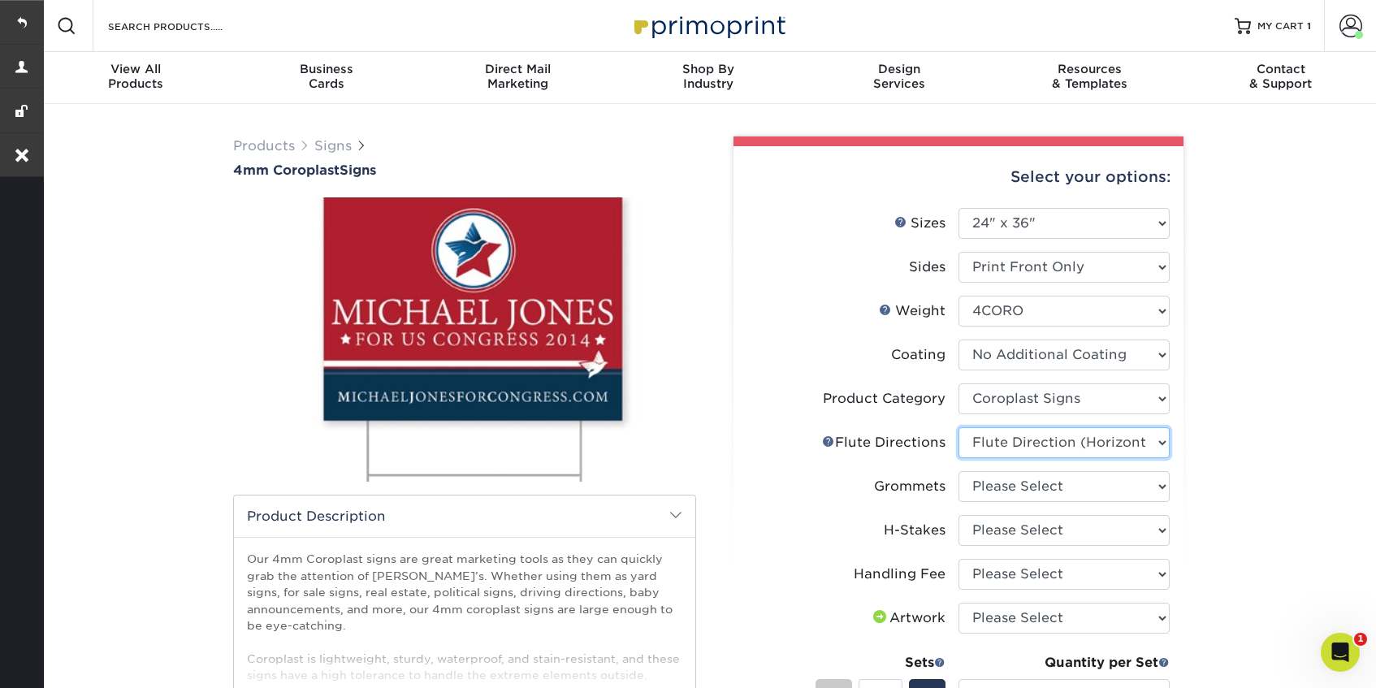
click at [959, 427] on select "Please Select Flute Direction (Horizontal) Flute Direction (Vertical)" at bounding box center [1064, 442] width 211 height 31
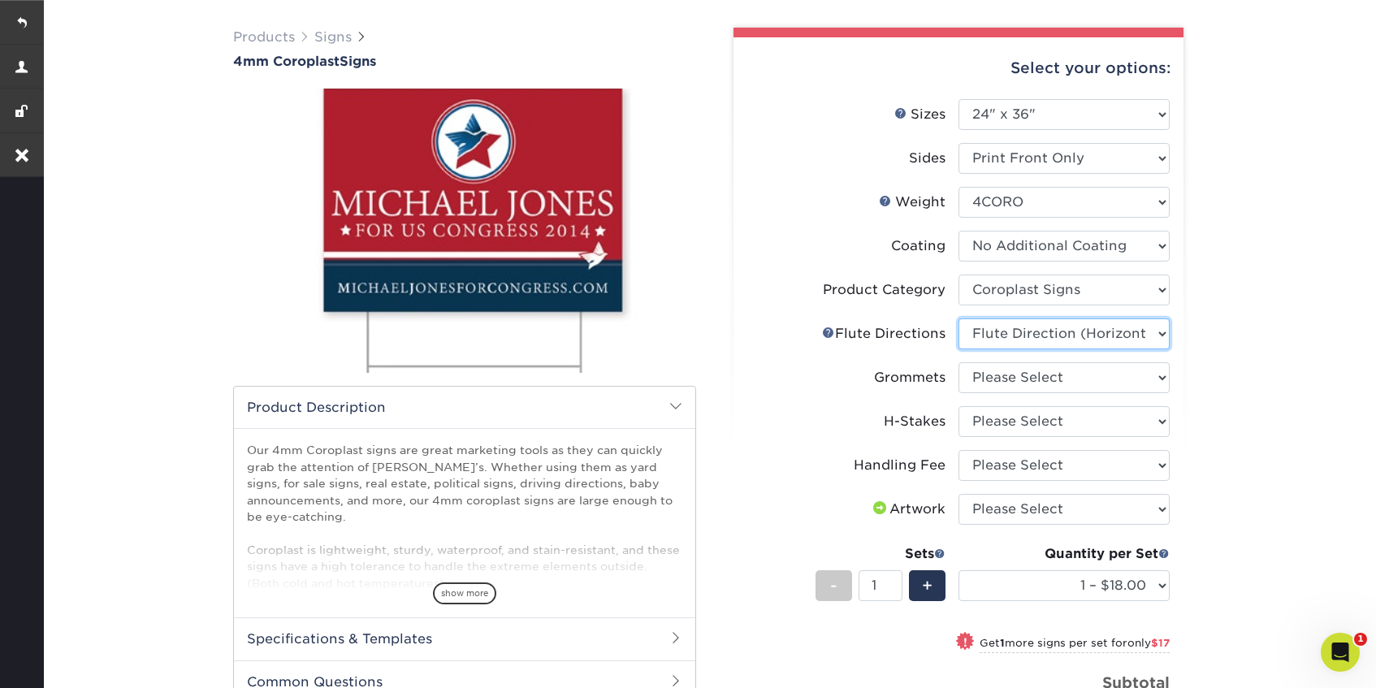
scroll to position [157, 0]
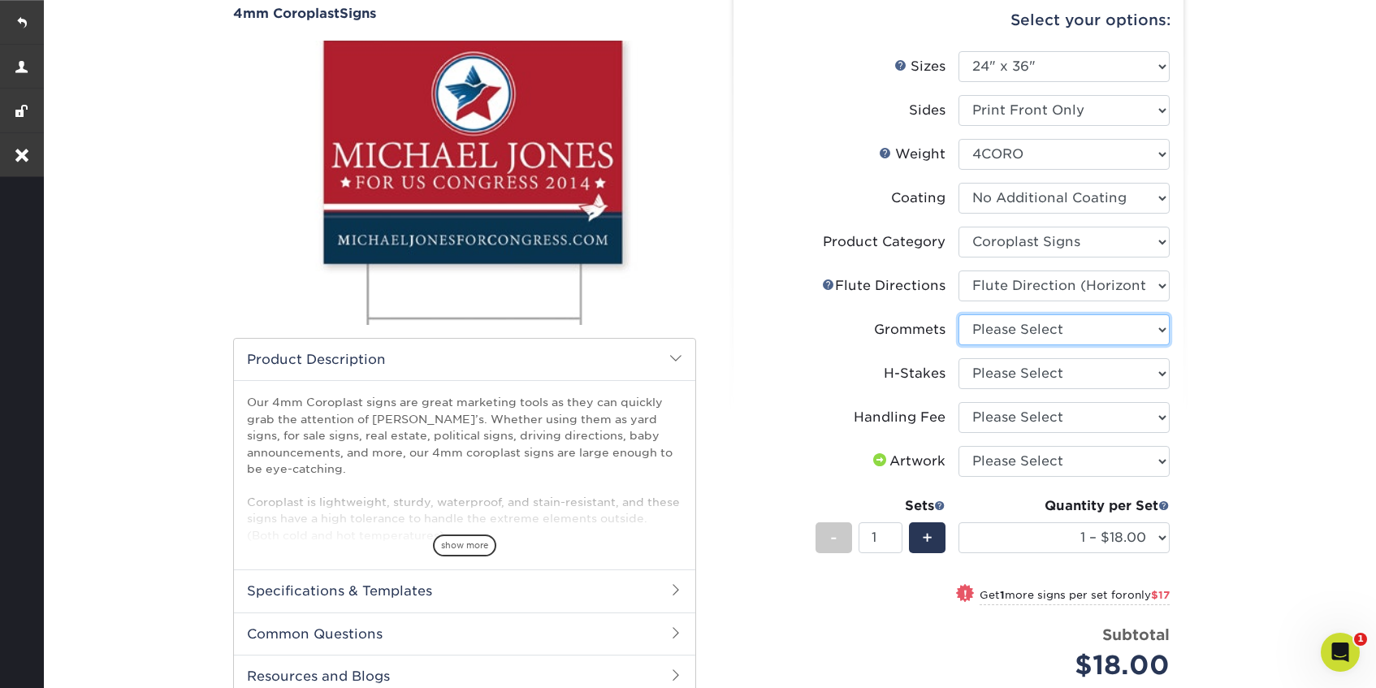
click at [1066, 330] on select "Please Select No Grommets Yes, Grommet All 4 Corners Yes, Grommet All 4 Corners…" at bounding box center [1064, 329] width 211 height 31
select select "90d329df-db80-4206-b821-ff9d3f363977"
click at [959, 314] on select "Please Select No Grommets Yes, Grommet All 4 Corners Yes, Grommet All 4 Corners…" at bounding box center [1064, 329] width 211 height 31
click at [1036, 377] on select "Please Select No H-Stakes Yes" at bounding box center [1064, 373] width 211 height 31
select select "aec992a9-897e-40ed-b45c-8ce74849ba63"
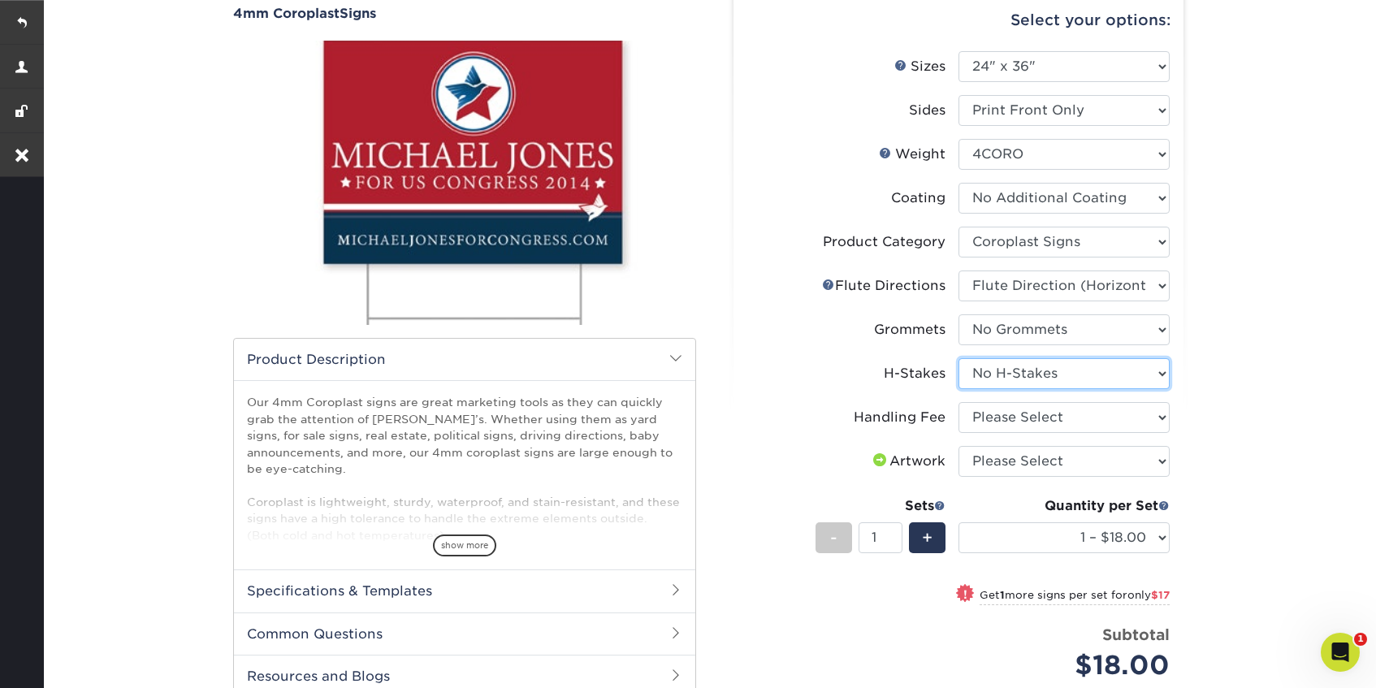
click at [959, 358] on select "Please Select No H-Stakes Yes" at bounding box center [1064, 373] width 211 height 31
click at [1034, 418] on select "Please Select Handling Fee" at bounding box center [1064, 417] width 211 height 31
select select "ab74c079-444c-4260-ae6a-e09bdee8073c"
click at [959, 402] on select "Please Select Handling Fee" at bounding box center [1064, 417] width 211 height 31
click at [1033, 465] on select "Please Select I will upload files I need a design - $50" at bounding box center [1064, 461] width 211 height 31
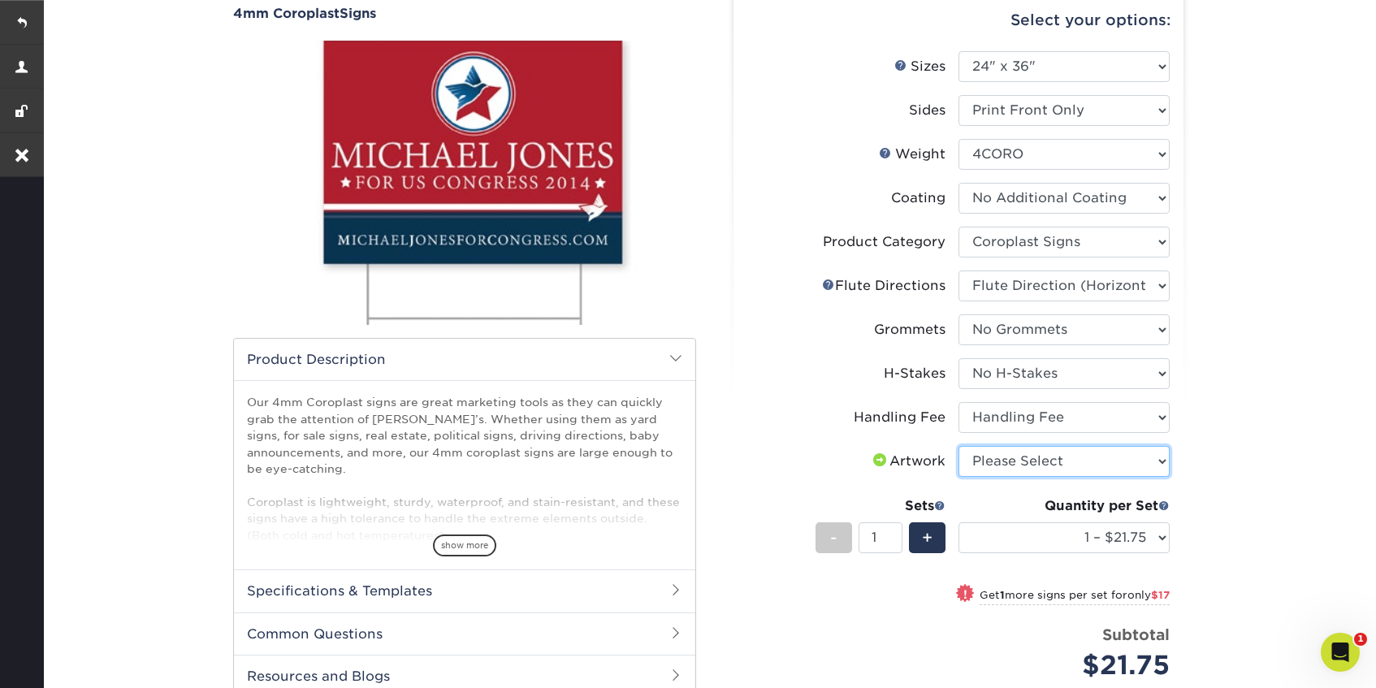
select select "upload"
click at [959, 446] on select "Please Select I will upload files I need a design - $50" at bounding box center [1064, 461] width 211 height 31
click at [1020, 547] on select "1 – $21.75 2 – $38.75 3 – $55.75 4 – $69.00 5 – $86.00 6 – $103.00 7 – $120.00 …" at bounding box center [1064, 537] width 211 height 31
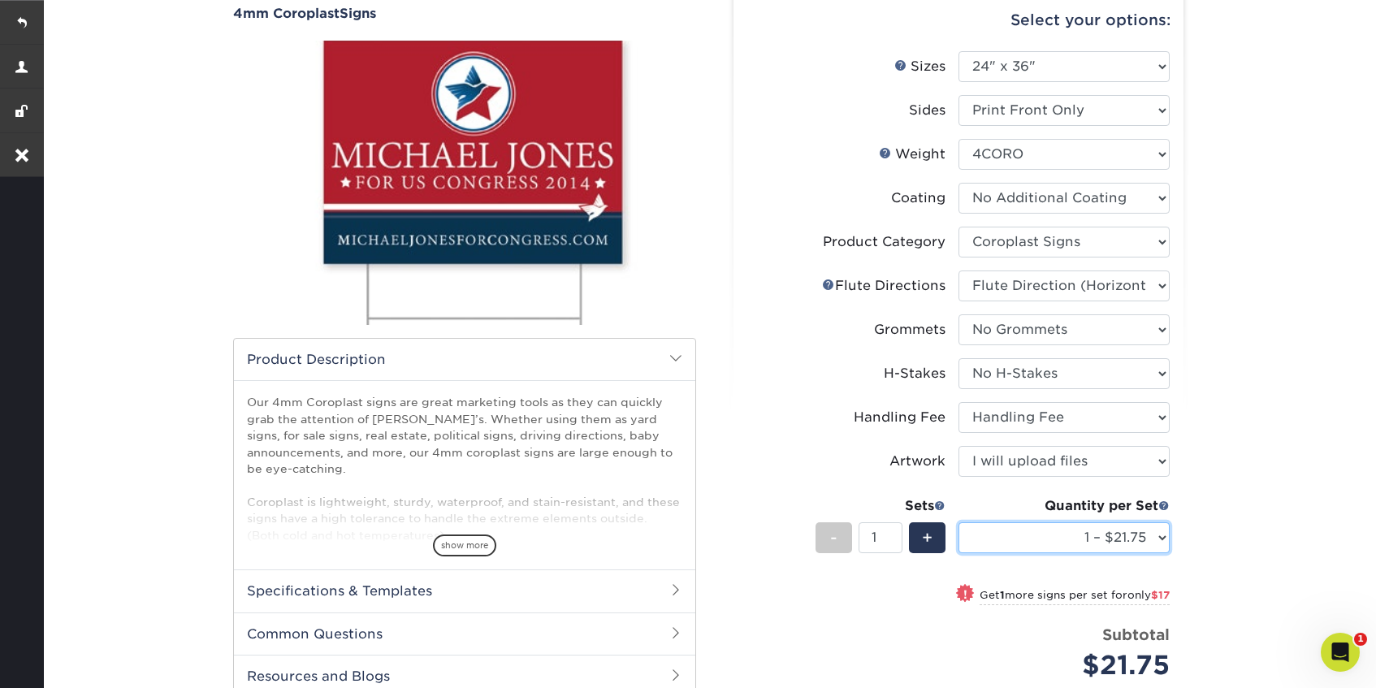
select select "2 – $38.75"
click at [959, 522] on select "1 – $21.75 2 – $38.75 3 – $55.75 4 – $69.00 5 – $86.00 6 – $103.00 7 – $120.00 …" at bounding box center [1064, 537] width 211 height 31
click at [926, 538] on span "+" at bounding box center [927, 538] width 11 height 24
type input "2"
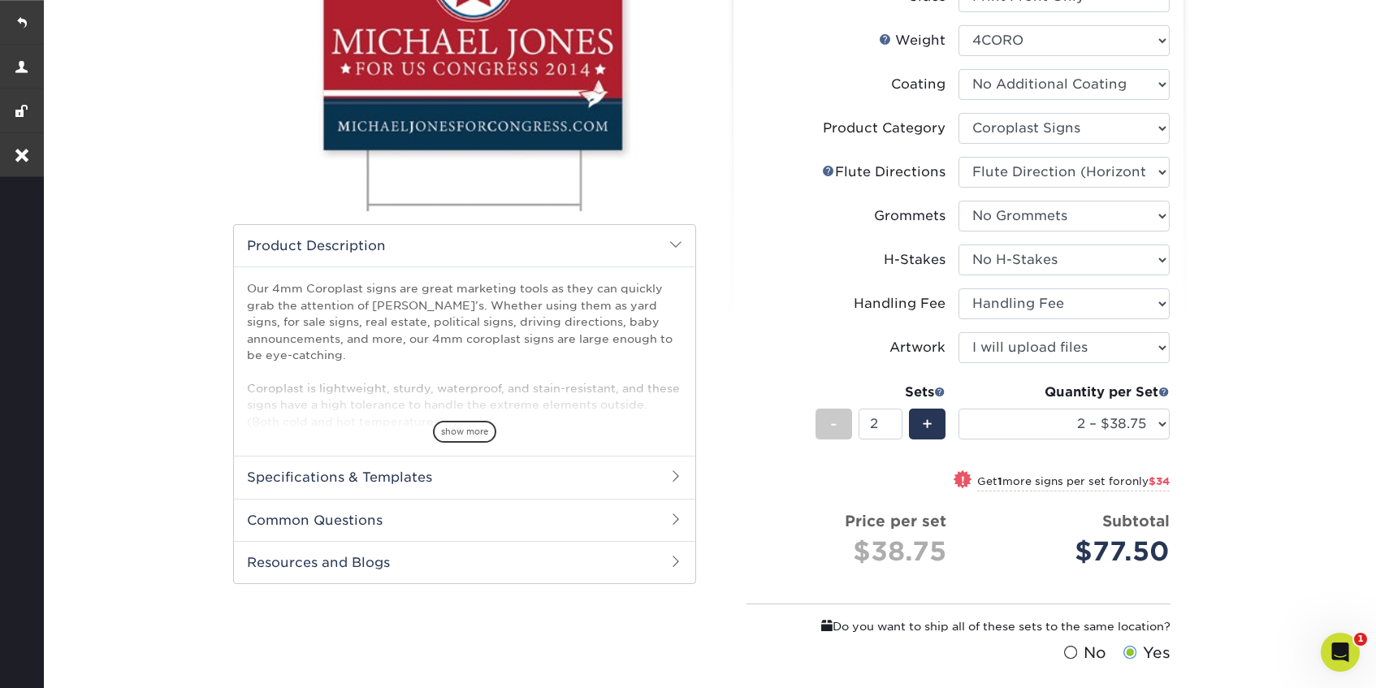
scroll to position [287, 0]
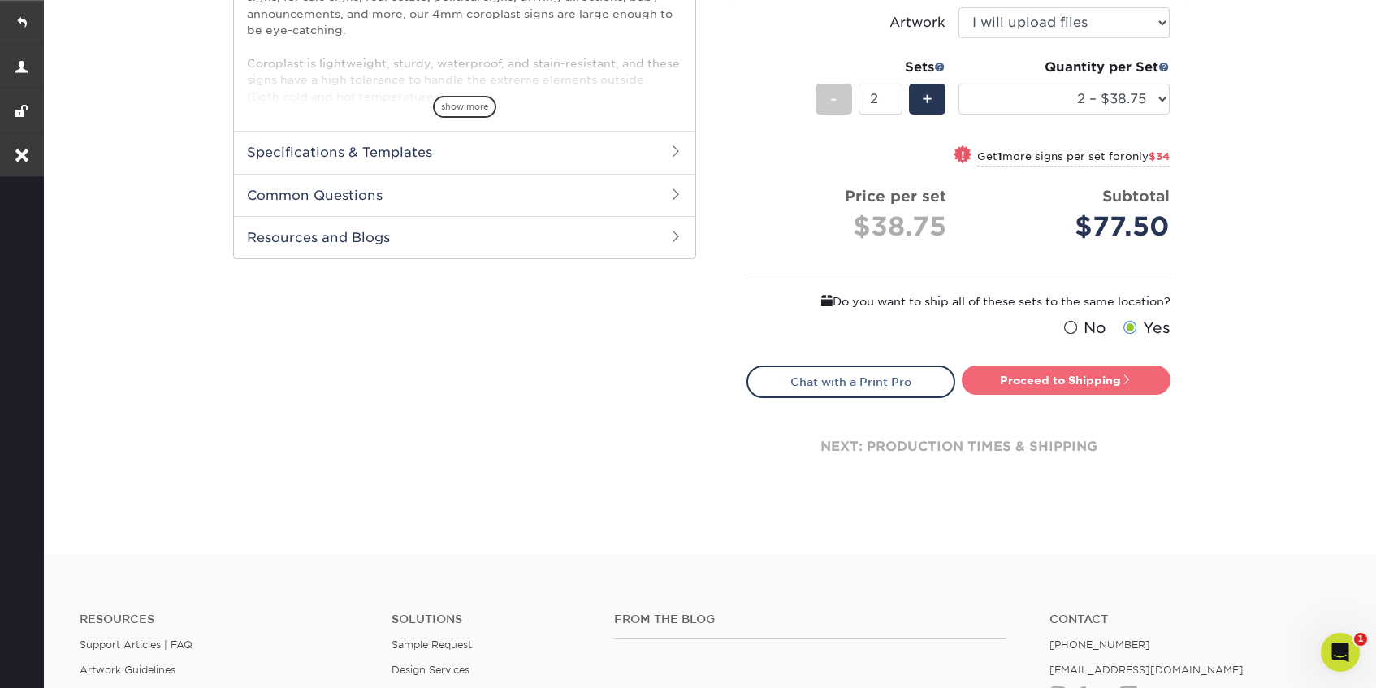
click at [1046, 380] on link "Proceed to Shipping" at bounding box center [1066, 380] width 209 height 29
type input "Set 1"
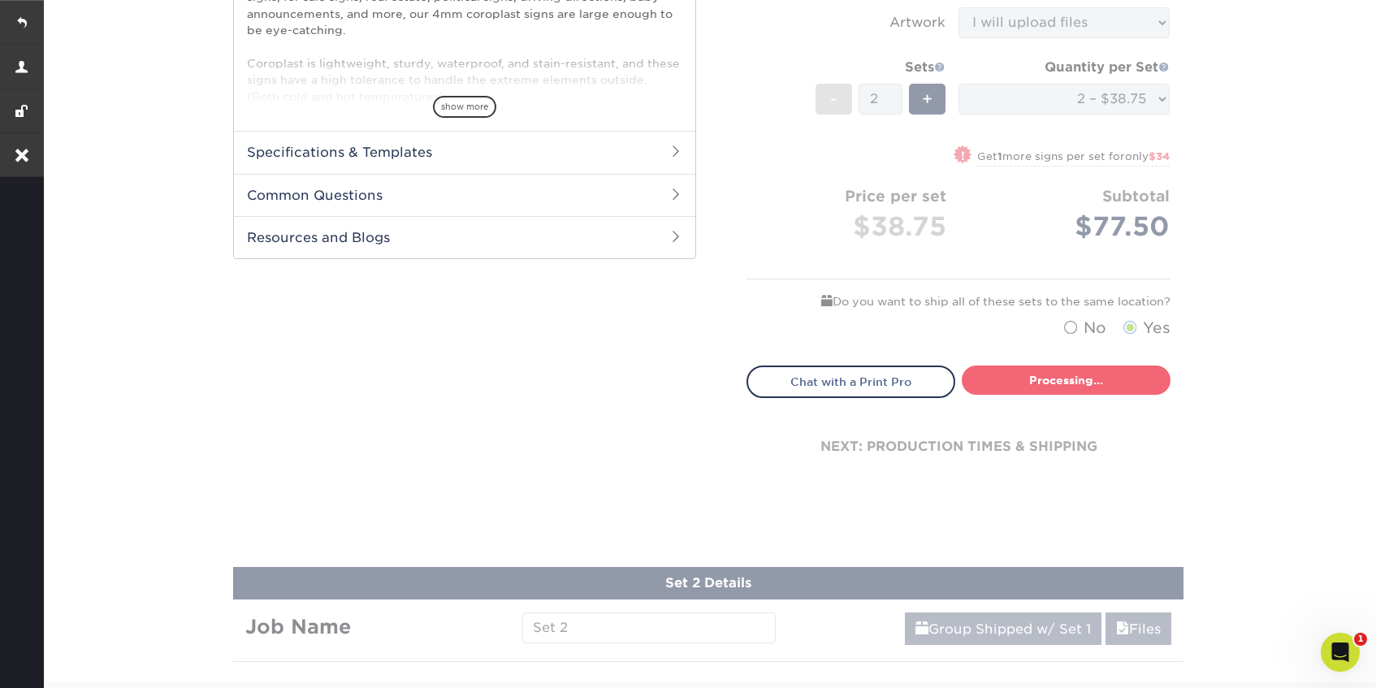
select select "3b3eb8fe-f5ad-44e4-b859-469c14d397db"
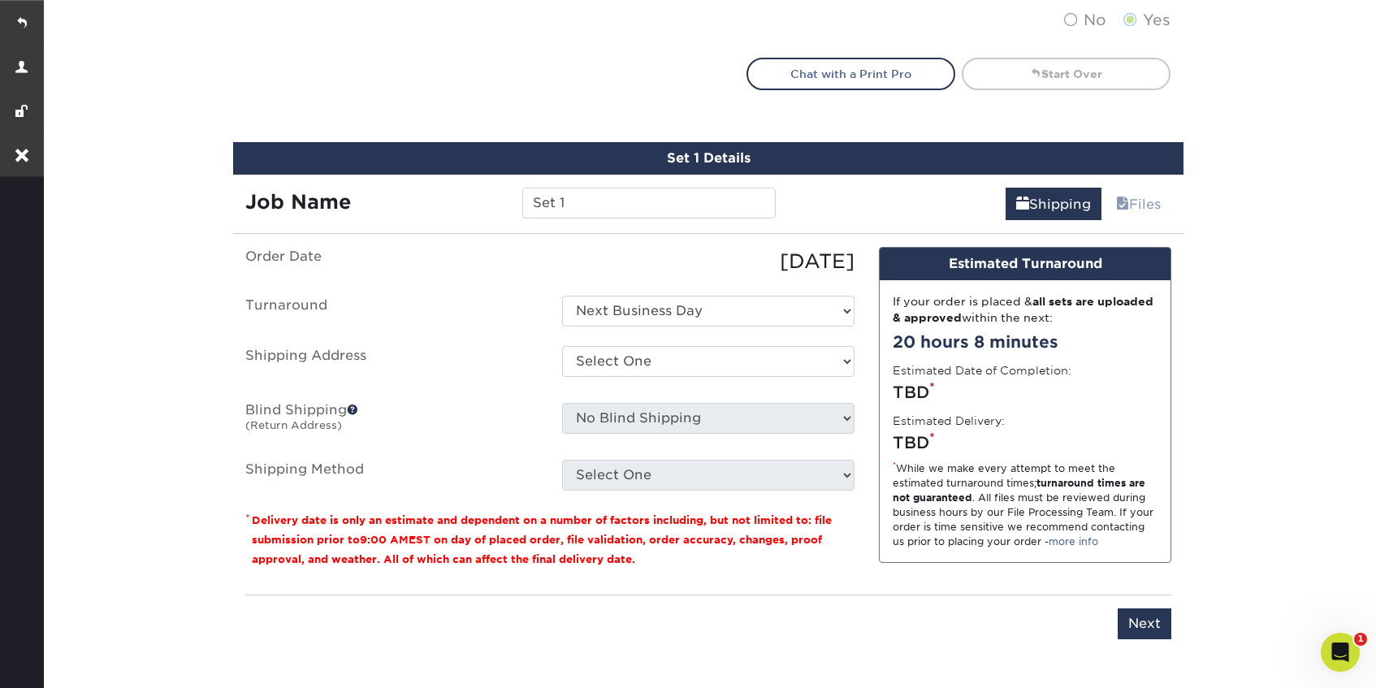
scroll to position [1004, 0]
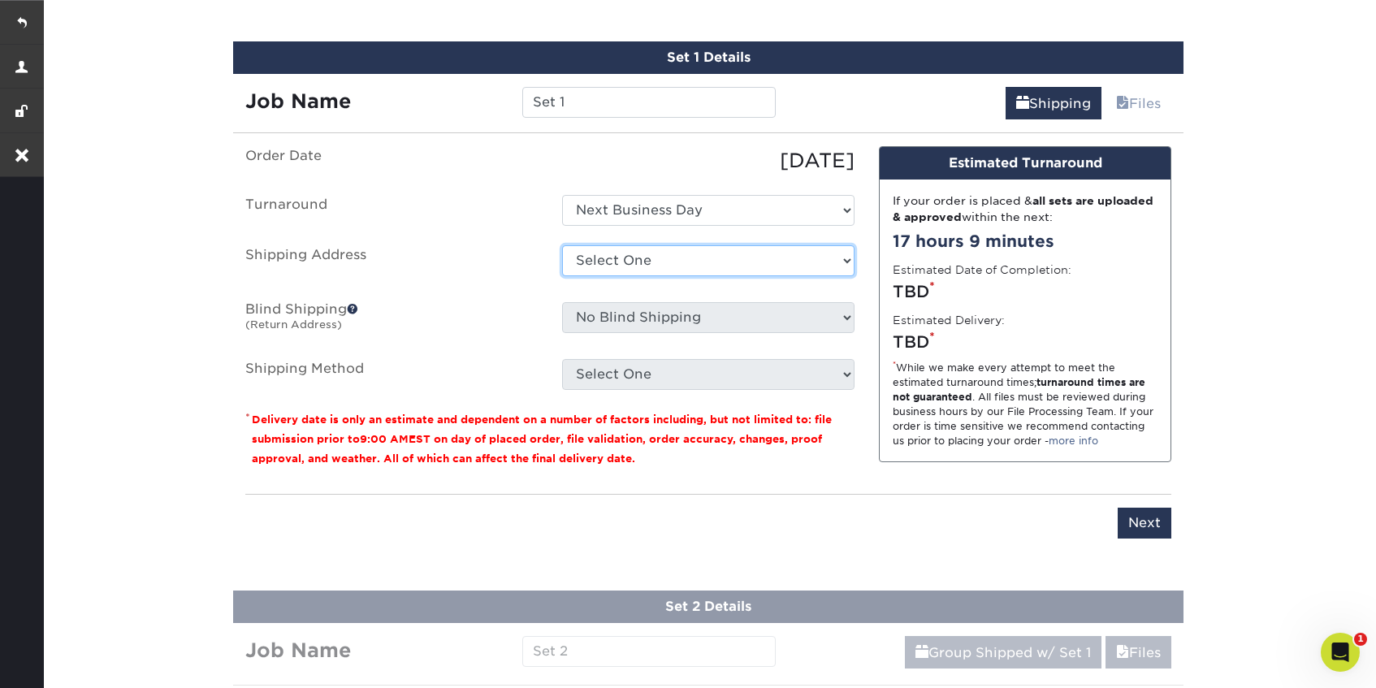
click at [687, 263] on select "Select One Brian Dumont Brian Dumont/Family Life Radio Delta Hotel Muskegon FLR…" at bounding box center [708, 260] width 292 height 31
select select "286168"
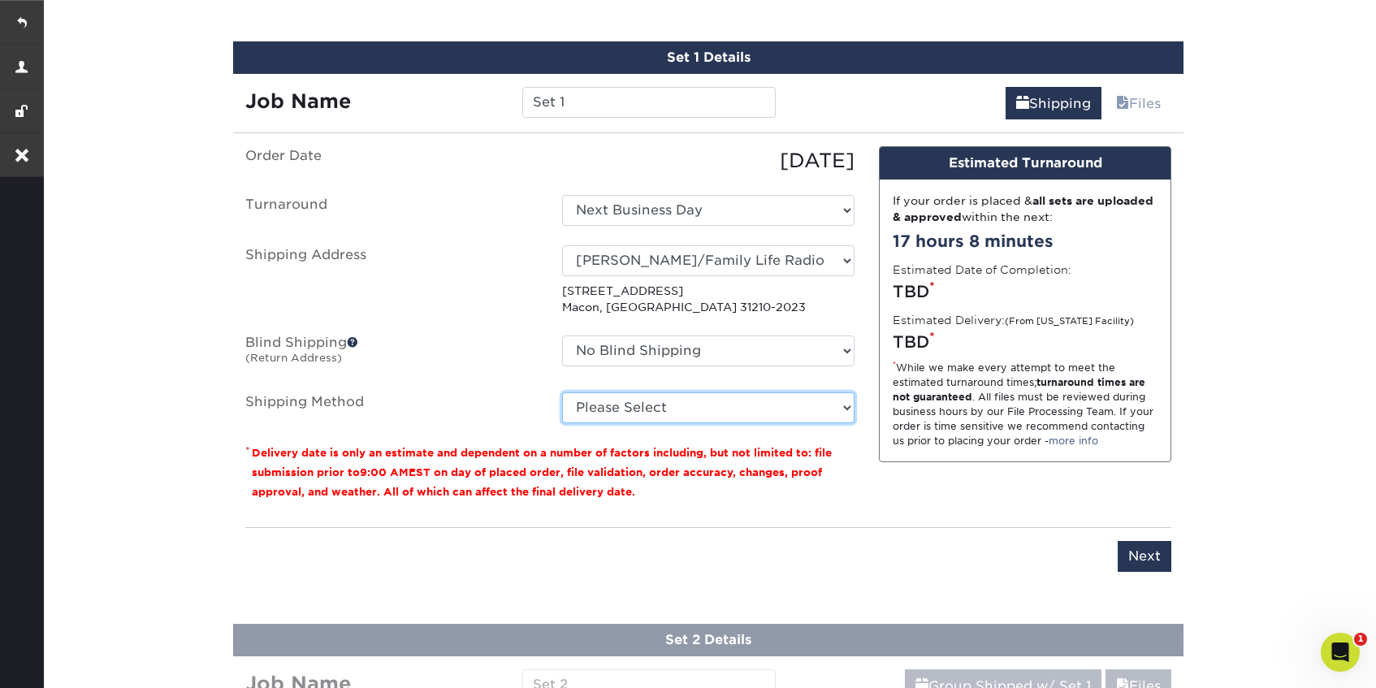
click at [765, 411] on select "Please Select Flat Rate Shipping (+$11.20) Ground Shipping (+$14.96) 3 Day Ship…" at bounding box center [708, 407] width 292 height 31
select select "G4MFLATRATE"
click at [562, 392] on select "Please Select Flat Rate Shipping (+$11.20) Ground Shipping (+$14.96) 3 Day Ship…" at bounding box center [708, 407] width 292 height 31
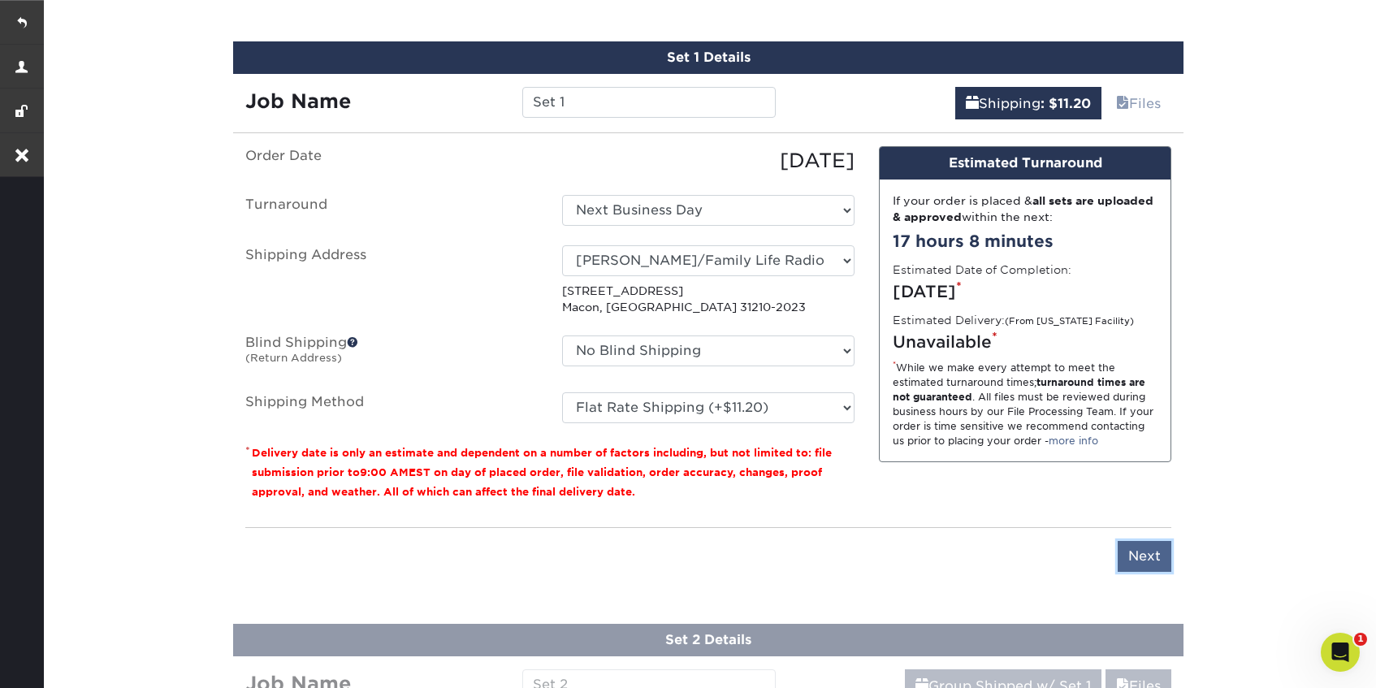
click at [1132, 560] on input "Next" at bounding box center [1145, 556] width 54 height 31
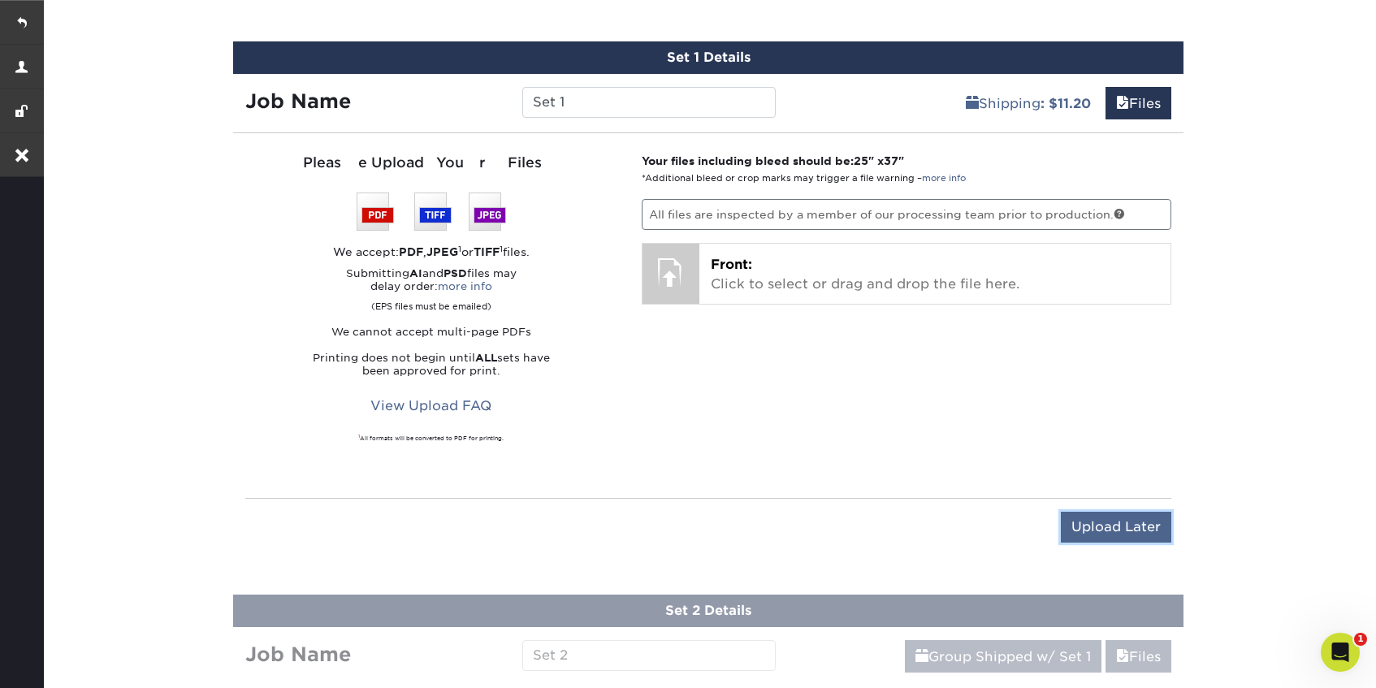
click at [1106, 518] on input "Upload Later" at bounding box center [1116, 527] width 110 height 31
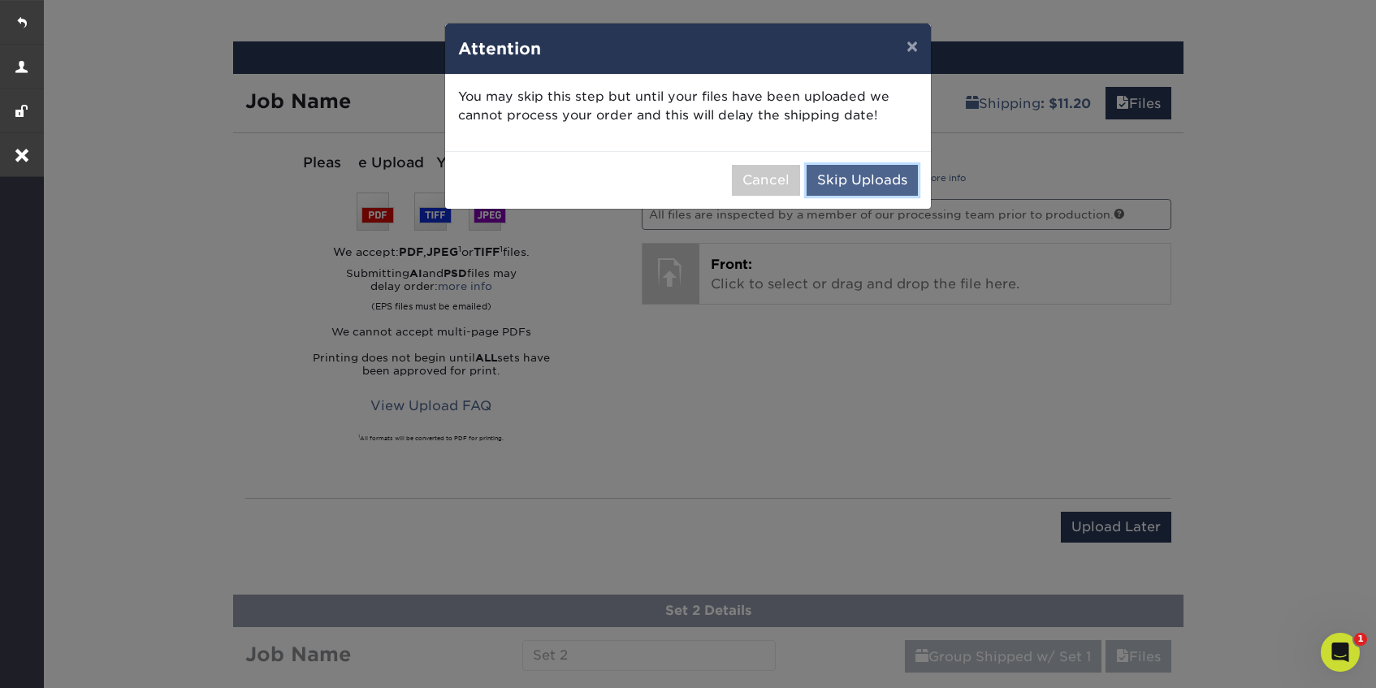
click at [858, 175] on button "Skip Uploads" at bounding box center [862, 180] width 111 height 31
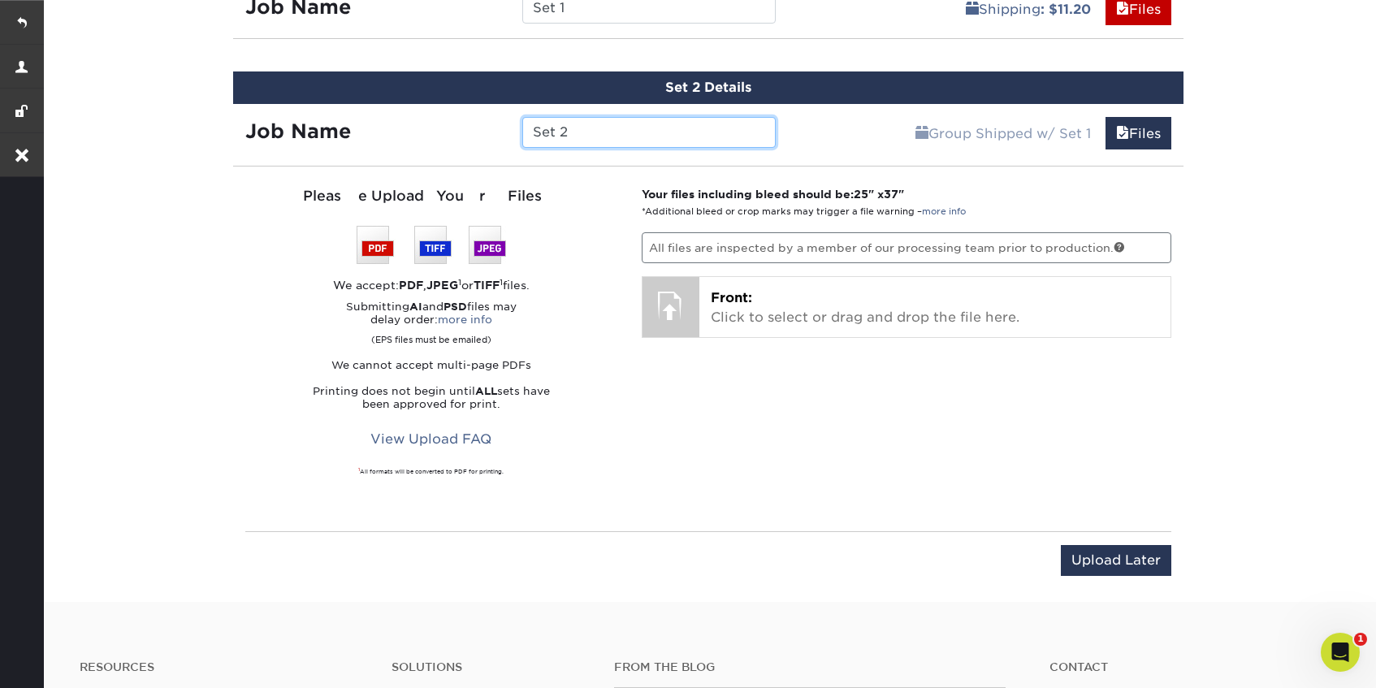
scroll to position [1185, 0]
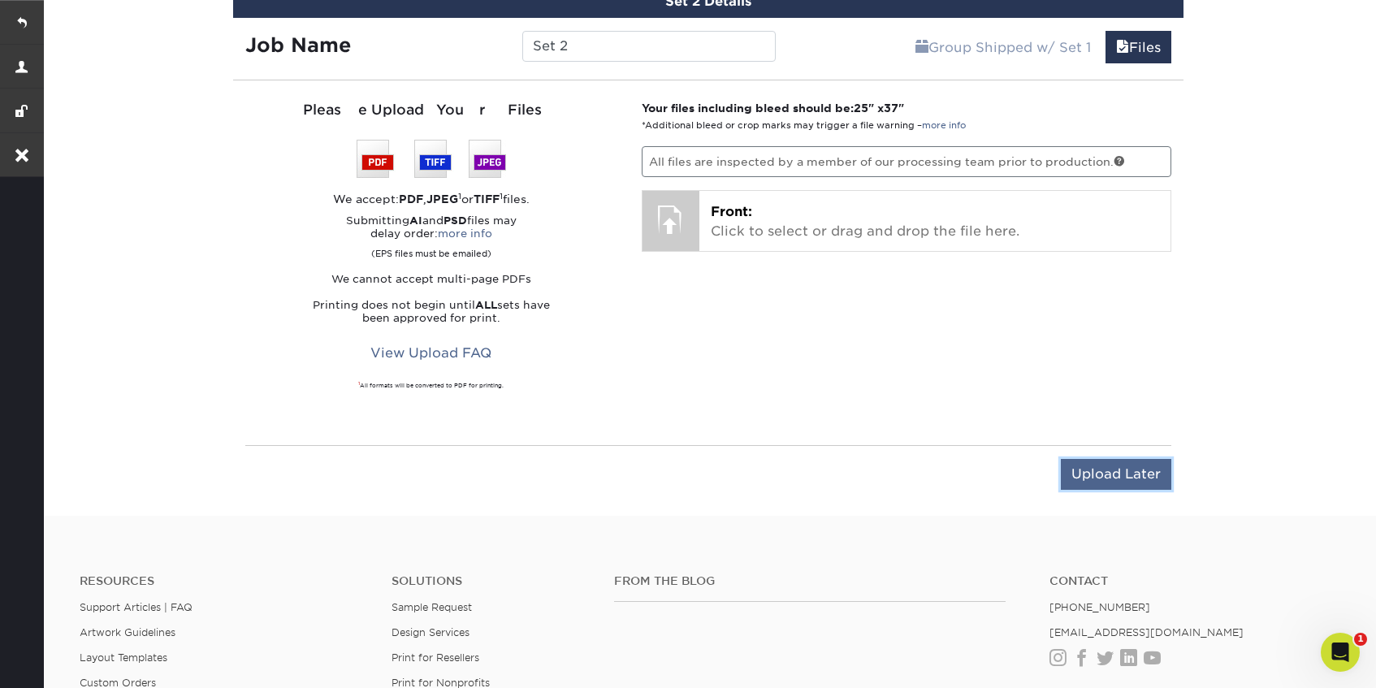
click at [1109, 481] on input "Upload Later" at bounding box center [1116, 474] width 110 height 31
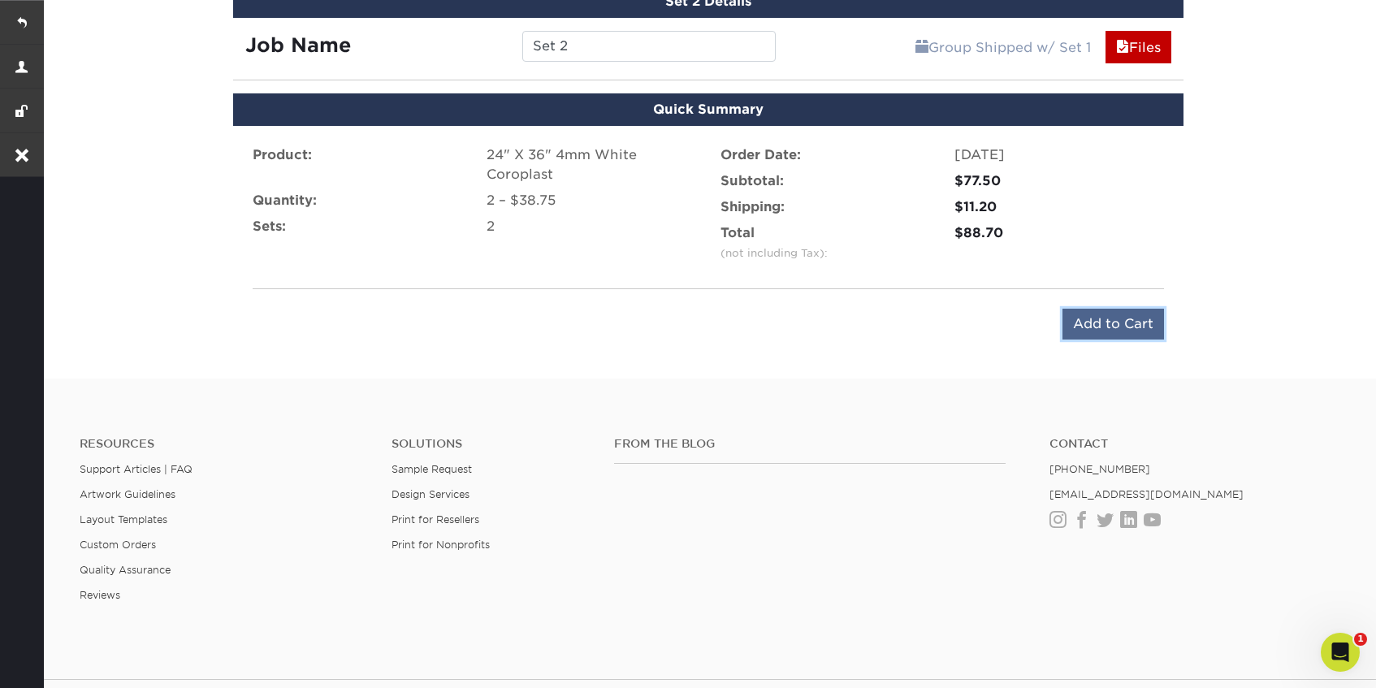
click at [1077, 316] on input "Add to Cart" at bounding box center [1114, 324] width 102 height 31
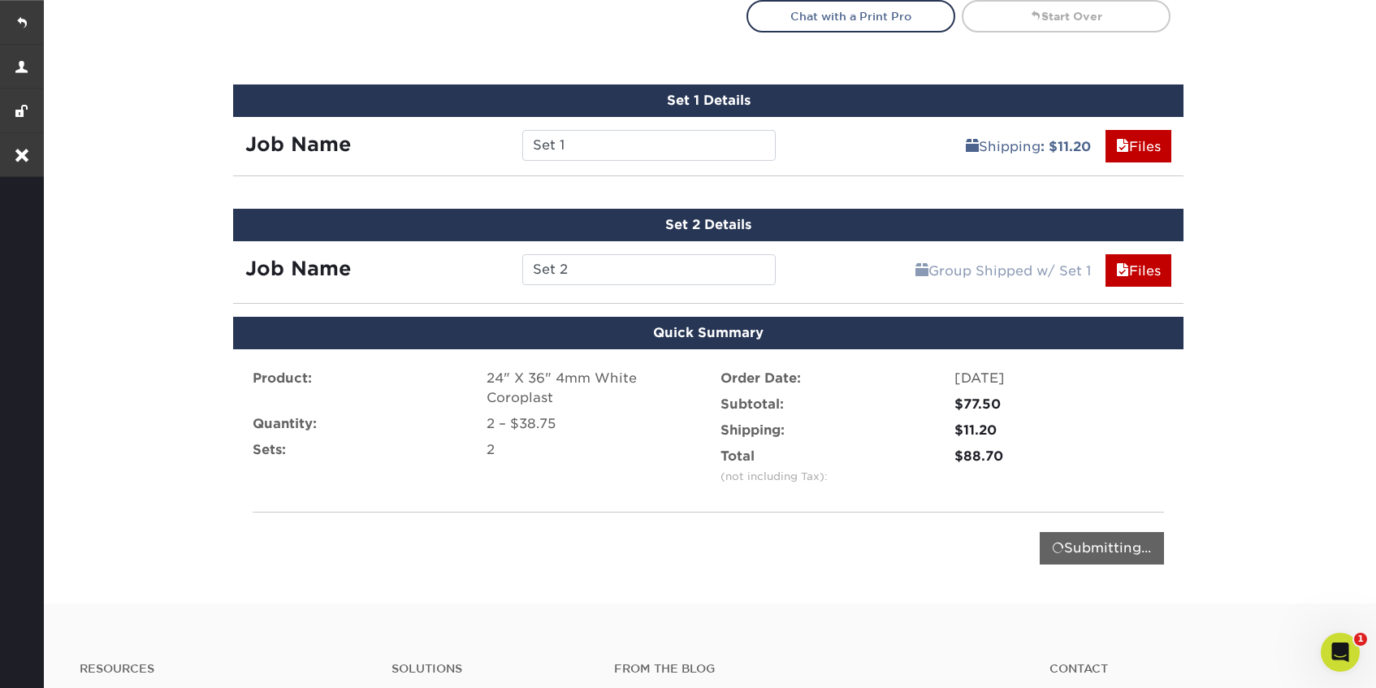
scroll to position [959, 0]
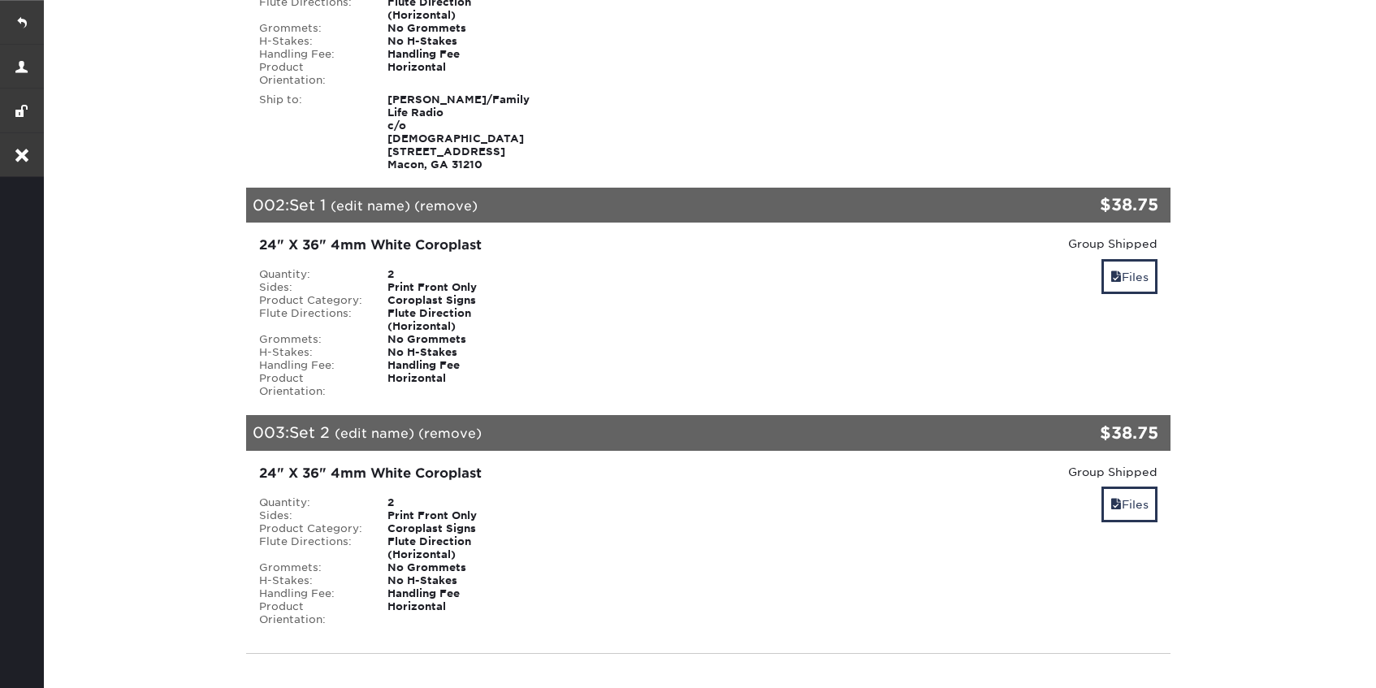
scroll to position [486, 0]
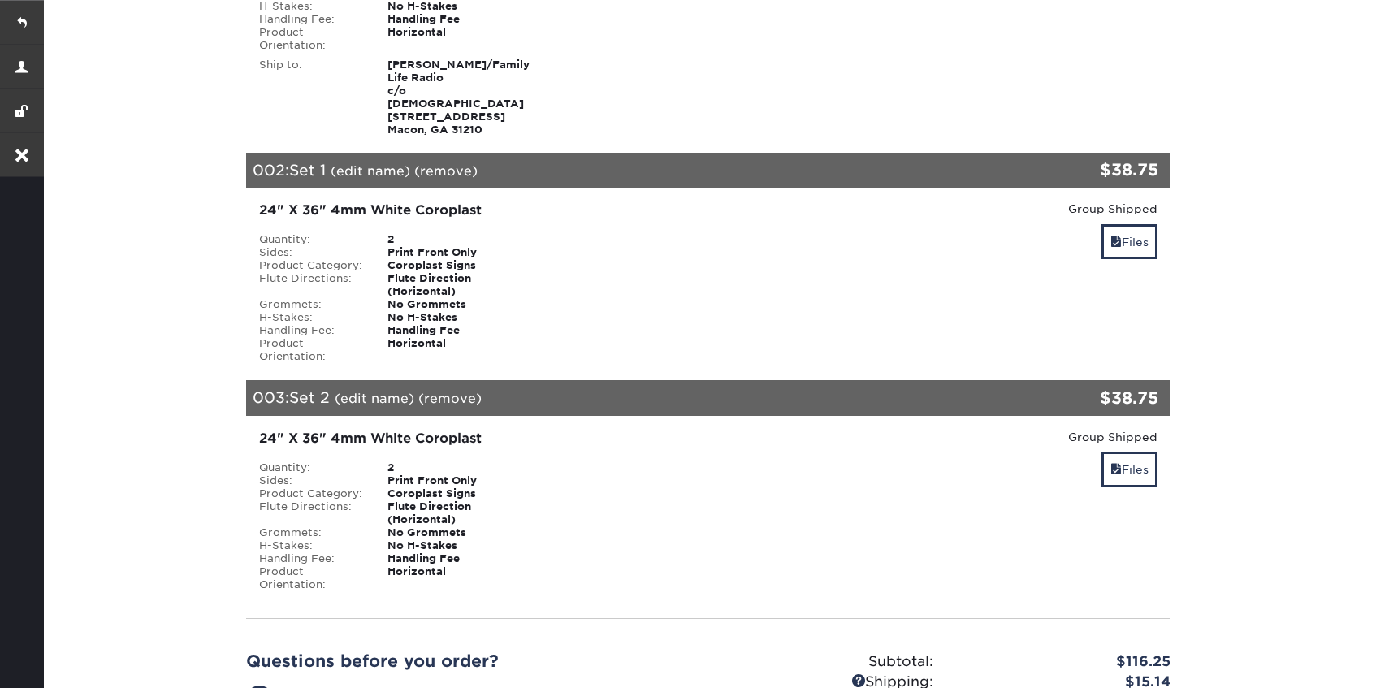
click at [466, 391] on link "(remove)" at bounding box center [449, 398] width 63 height 15
click at [755, 391] on link "Yes" at bounding box center [750, 398] width 23 height 15
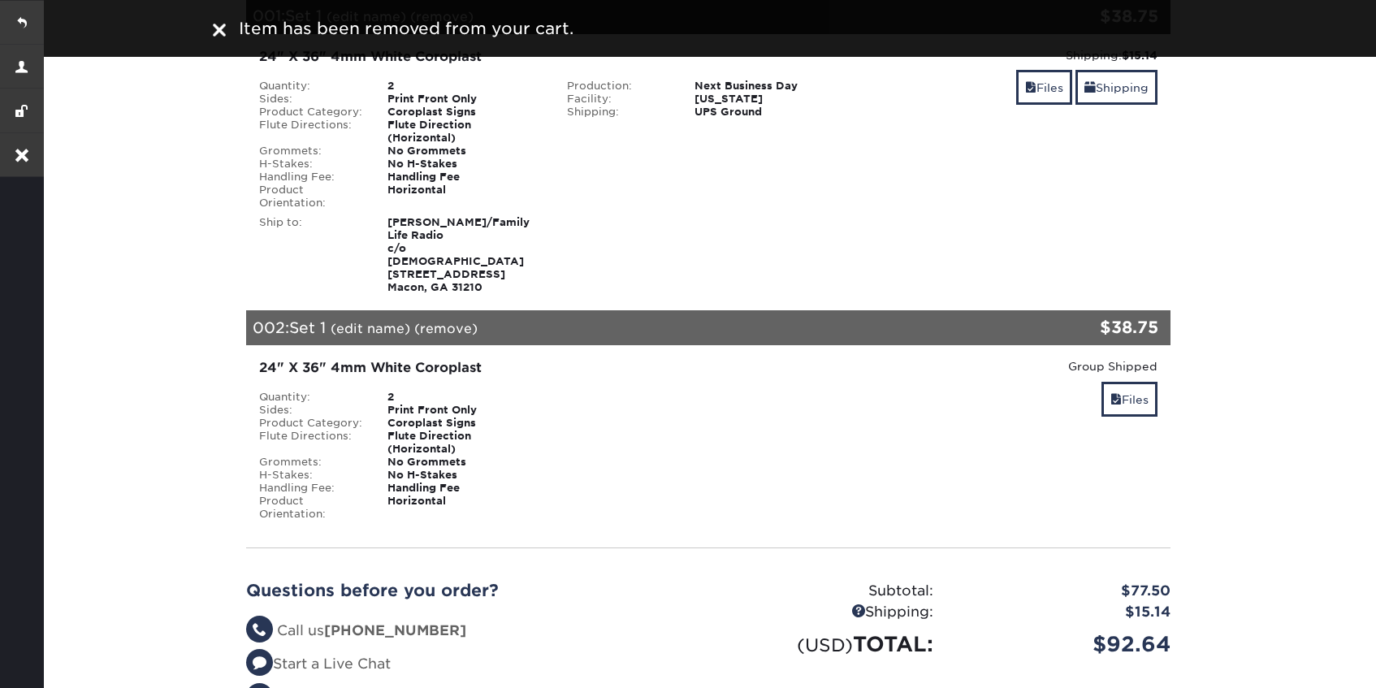
scroll to position [0, 0]
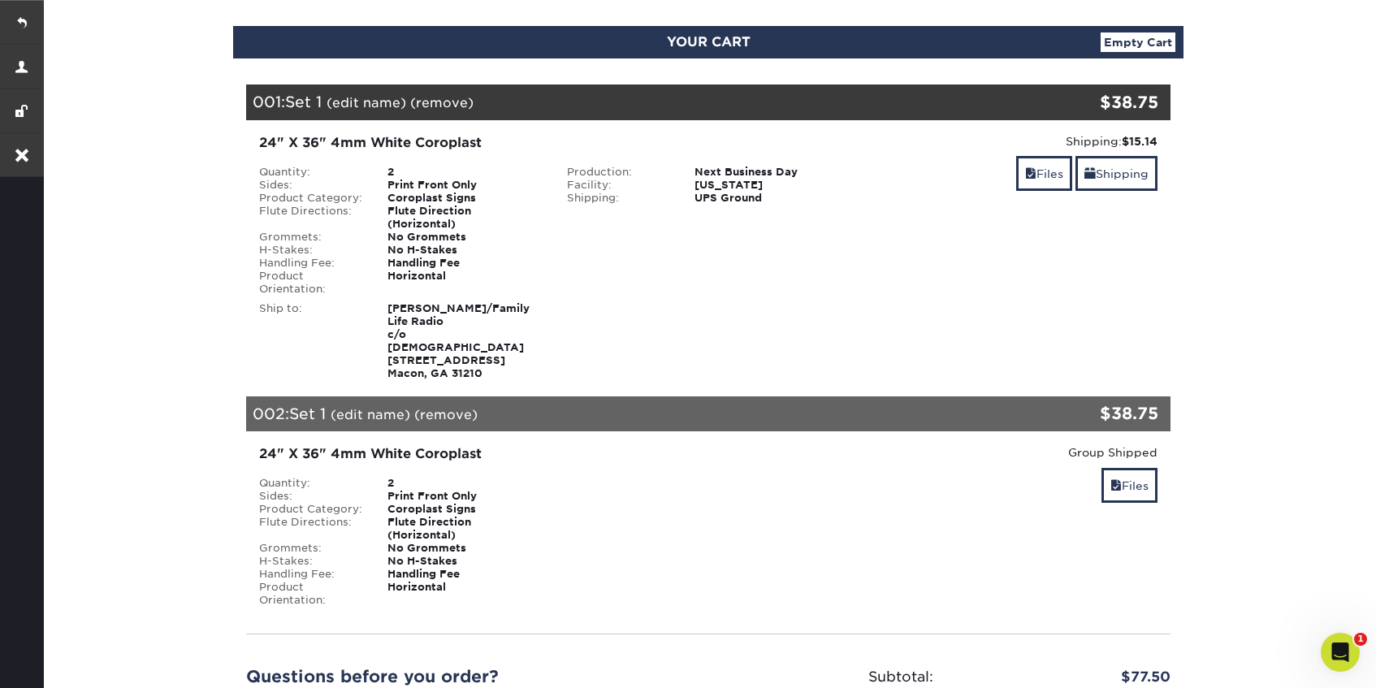
scroll to position [163, 0]
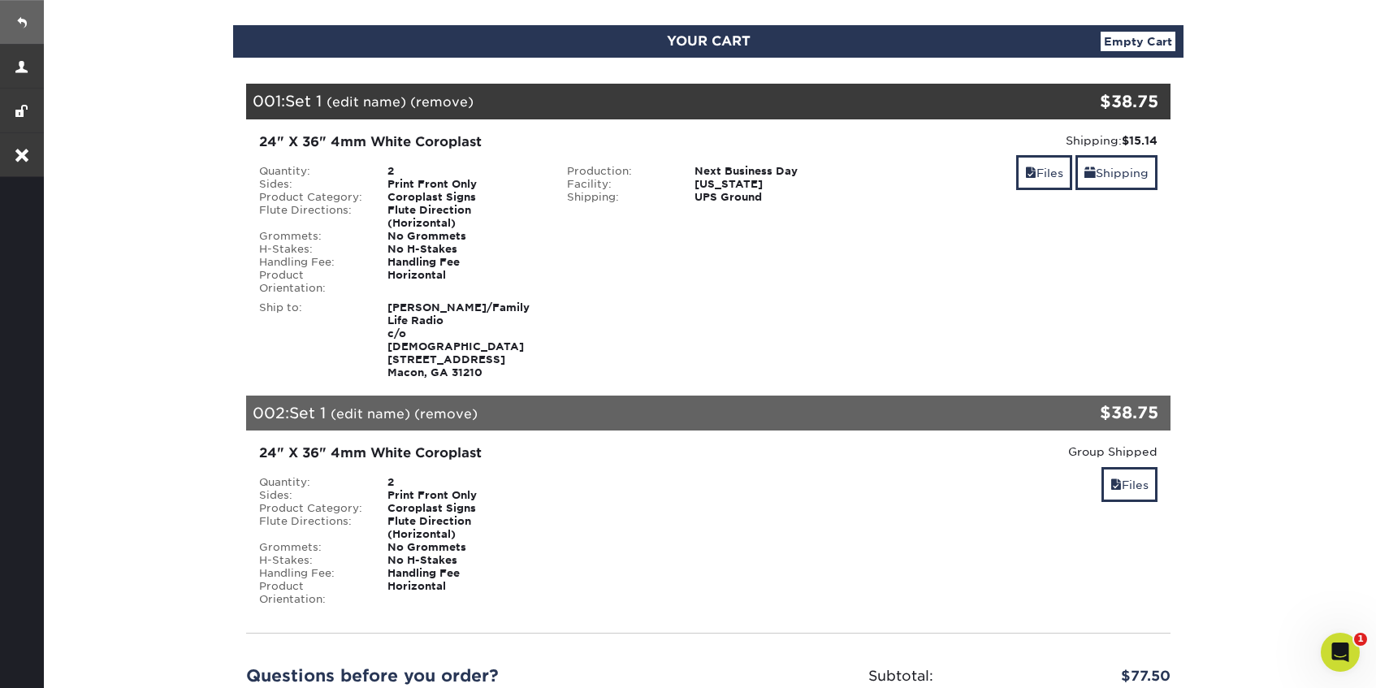
click at [24, 26] on link at bounding box center [22, 22] width 44 height 44
